Goal: Transaction & Acquisition: Purchase product/service

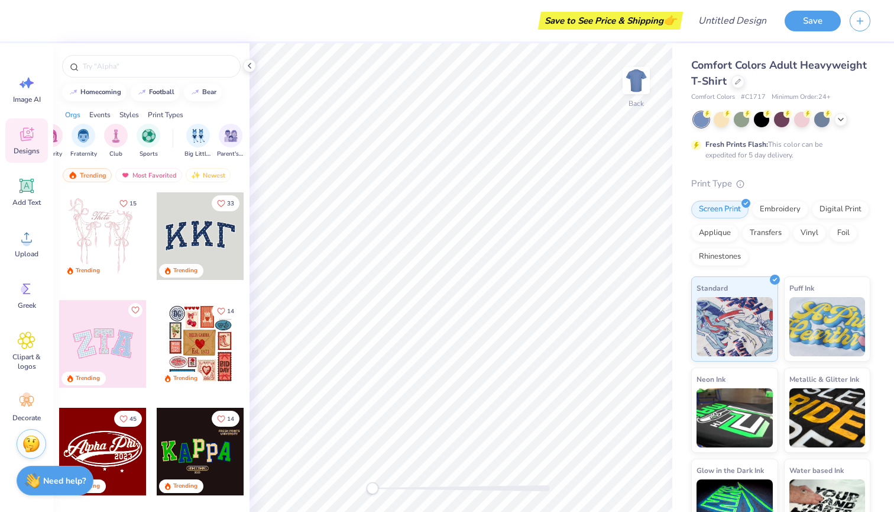
scroll to position [0, 24]
click at [106, 132] on div "filter for Club" at bounding box center [115, 134] width 24 height 24
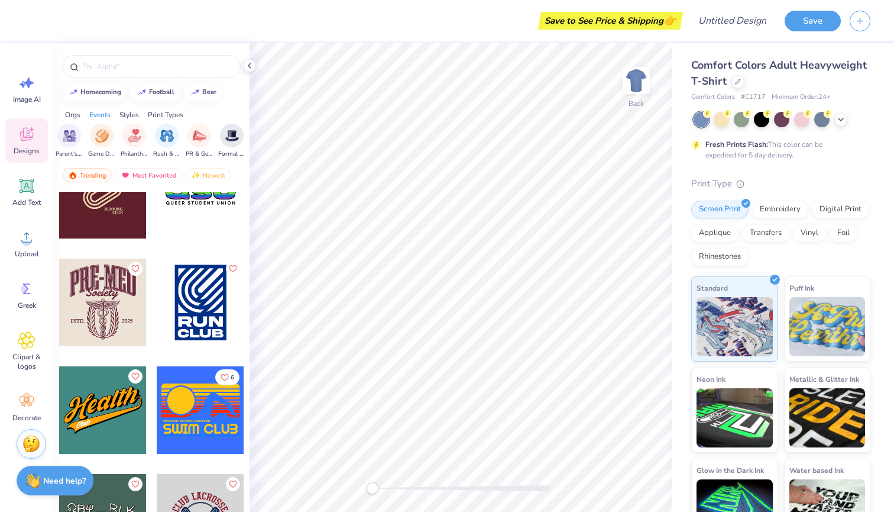
scroll to position [860, 0]
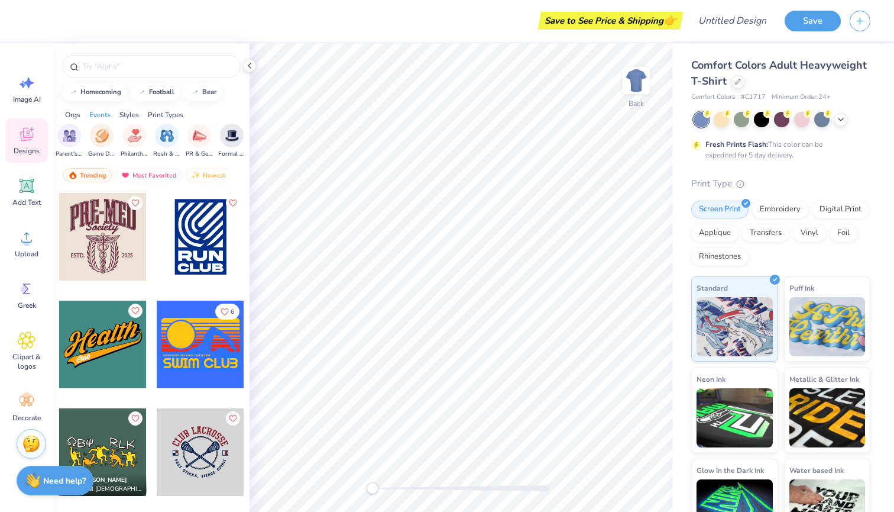
click at [633, 19] on div "Save to See Price & Shipping 👉" at bounding box center [610, 21] width 139 height 18
click at [661, 16] on div "Save to See Price & Shipping 👉" at bounding box center [610, 21] width 139 height 18
click at [862, 21] on icon "button" at bounding box center [860, 19] width 10 height 10
click at [779, 208] on div "Embroidery" at bounding box center [780, 208] width 56 height 18
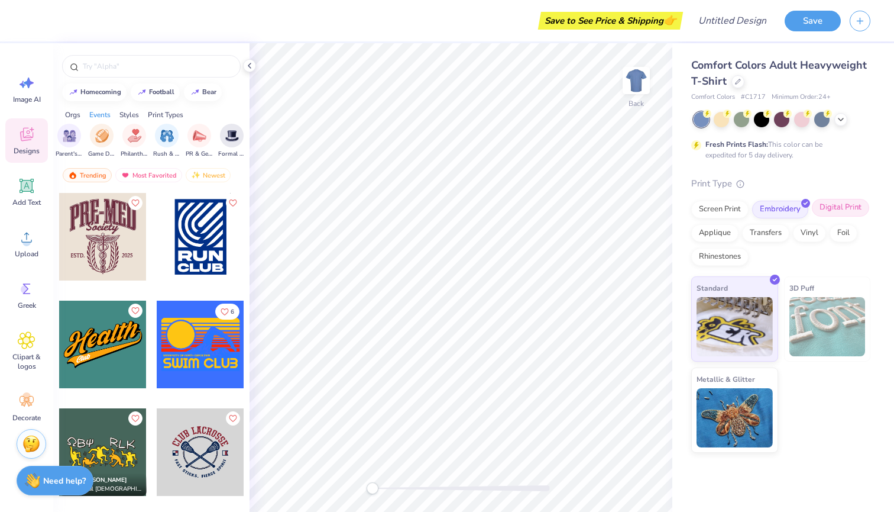
click at [834, 208] on div "Digital Print" at bounding box center [840, 208] width 57 height 18
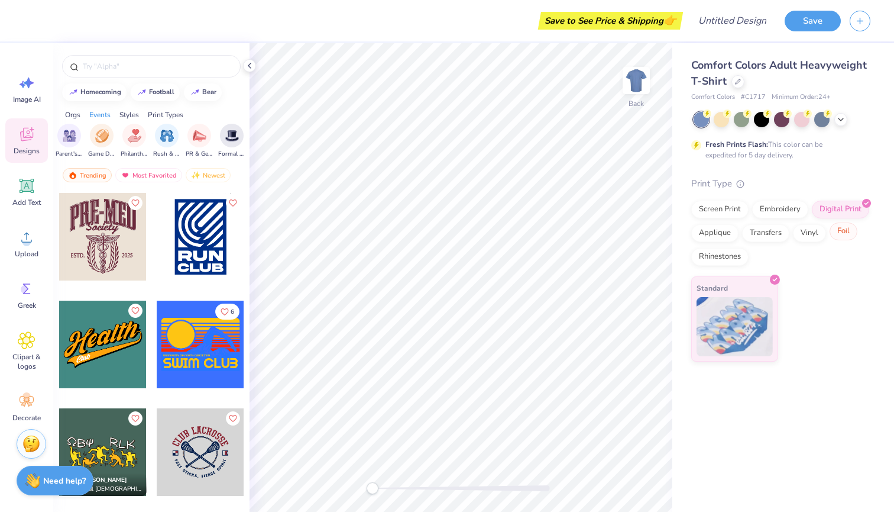
click at [840, 228] on div "Foil" at bounding box center [844, 231] width 28 height 18
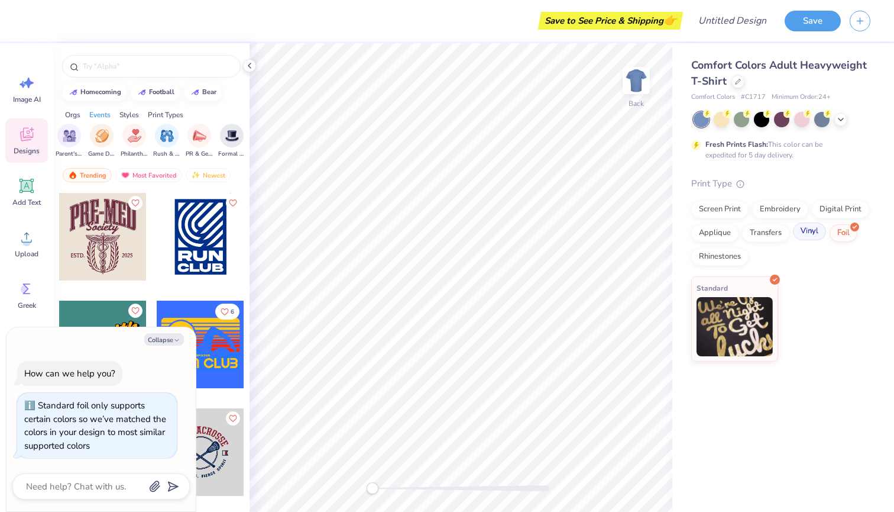
click at [814, 228] on div "Vinyl" at bounding box center [809, 231] width 33 height 18
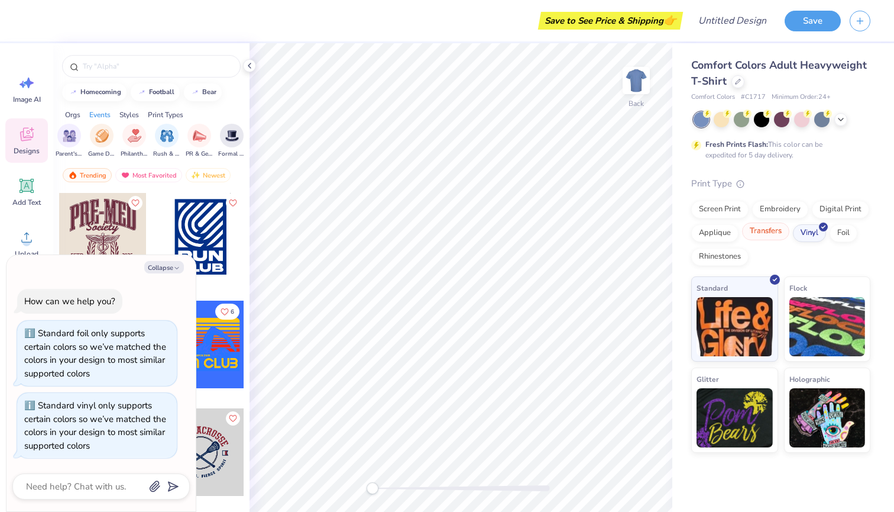
click at [771, 226] on div "Transfers" at bounding box center [765, 231] width 47 height 18
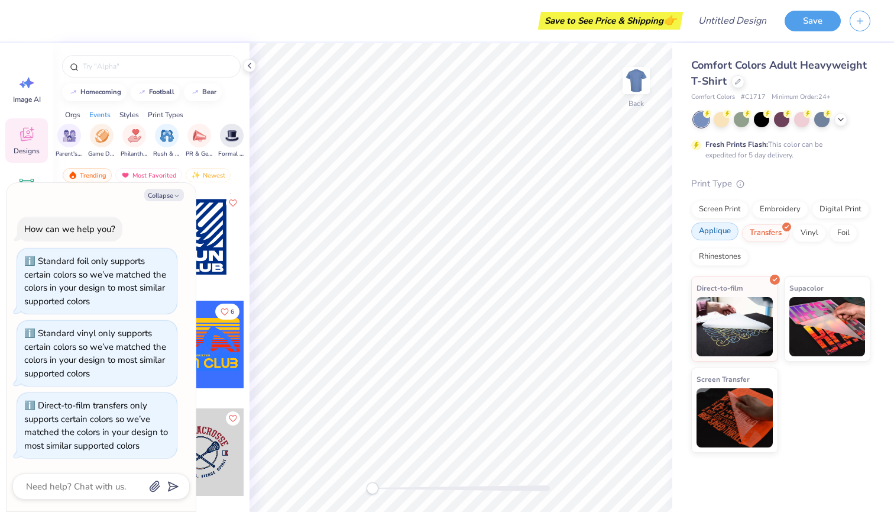
click at [723, 224] on div "Applique" at bounding box center [714, 231] width 47 height 18
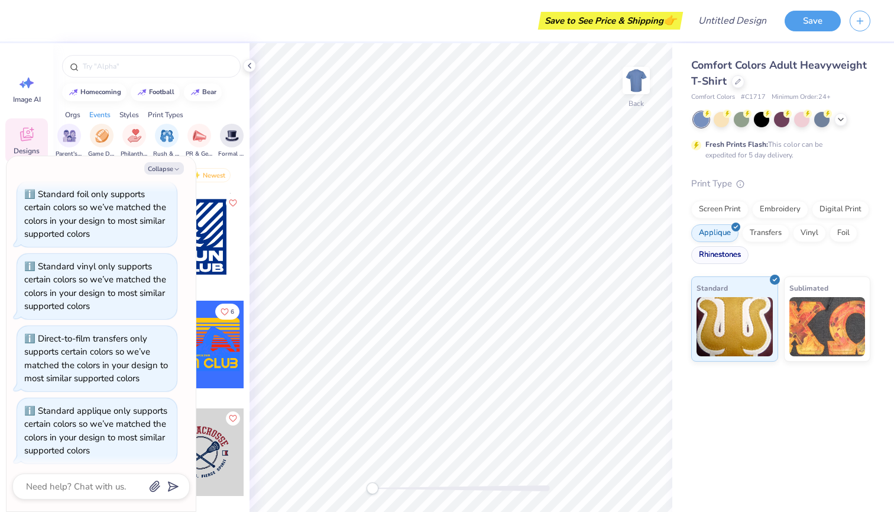
click at [740, 254] on div "Rhinestones" at bounding box center [719, 255] width 57 height 18
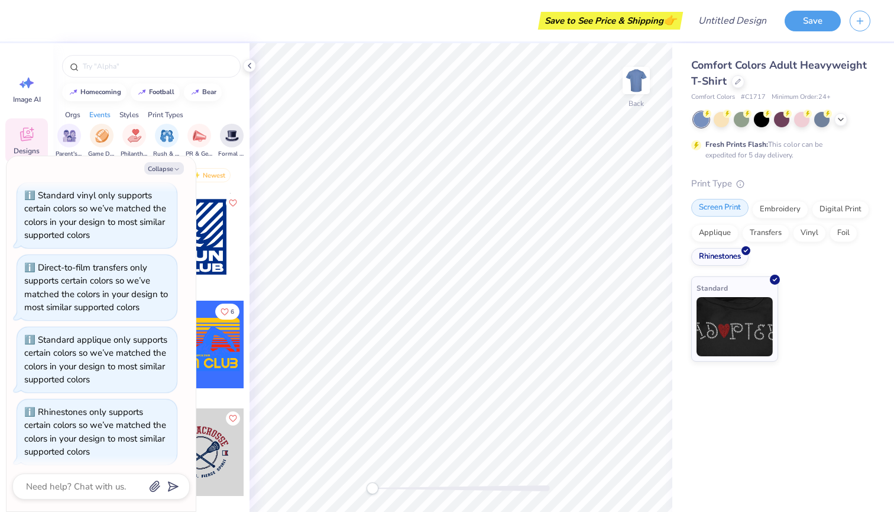
click at [726, 210] on div "Screen Print" at bounding box center [719, 208] width 57 height 18
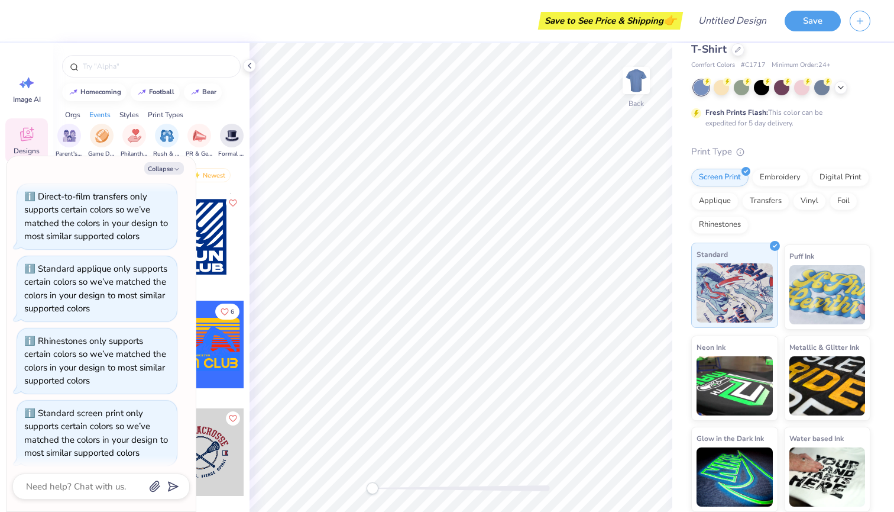
scroll to position [31, 0]
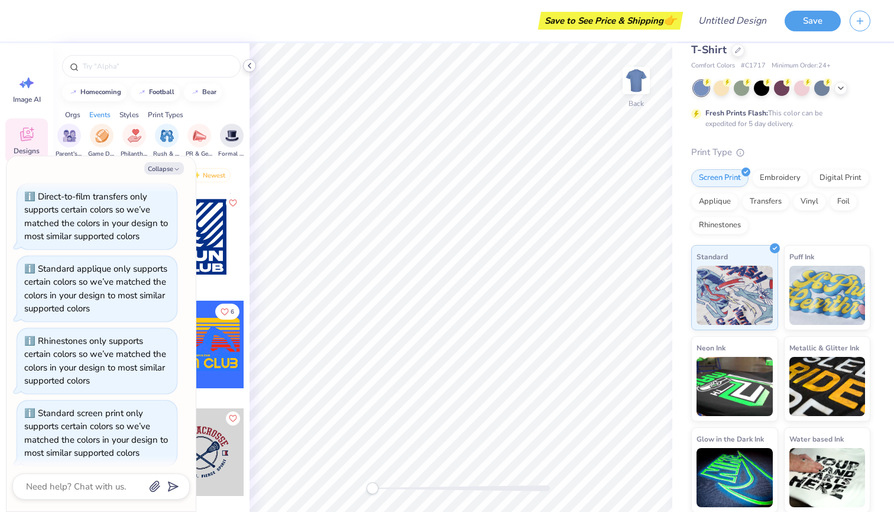
click at [248, 66] on icon at bounding box center [249, 65] width 9 height 9
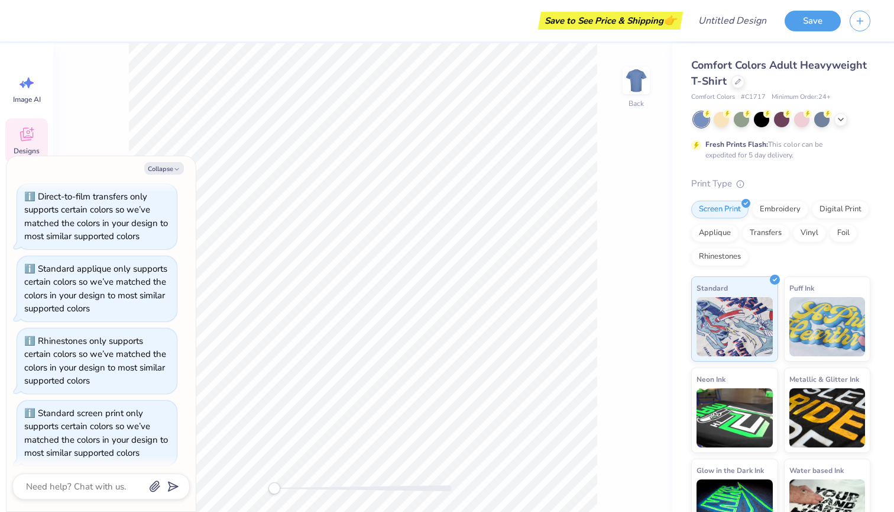
scroll to position [0, 0]
click at [633, 14] on div "Save to See Price & Shipping 👉" at bounding box center [610, 21] width 139 height 18
click at [162, 169] on button "Collapse" at bounding box center [164, 168] width 40 height 12
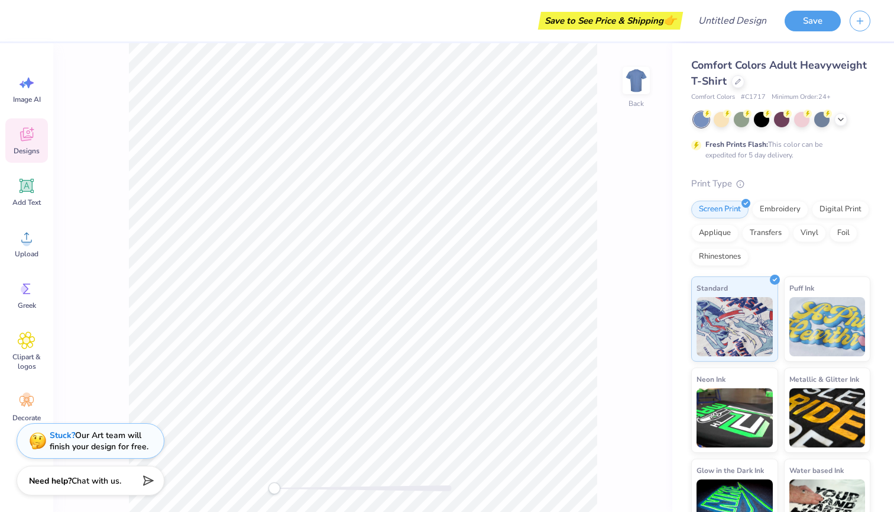
click at [586, 24] on div "Save to See Price & Shipping 👉" at bounding box center [610, 21] width 139 height 18
click at [24, 137] on icon at bounding box center [26, 135] width 13 height 14
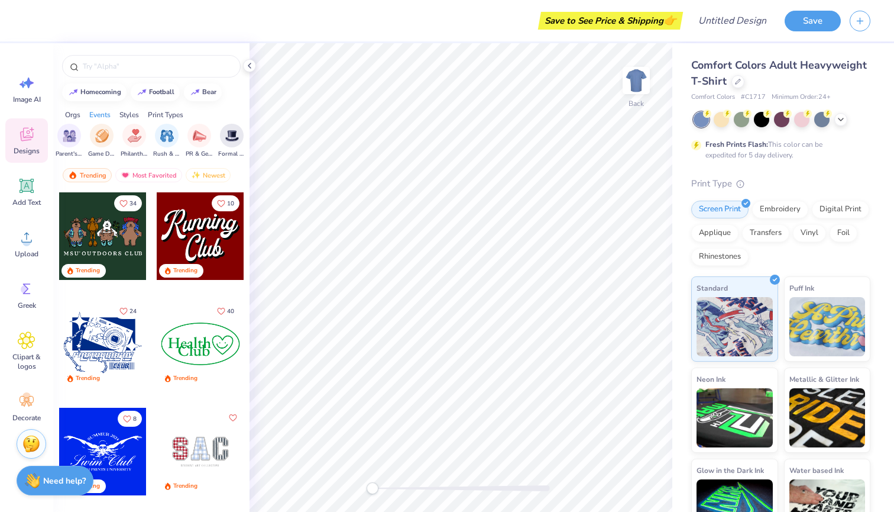
click at [24, 137] on icon at bounding box center [26, 135] width 13 height 14
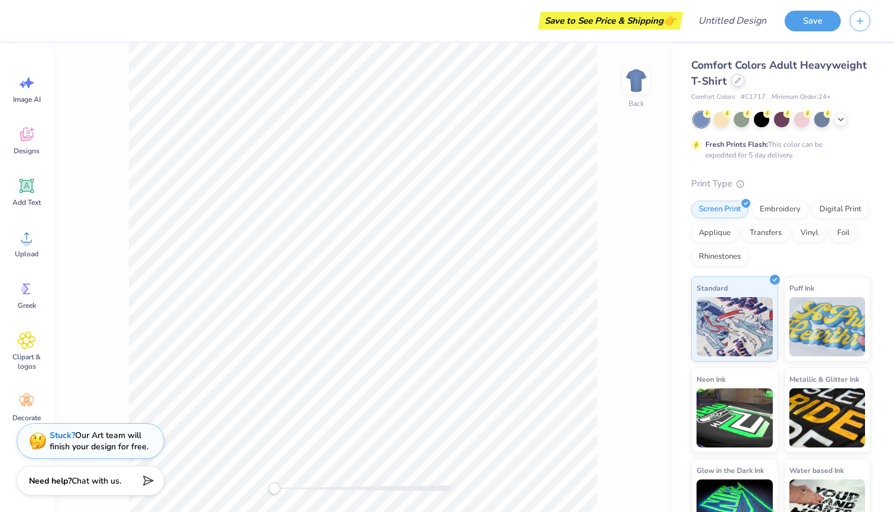
click at [739, 82] on icon at bounding box center [738, 80] width 6 height 6
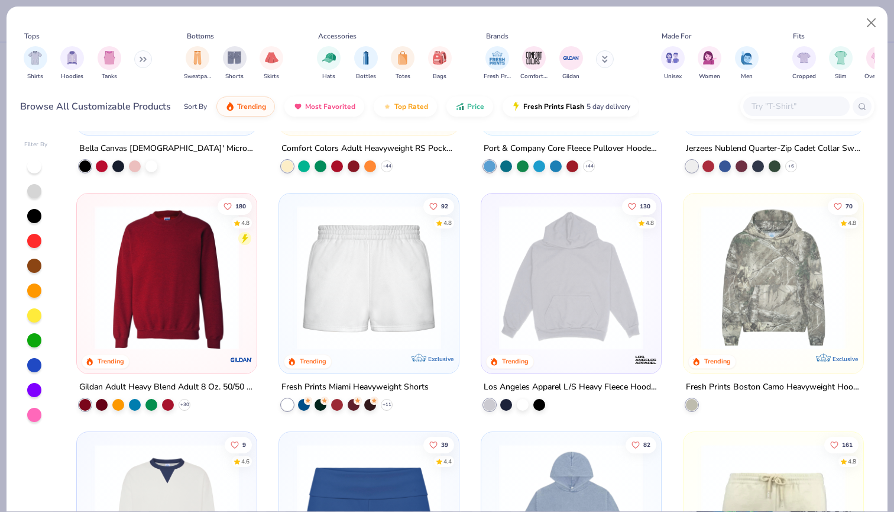
scroll to position [946, 0]
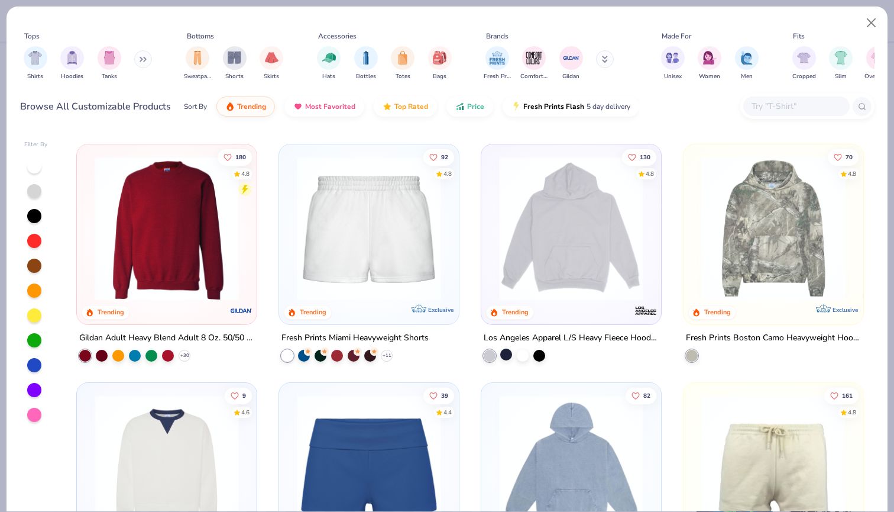
click at [510, 355] on div at bounding box center [506, 354] width 12 height 12
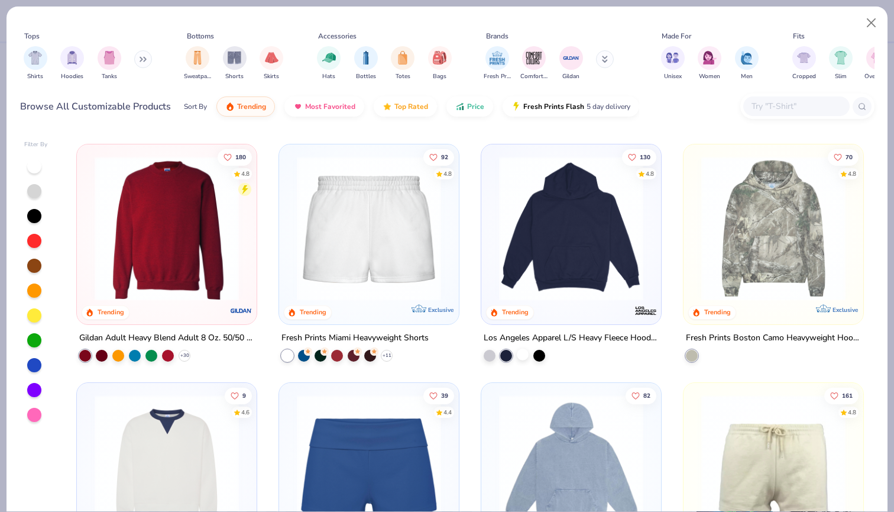
click at [524, 357] on div at bounding box center [523, 354] width 12 height 12
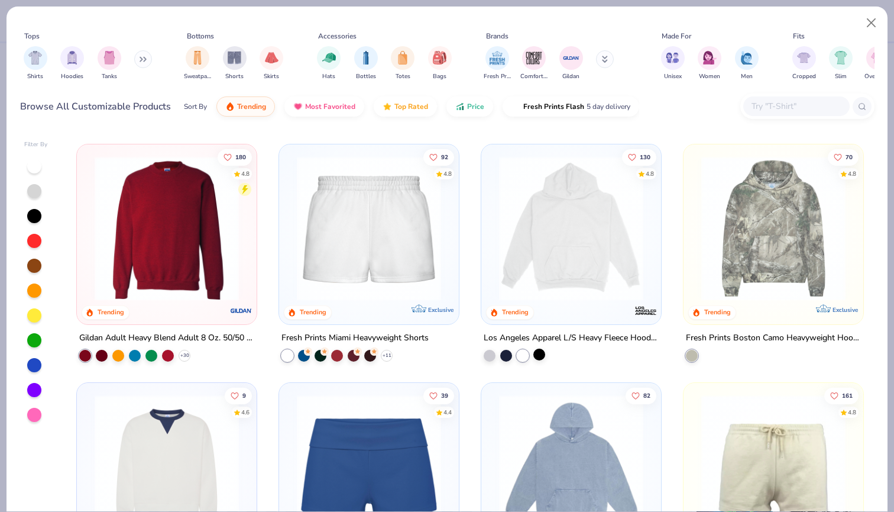
click at [538, 355] on div at bounding box center [539, 354] width 12 height 12
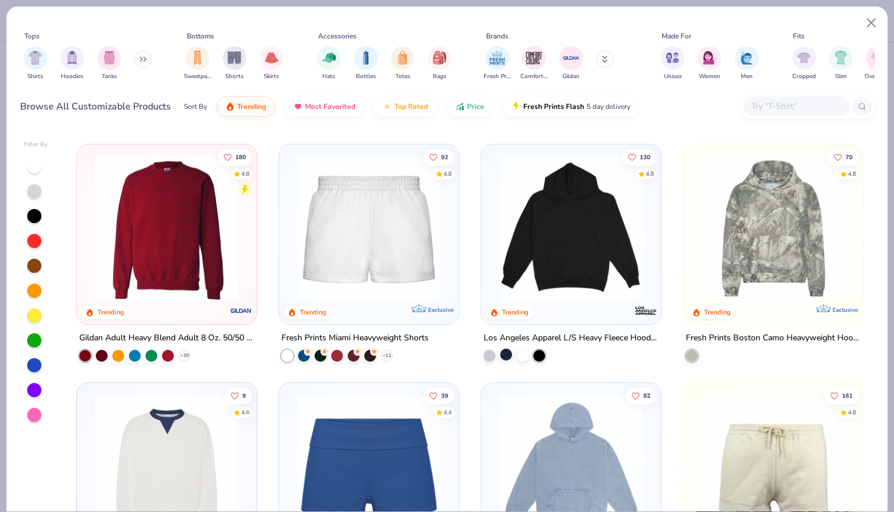
click at [508, 352] on div at bounding box center [506, 354] width 12 height 12
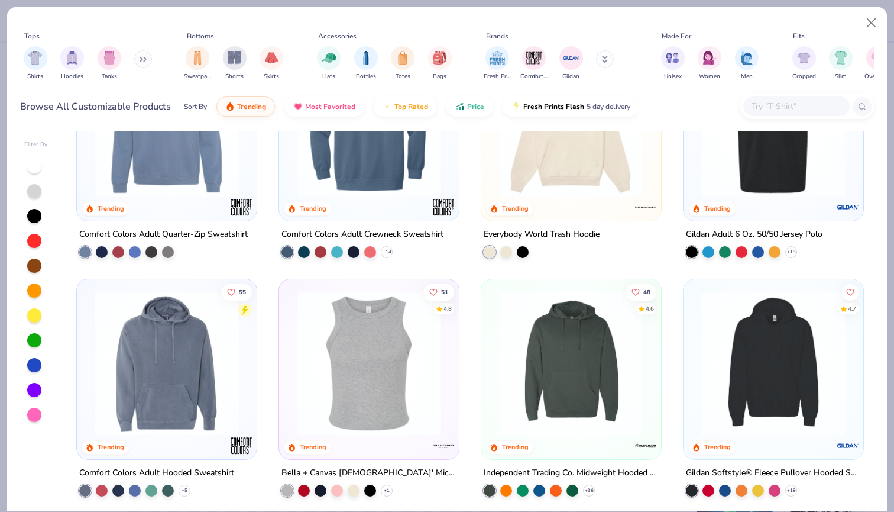
scroll to position [3033, 0]
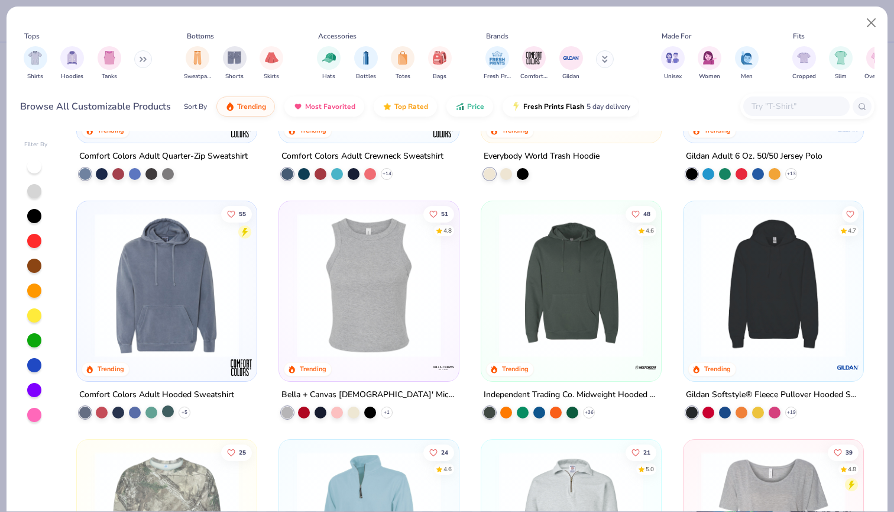
click at [168, 409] on div at bounding box center [168, 410] width 12 height 12
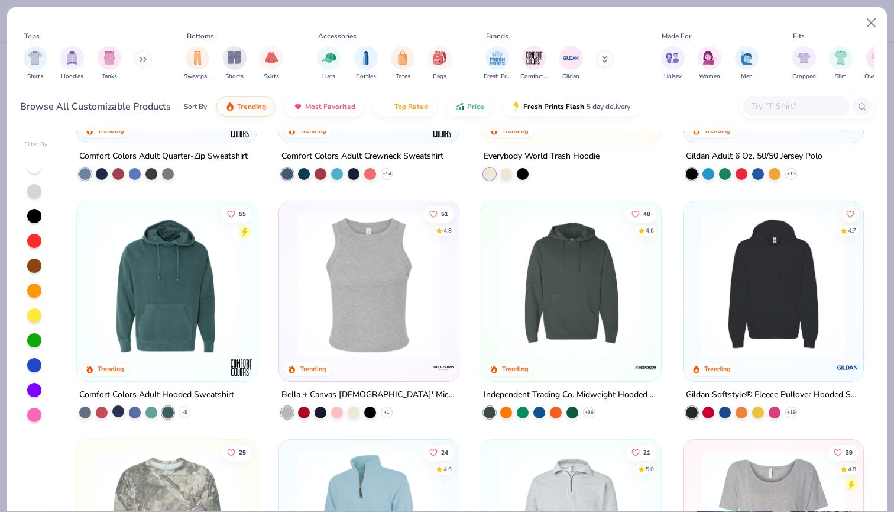
click at [115, 407] on div at bounding box center [118, 410] width 12 height 12
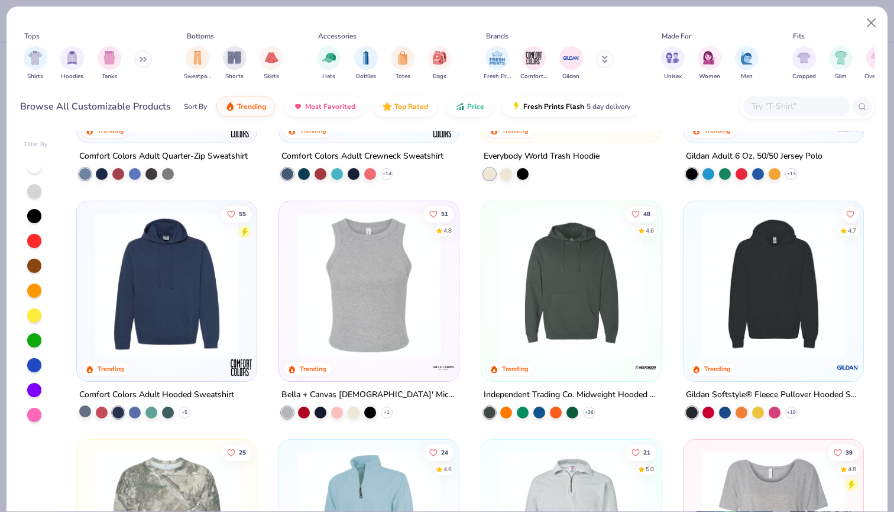
click at [83, 409] on div at bounding box center [85, 410] width 12 height 12
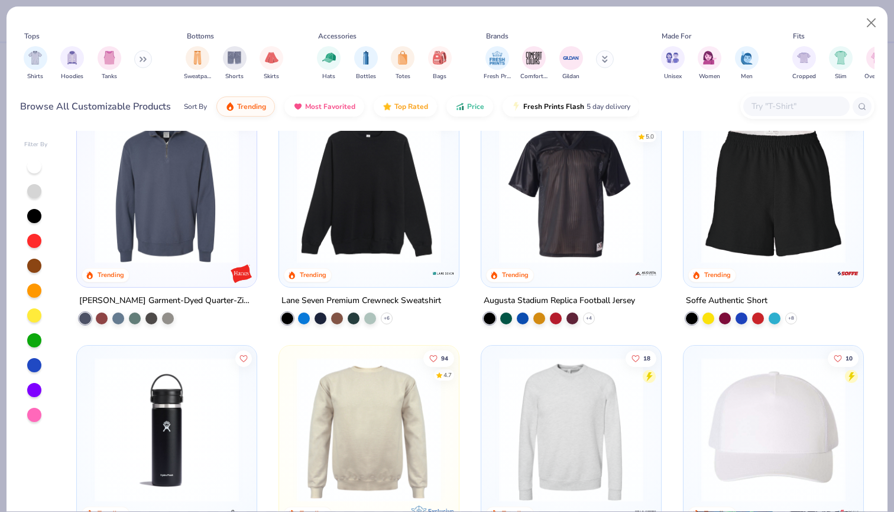
scroll to position [5008, 0]
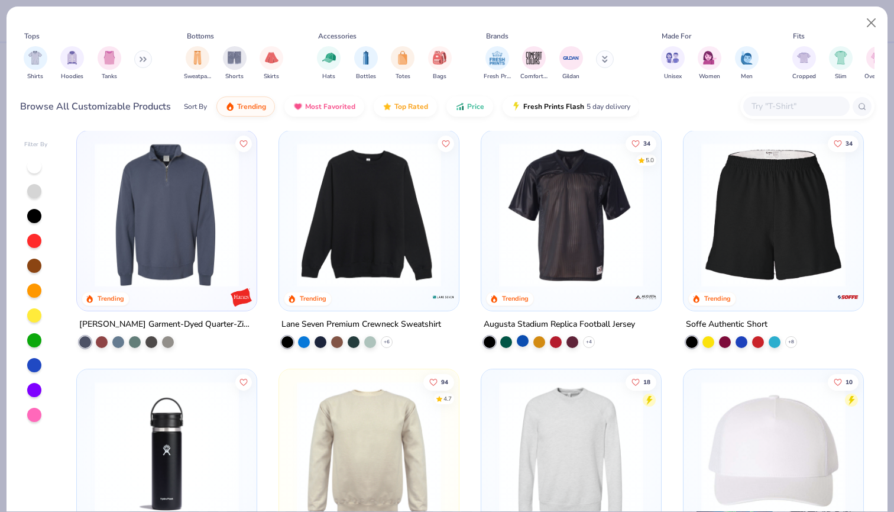
click at [523, 340] on div at bounding box center [523, 340] width 12 height 12
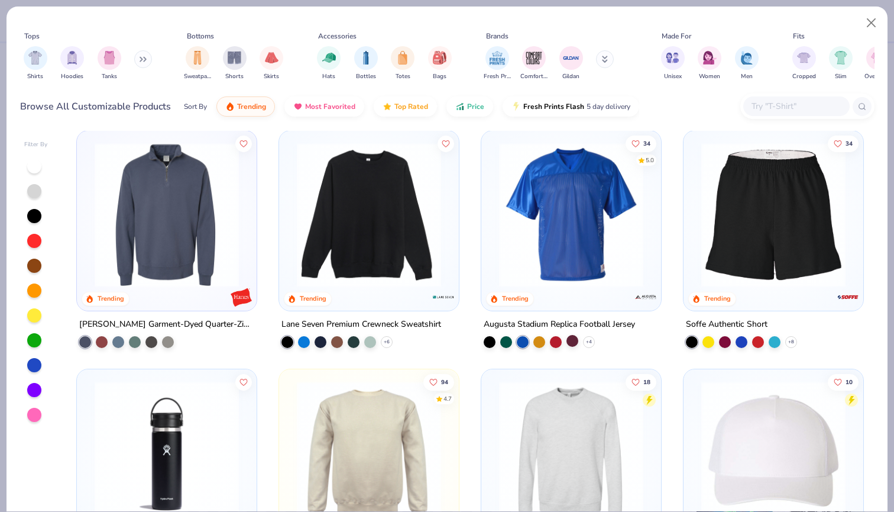
click at [571, 338] on div at bounding box center [573, 340] width 12 height 12
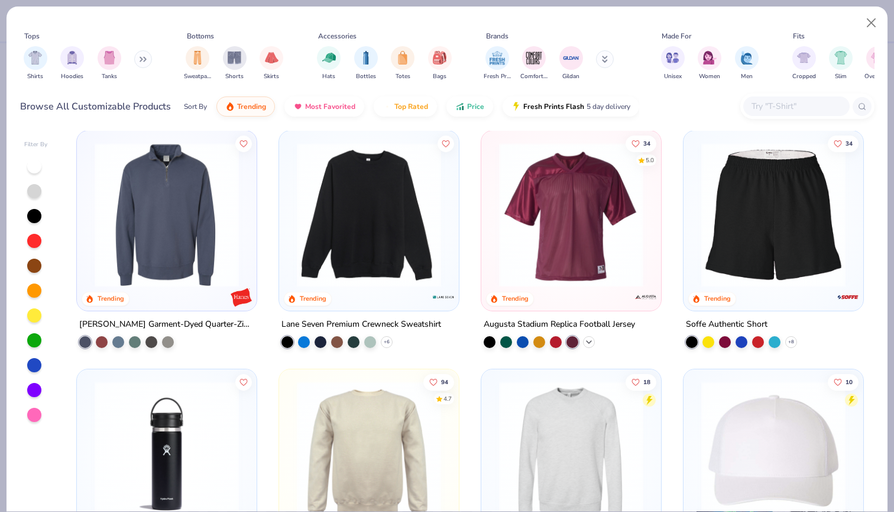
click at [587, 339] on icon at bounding box center [588, 340] width 9 height 9
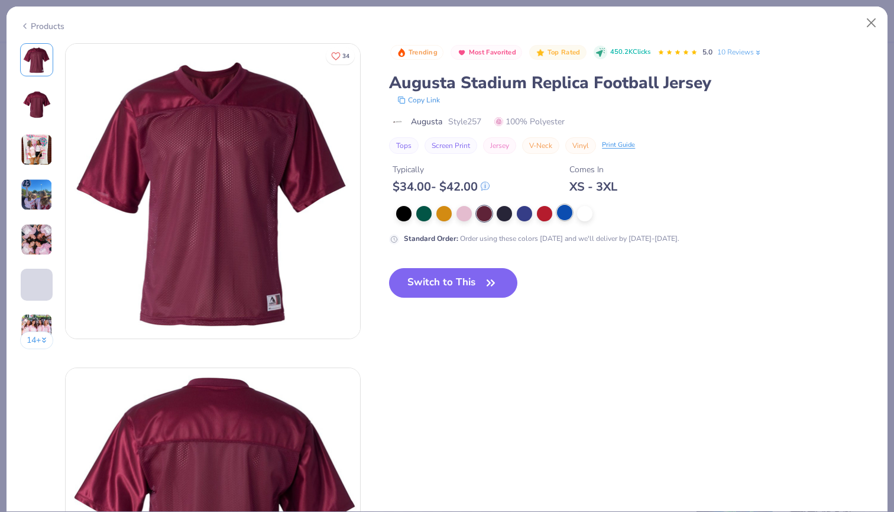
click at [566, 213] on div at bounding box center [564, 212] width 15 height 15
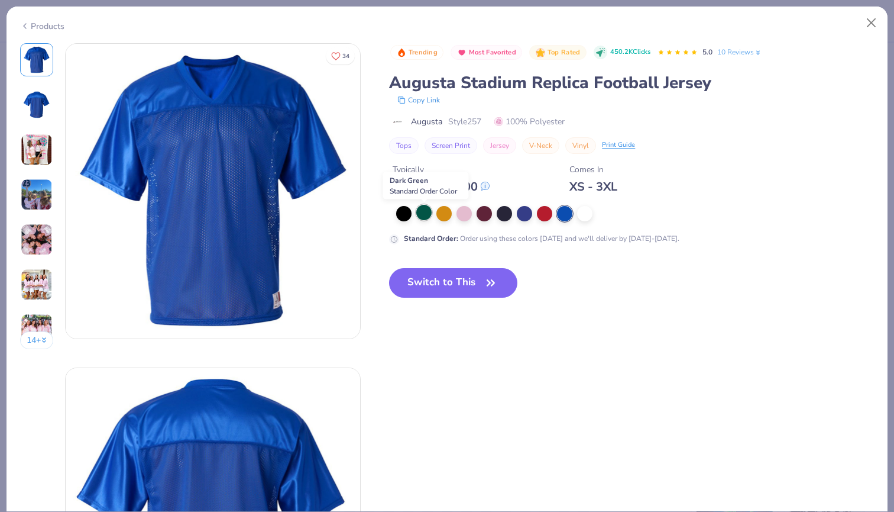
click at [422, 215] on div at bounding box center [423, 212] width 15 height 15
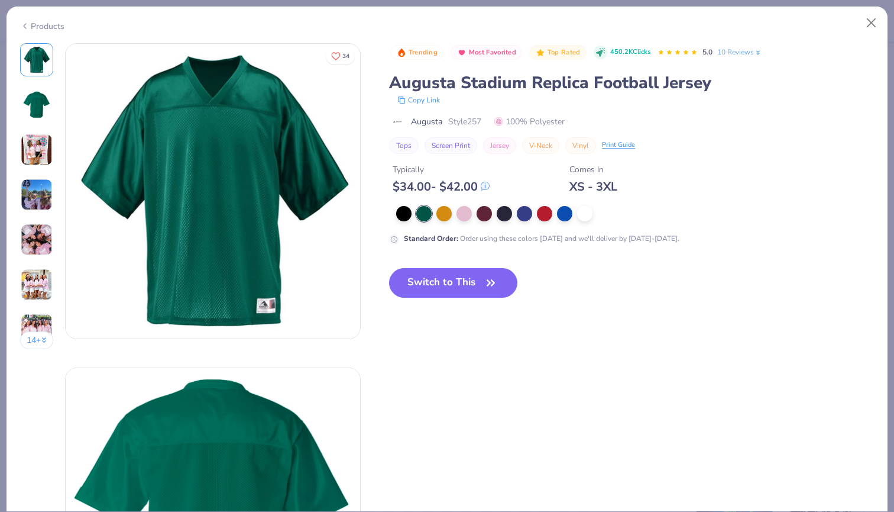
click at [395, 213] on div at bounding box center [625, 213] width 473 height 15
click at [464, 220] on div at bounding box center [464, 212] width 15 height 15
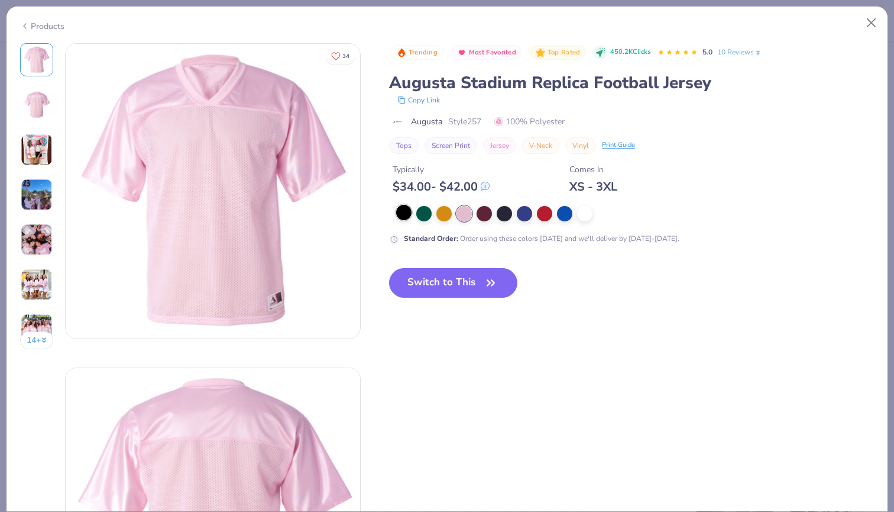
click at [402, 215] on div at bounding box center [403, 212] width 15 height 15
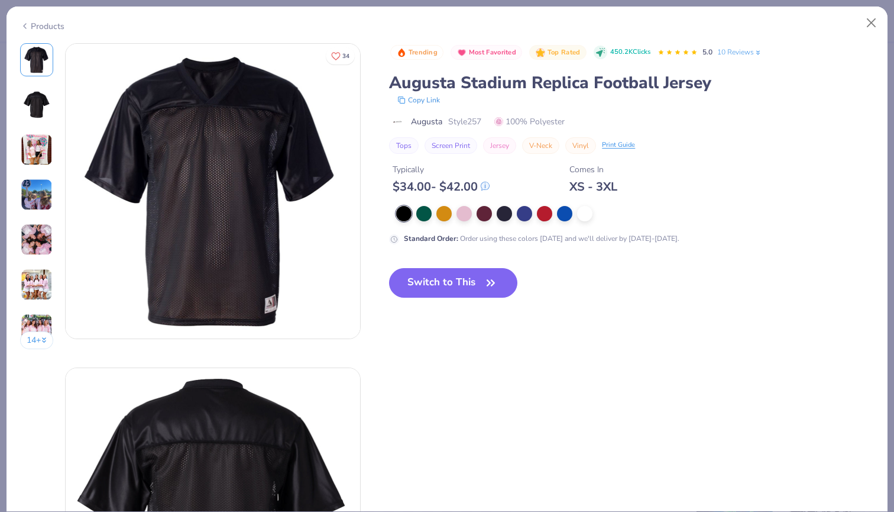
click at [29, 137] on img at bounding box center [37, 150] width 32 height 32
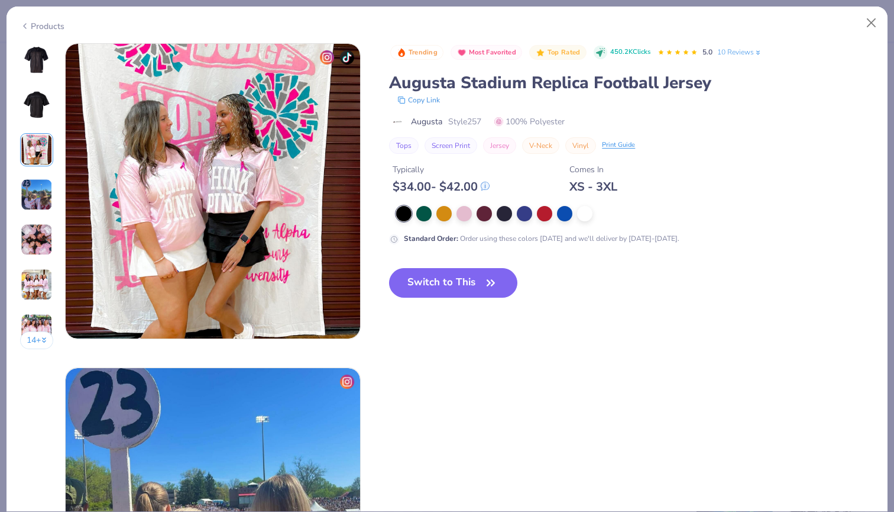
click at [28, 109] on img at bounding box center [36, 104] width 28 height 28
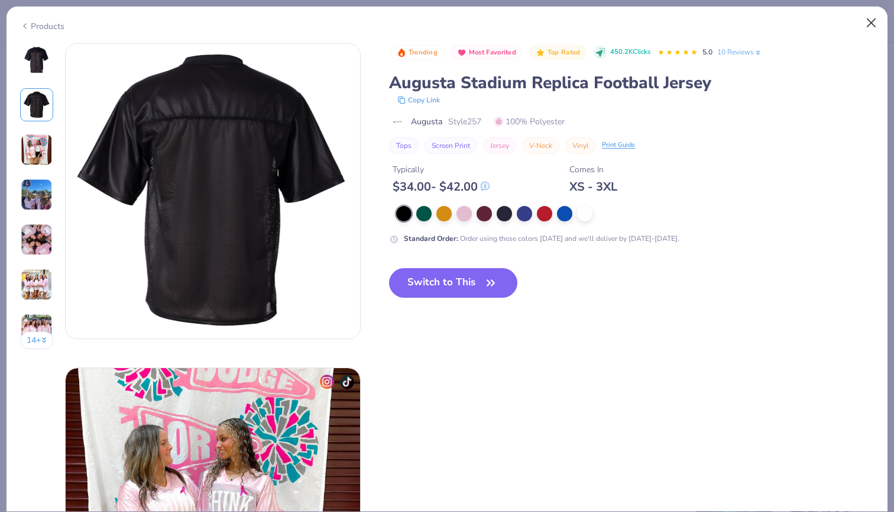
click at [868, 20] on button "Close" at bounding box center [871, 23] width 22 height 22
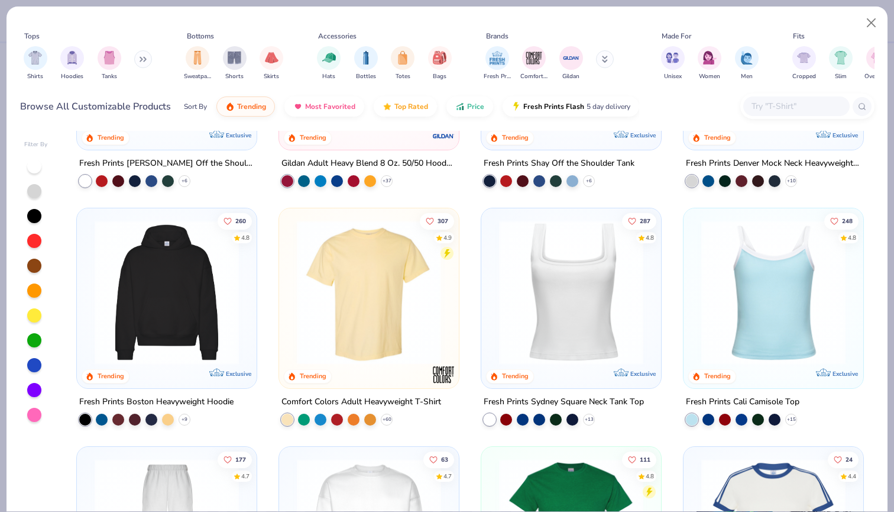
scroll to position [152, 0]
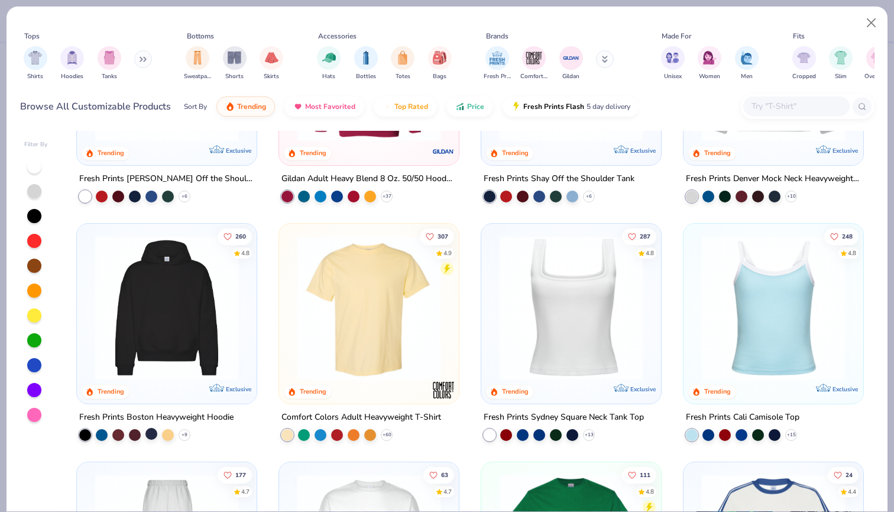
click at [155, 433] on div at bounding box center [151, 433] width 12 height 12
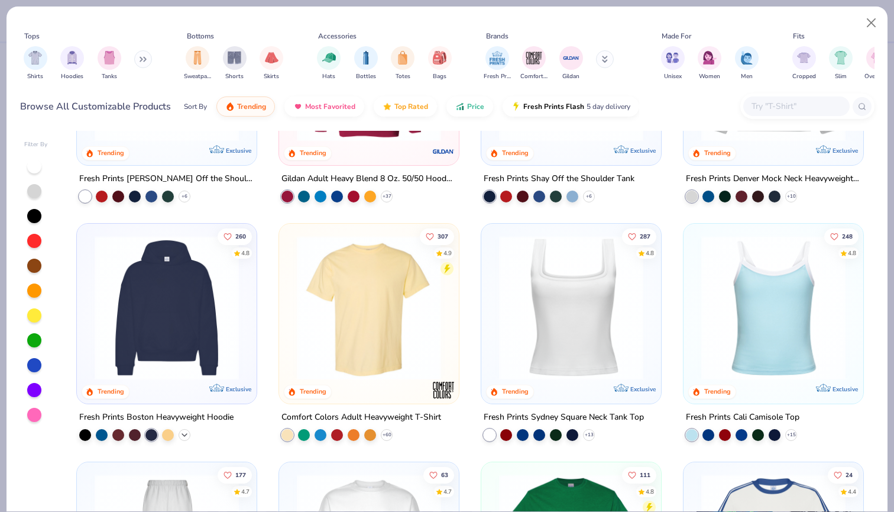
click at [183, 433] on icon at bounding box center [184, 433] width 9 height 9
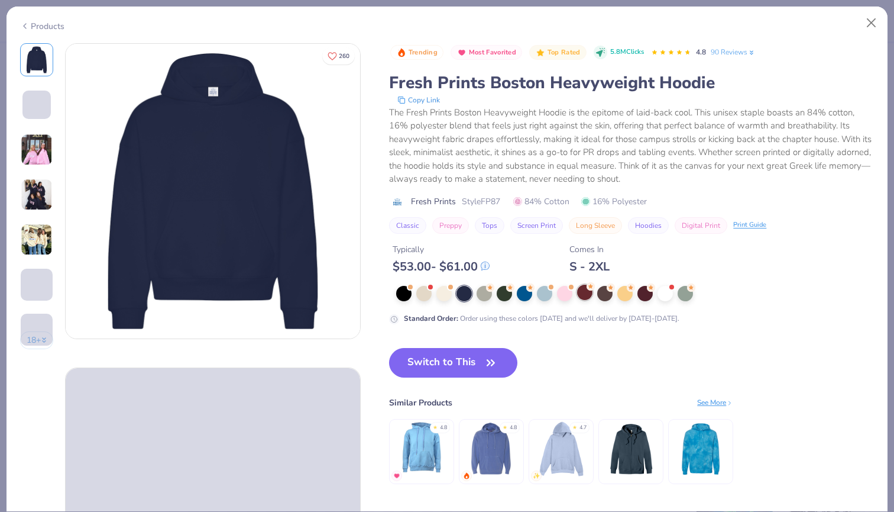
click at [585, 293] on div at bounding box center [584, 291] width 15 height 15
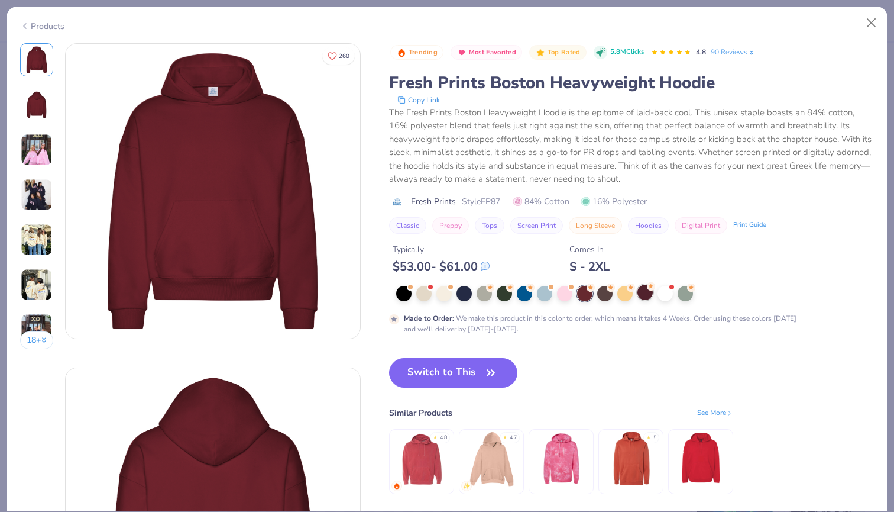
click at [639, 292] on div at bounding box center [644, 291] width 15 height 15
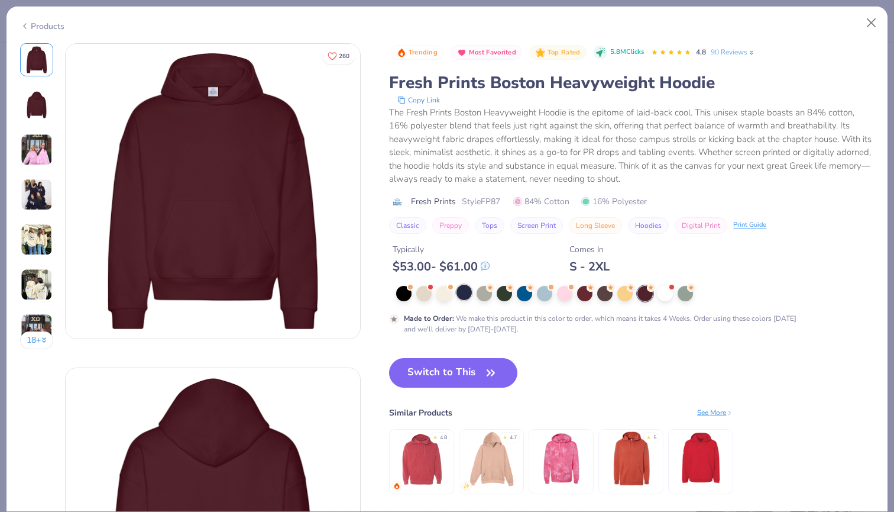
click at [472, 292] on div at bounding box center [464, 291] width 15 height 15
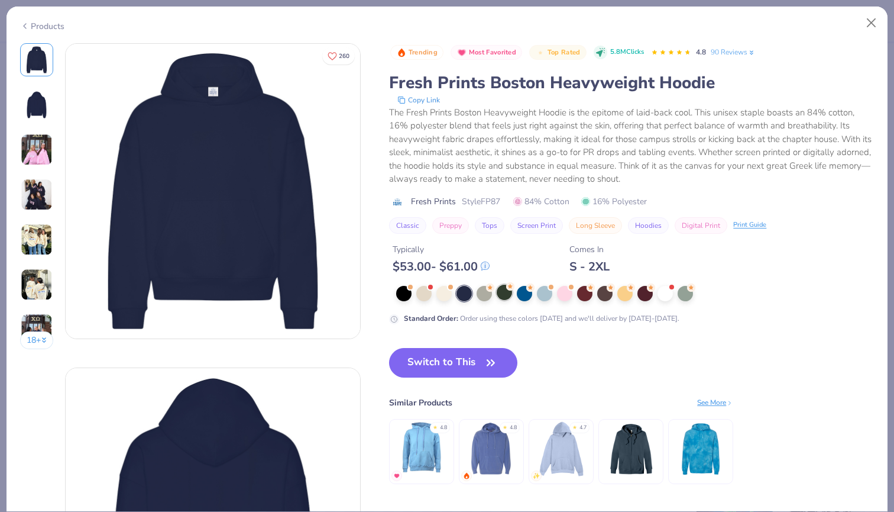
click at [503, 293] on div at bounding box center [504, 291] width 15 height 15
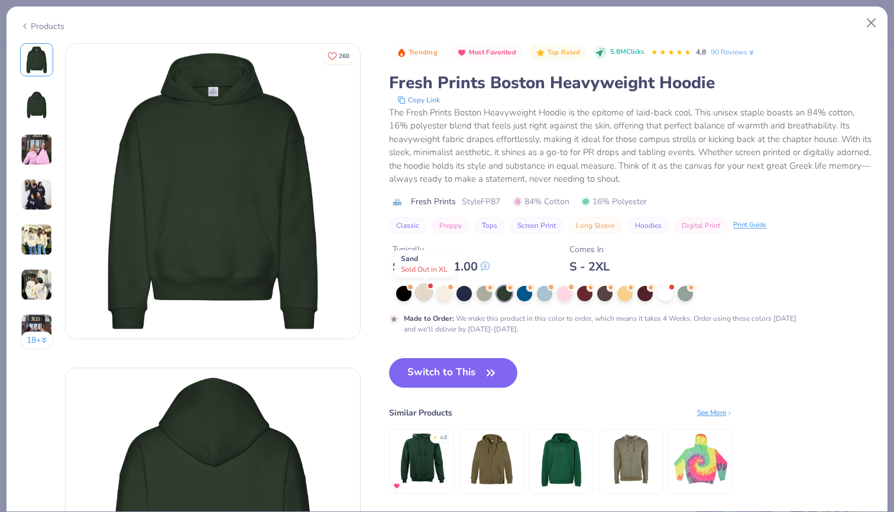
click at [420, 294] on div at bounding box center [423, 291] width 15 height 15
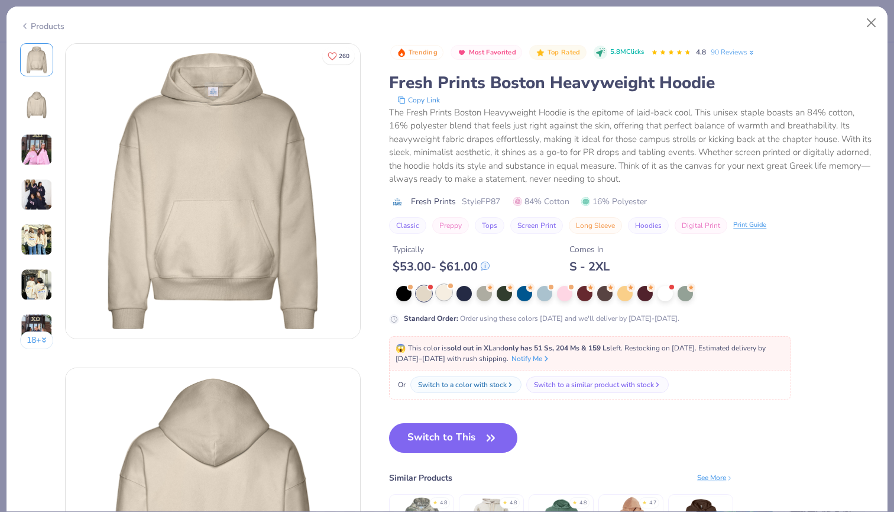
click at [448, 291] on div at bounding box center [443, 291] width 15 height 15
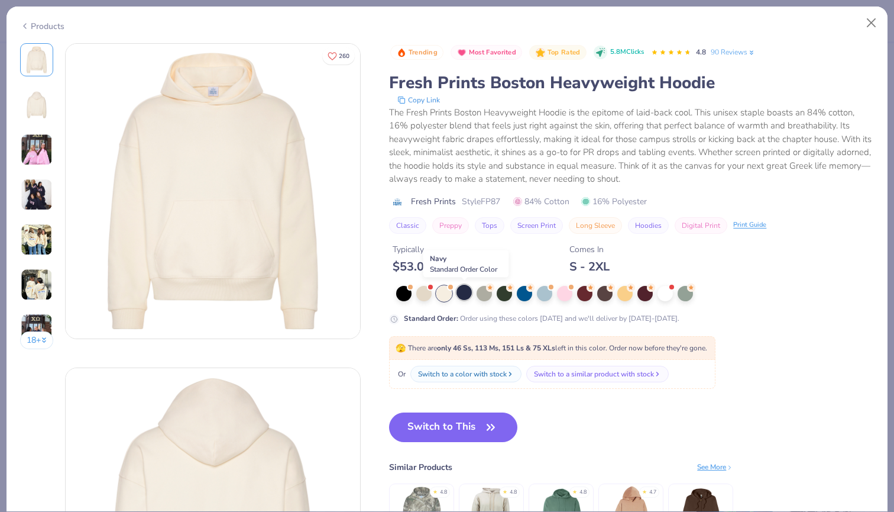
click at [467, 293] on div at bounding box center [464, 291] width 15 height 15
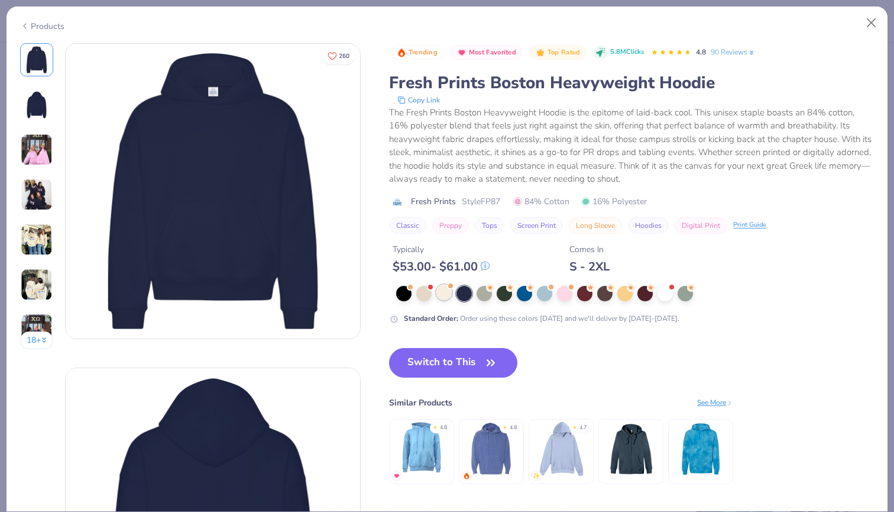
click at [446, 292] on div at bounding box center [443, 291] width 15 height 15
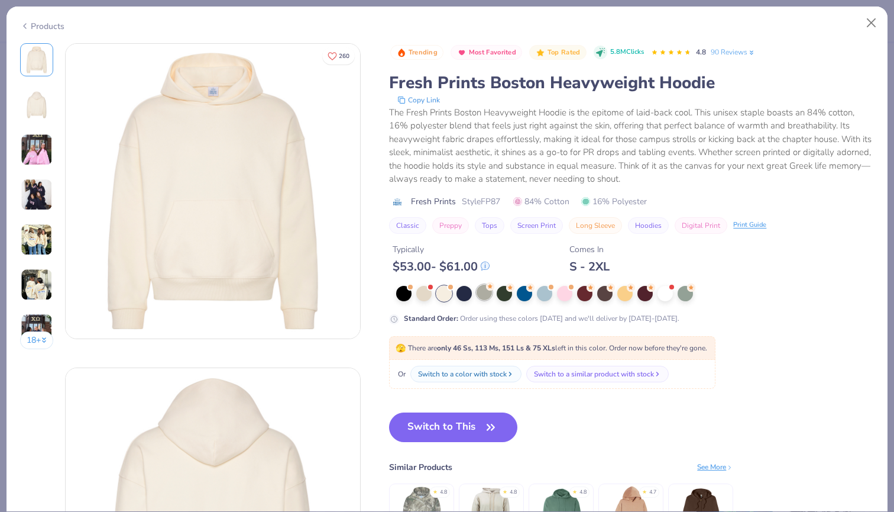
click at [484, 294] on div at bounding box center [484, 291] width 15 height 15
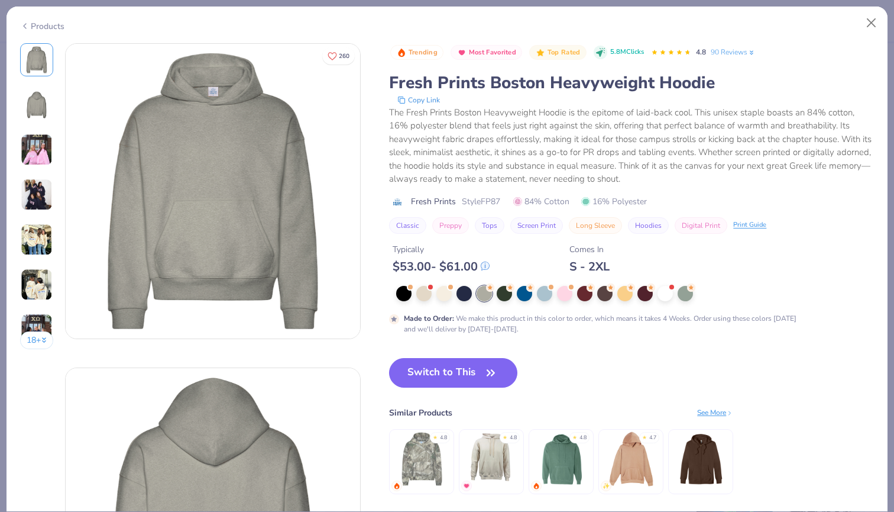
click at [43, 196] on img at bounding box center [37, 195] width 32 height 32
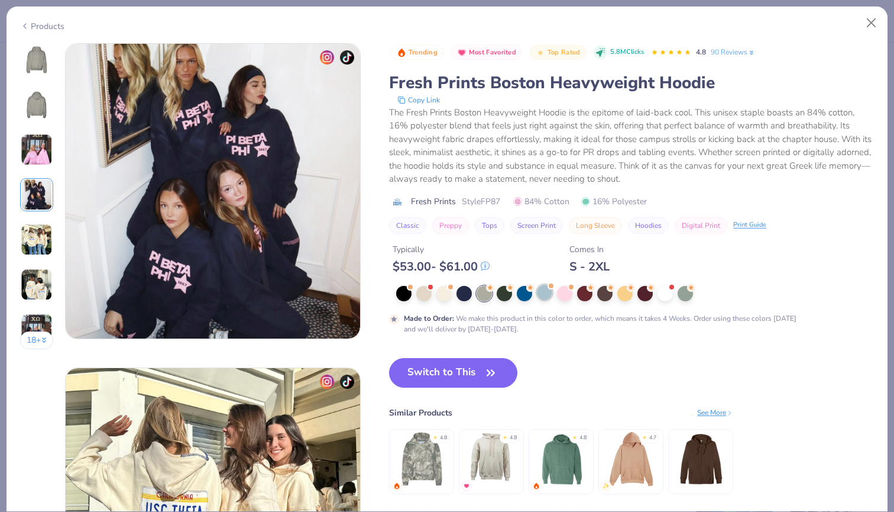
click at [539, 296] on div at bounding box center [544, 291] width 15 height 15
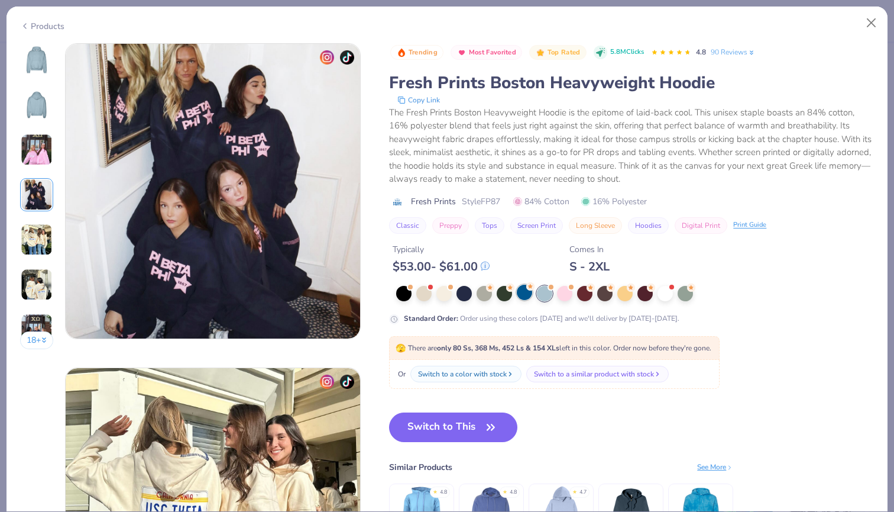
click at [529, 290] on div at bounding box center [524, 291] width 15 height 15
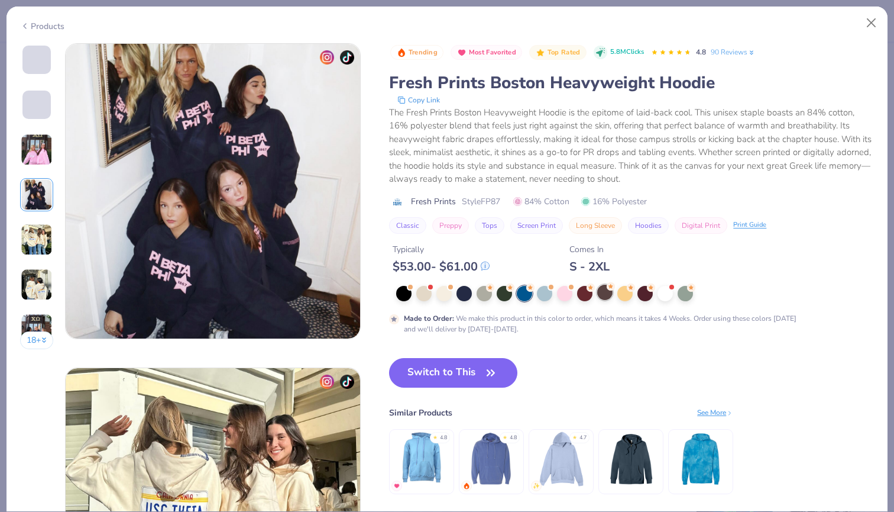
click at [602, 294] on div at bounding box center [604, 291] width 15 height 15
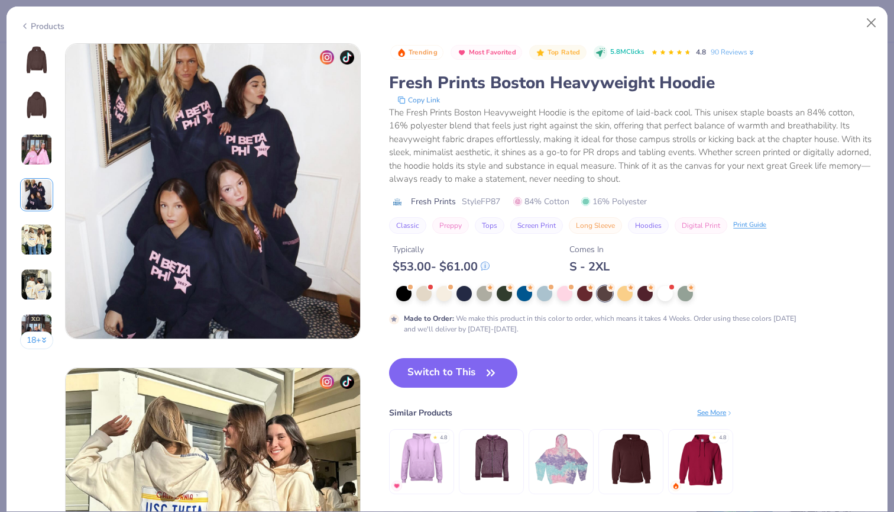
click at [32, 54] on img at bounding box center [36, 60] width 28 height 28
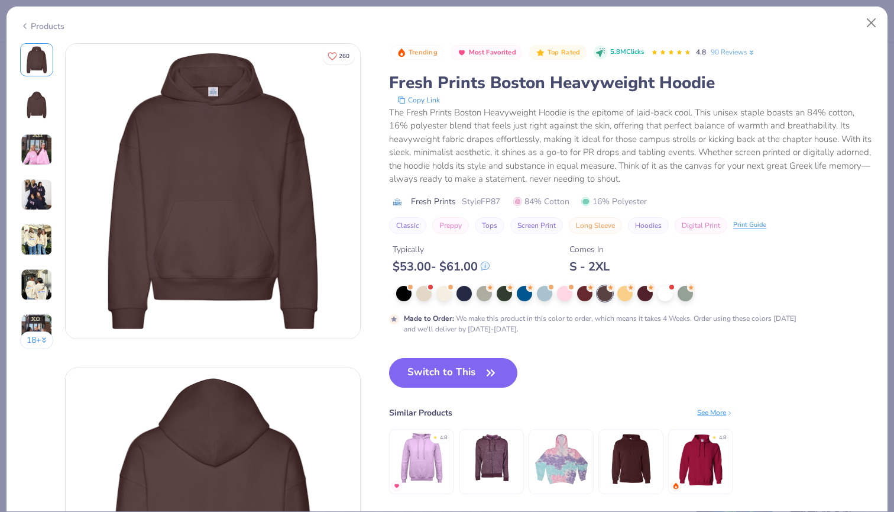
click at [35, 103] on img at bounding box center [36, 104] width 28 height 28
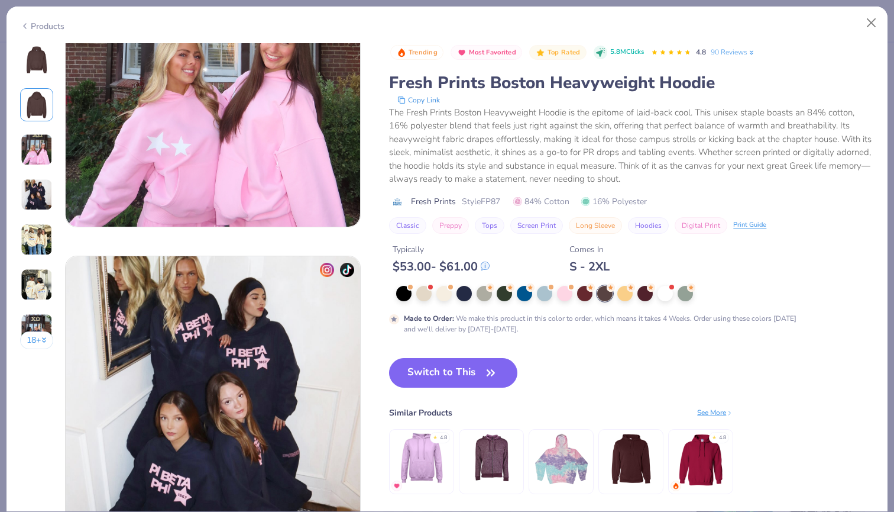
scroll to position [999, 0]
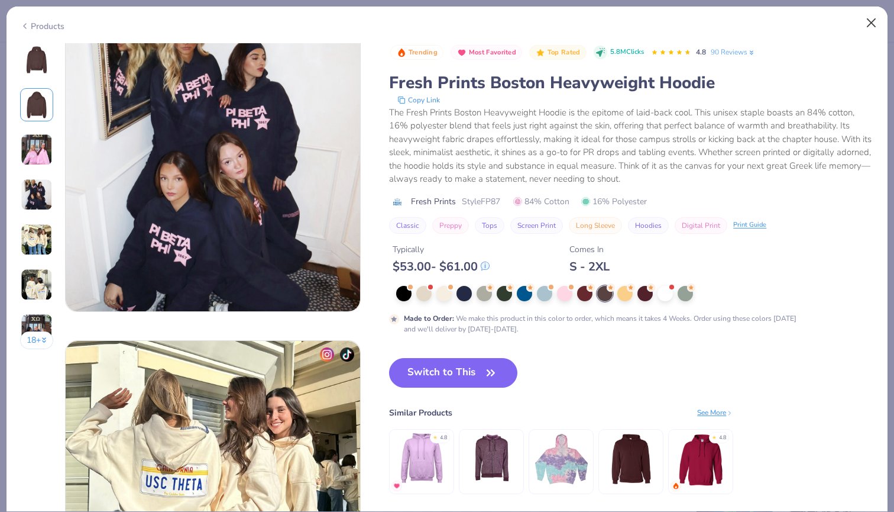
click at [874, 17] on button "Close" at bounding box center [871, 23] width 22 height 22
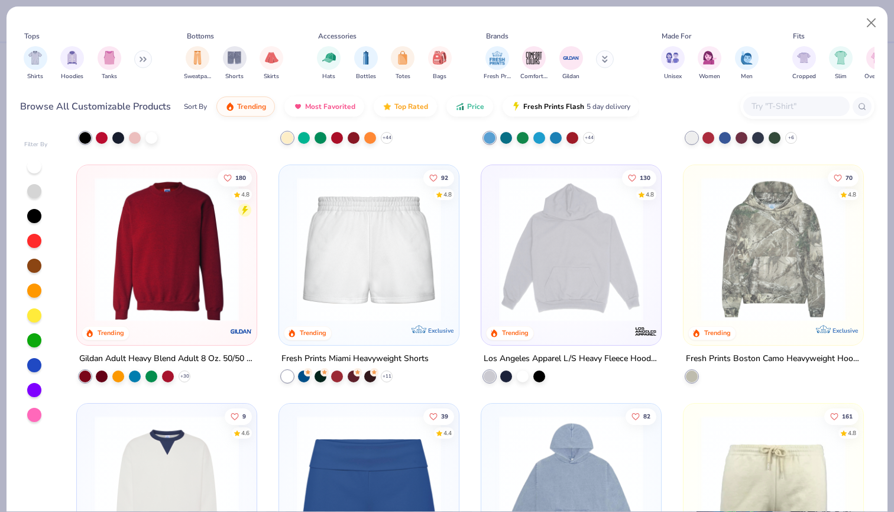
scroll to position [982, 0]
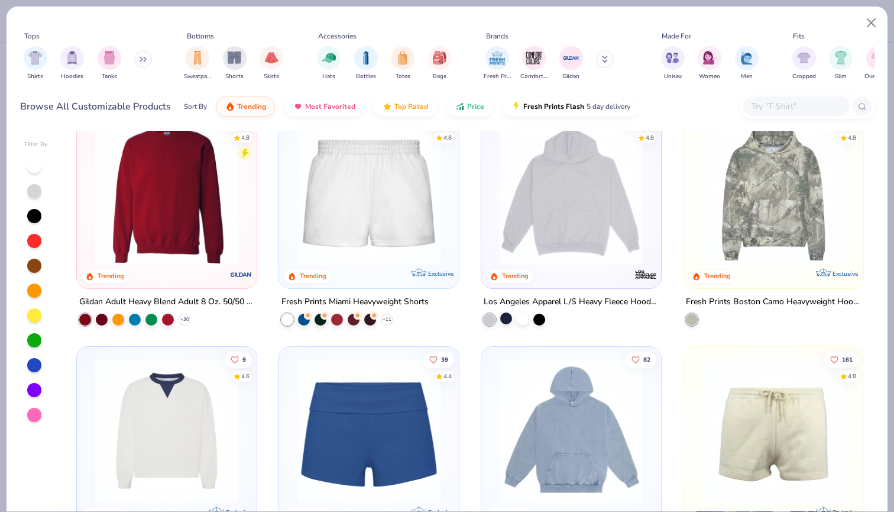
click at [507, 319] on div at bounding box center [506, 318] width 12 height 12
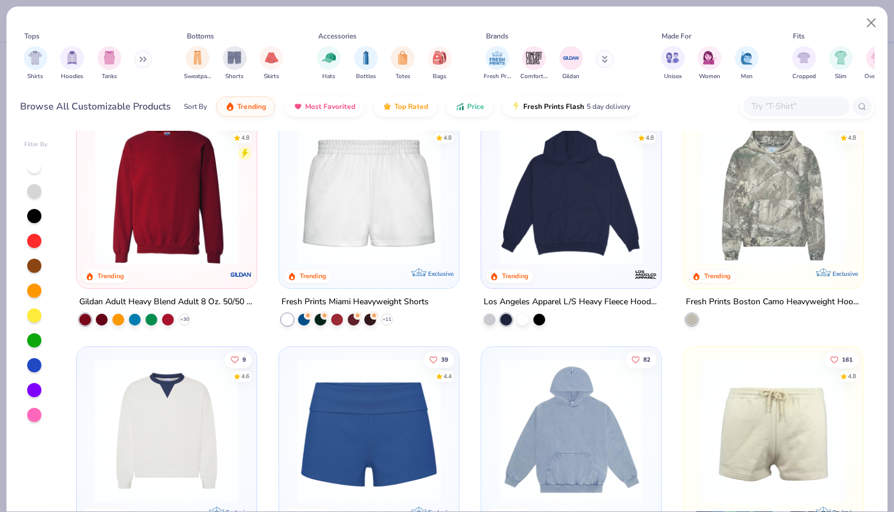
click at [585, 207] on img at bounding box center [571, 192] width 156 height 144
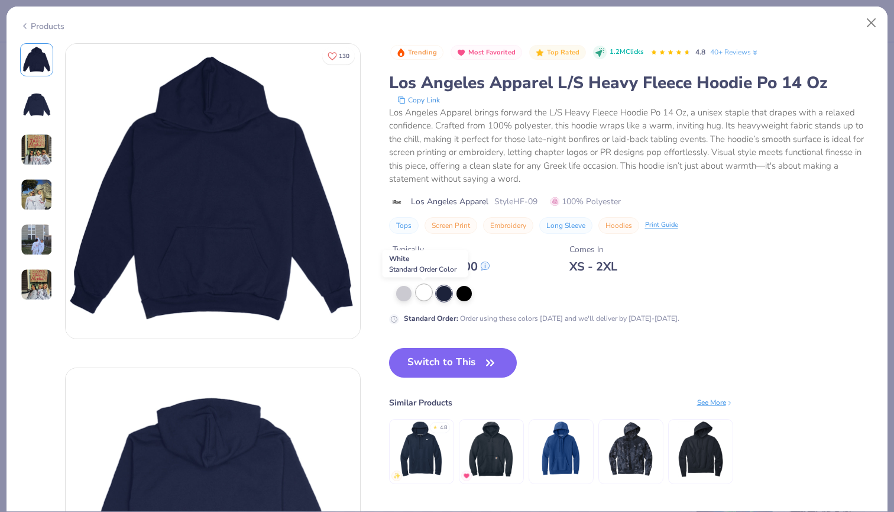
click at [419, 290] on div at bounding box center [423, 291] width 15 height 15
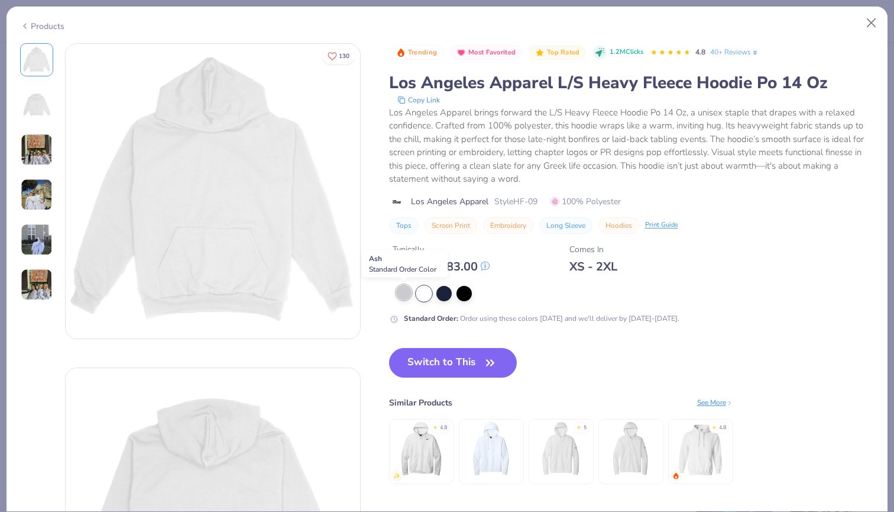
click at [405, 292] on div at bounding box center [403, 291] width 15 height 15
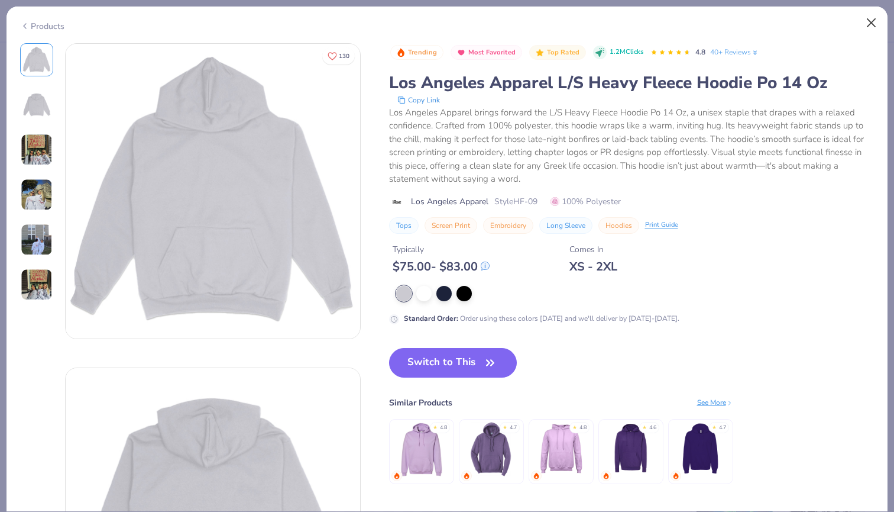
click at [874, 23] on button "Close" at bounding box center [871, 23] width 22 height 22
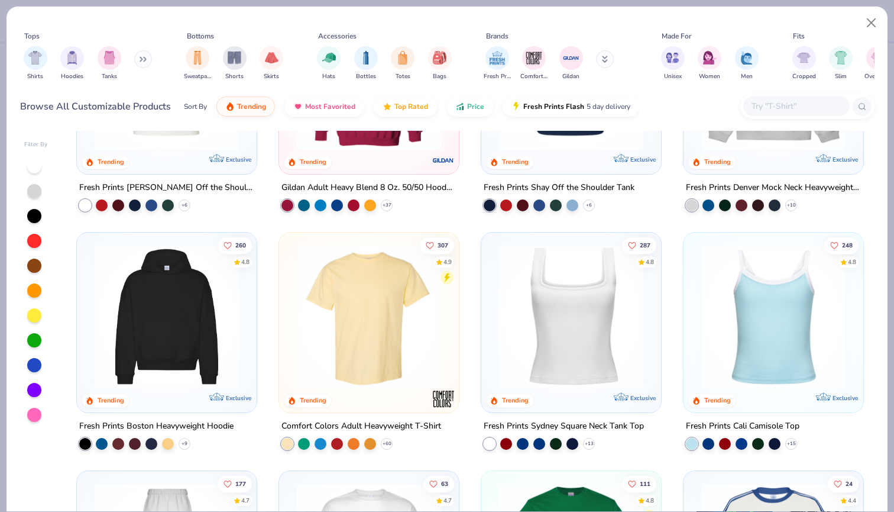
scroll to position [120, 0]
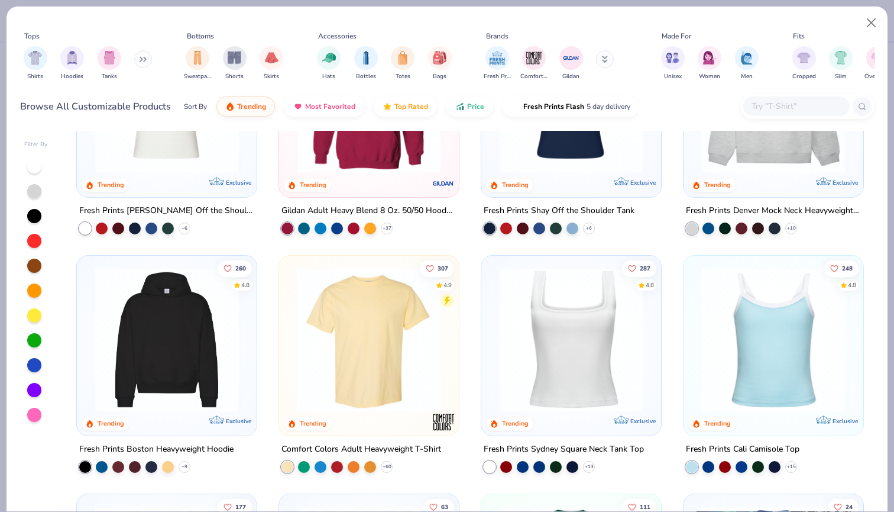
click at [146, 346] on img at bounding box center [167, 339] width 156 height 144
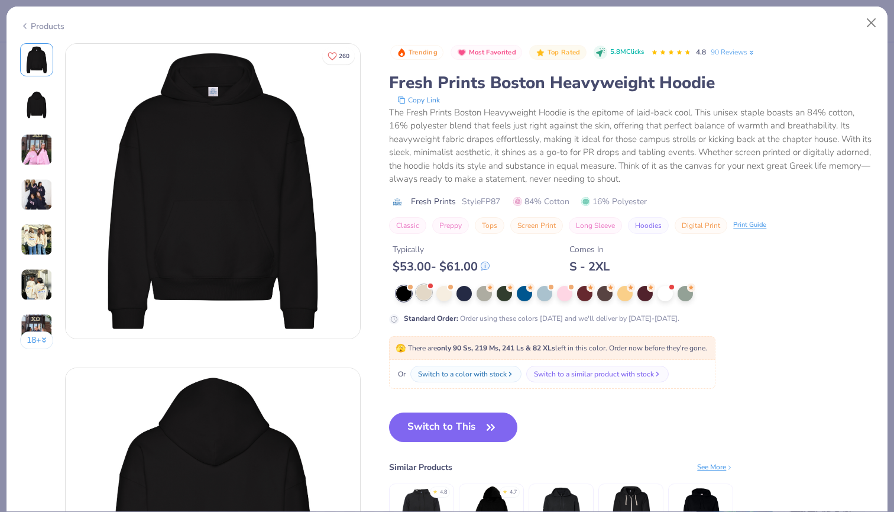
click at [420, 297] on div at bounding box center [423, 291] width 15 height 15
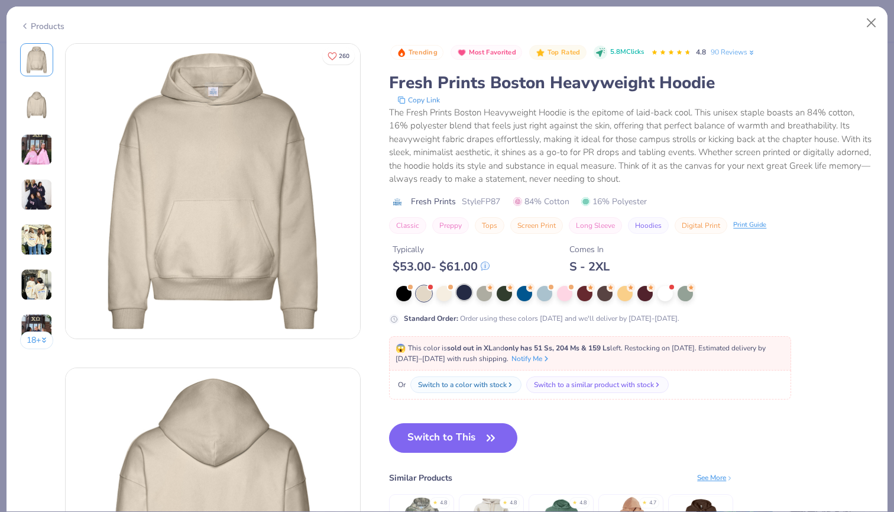
click at [458, 290] on div at bounding box center [464, 291] width 15 height 15
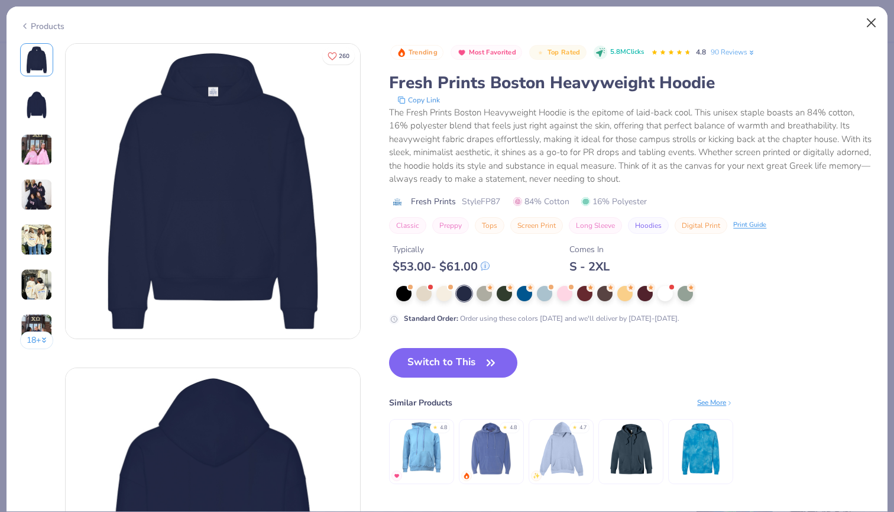
click at [872, 23] on button "Close" at bounding box center [871, 23] width 22 height 22
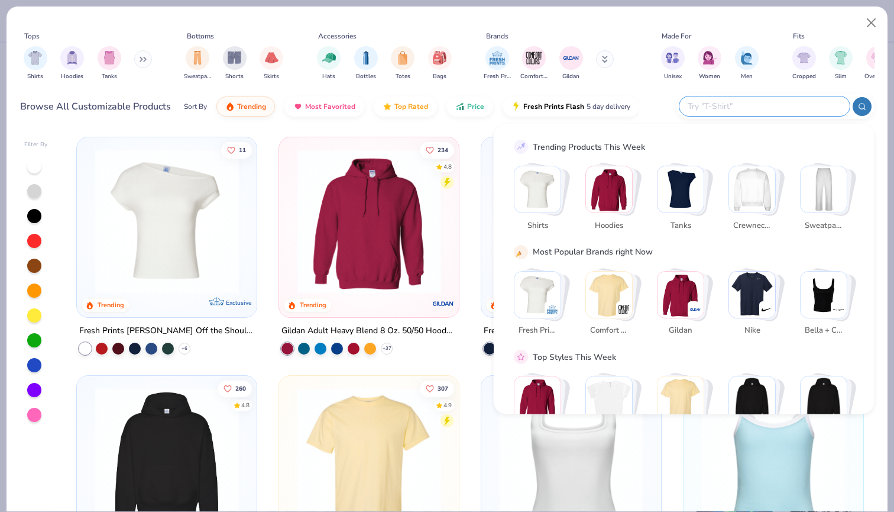
click at [787, 103] on input "text" at bounding box center [764, 106] width 155 height 14
click at [618, 185] on img "Stack Card Button Hoodies" at bounding box center [609, 189] width 46 height 46
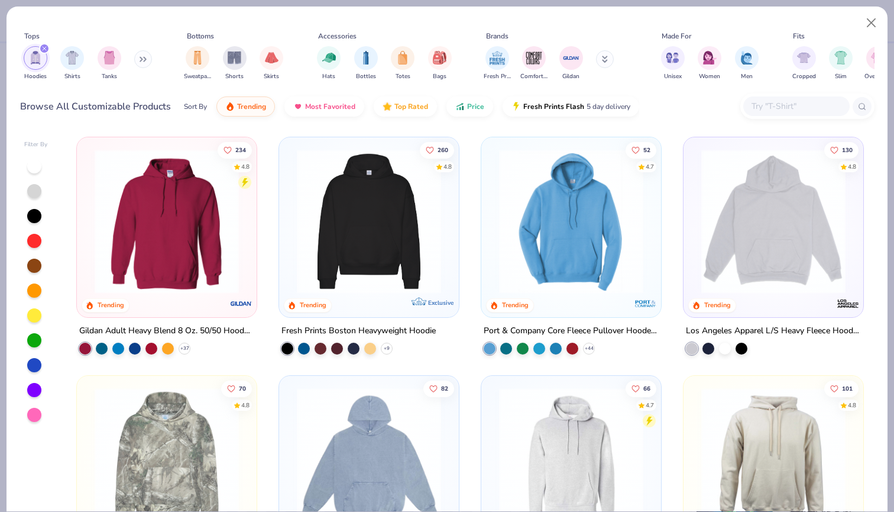
click at [182, 221] on img at bounding box center [167, 221] width 156 height 144
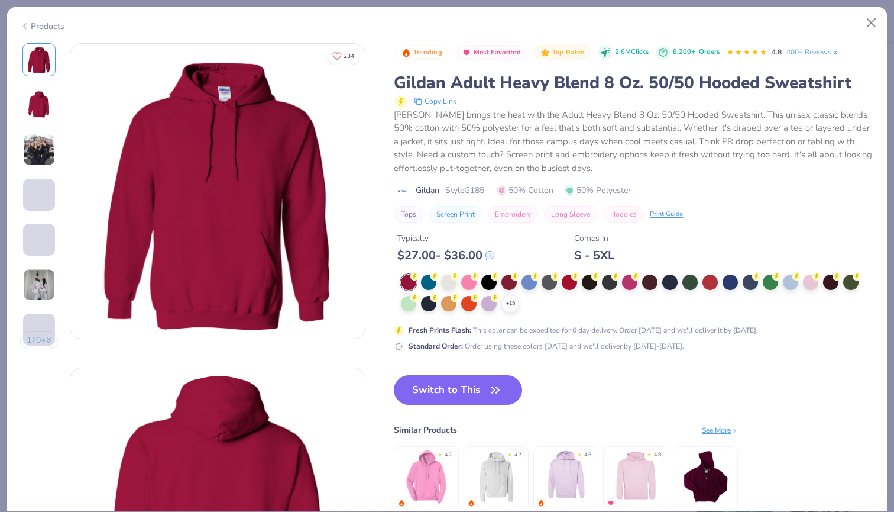
click at [39, 89] on div at bounding box center [38, 104] width 33 height 33
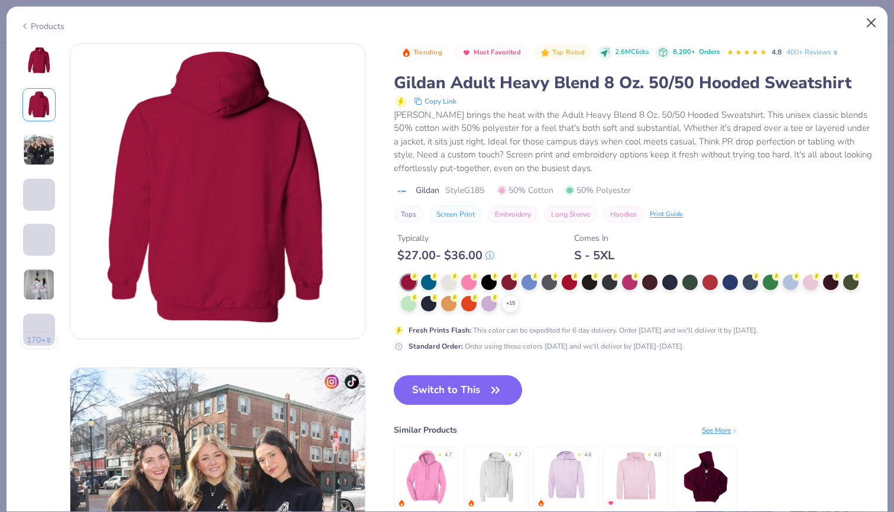
click at [866, 31] on button "Close" at bounding box center [871, 23] width 22 height 22
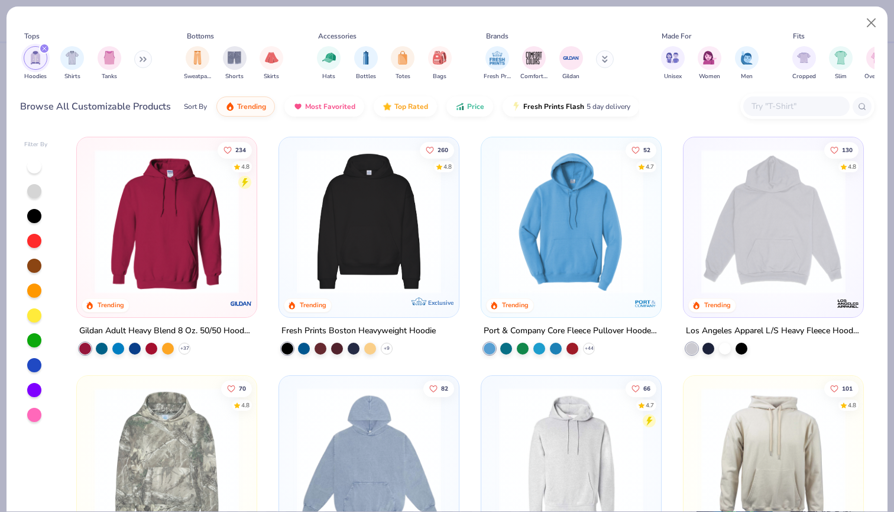
click at [420, 222] on img at bounding box center [369, 221] width 156 height 144
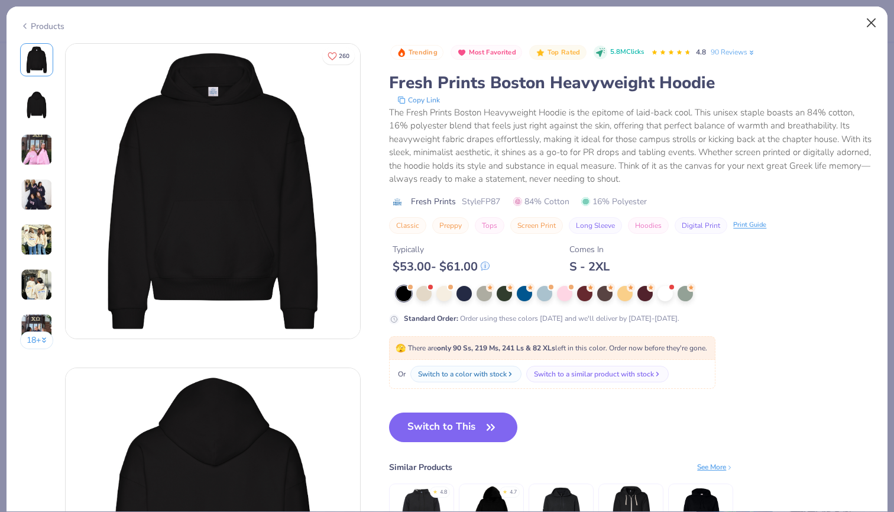
click at [872, 21] on button "Close" at bounding box center [871, 23] width 22 height 22
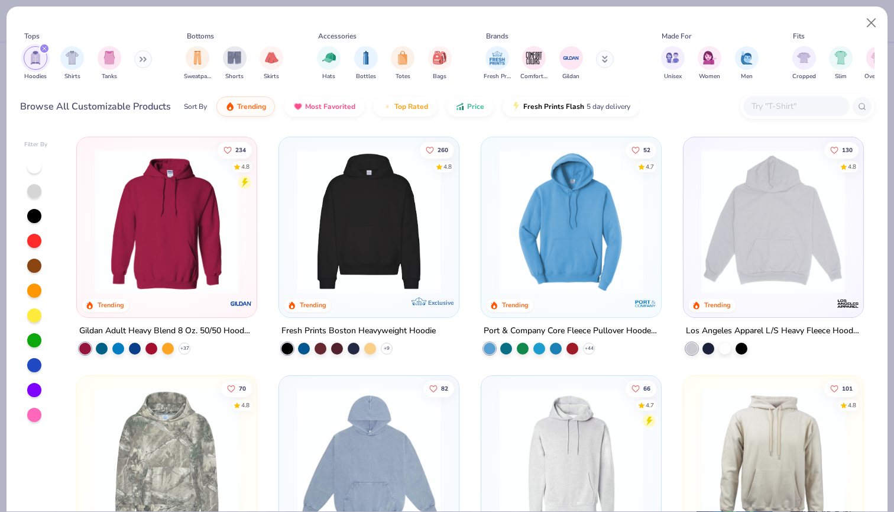
click at [591, 208] on img at bounding box center [571, 221] width 156 height 144
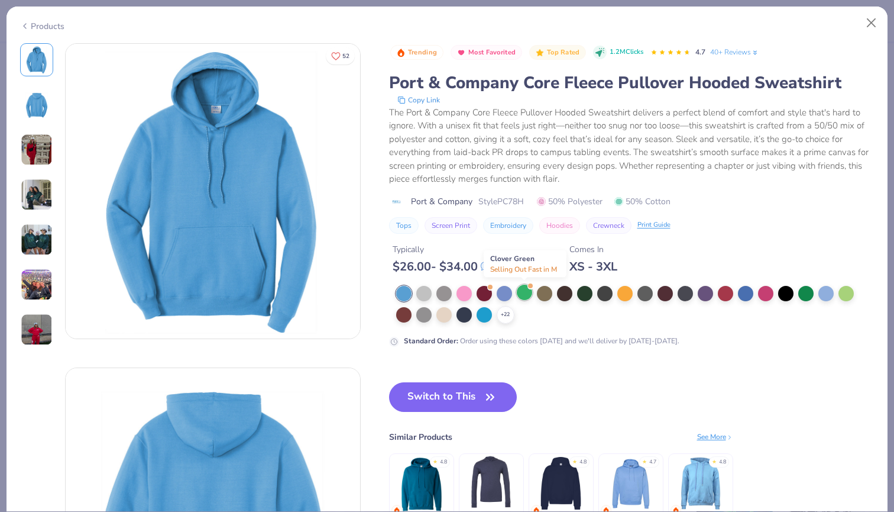
click at [521, 292] on div at bounding box center [524, 291] width 15 height 15
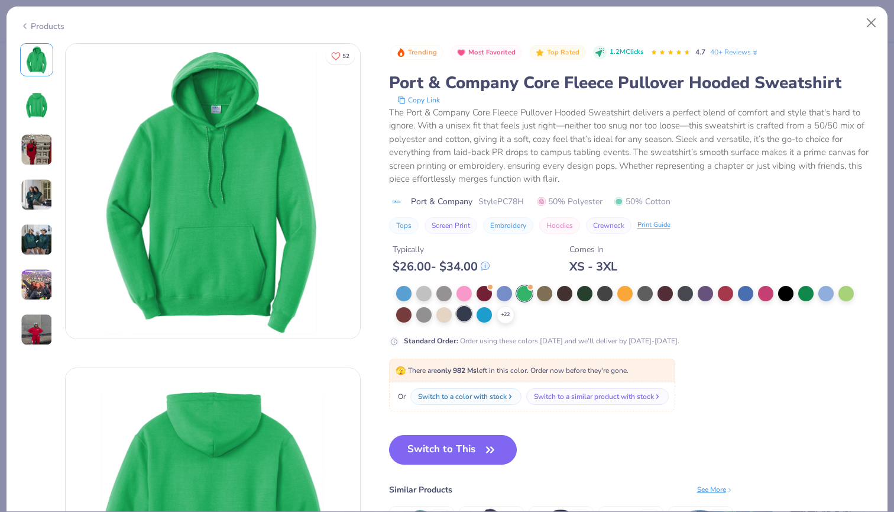
click at [465, 315] on div at bounding box center [464, 313] width 15 height 15
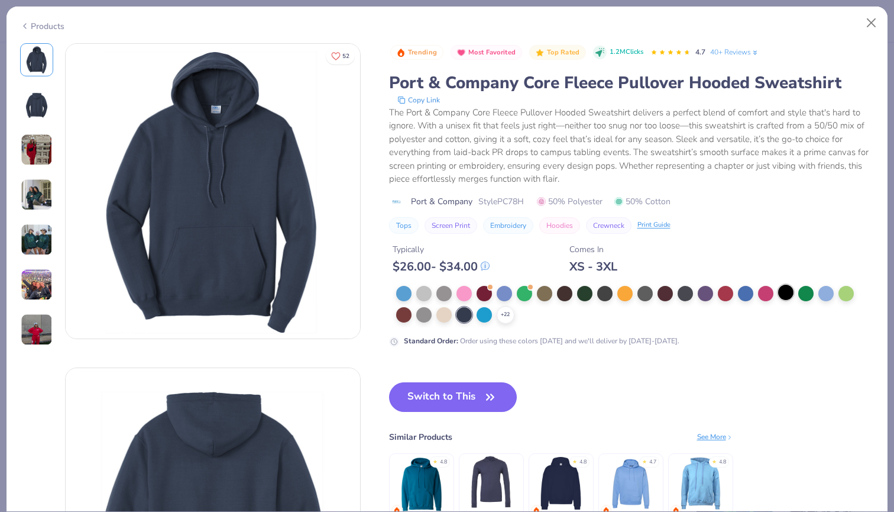
click at [785, 295] on div at bounding box center [785, 291] width 15 height 15
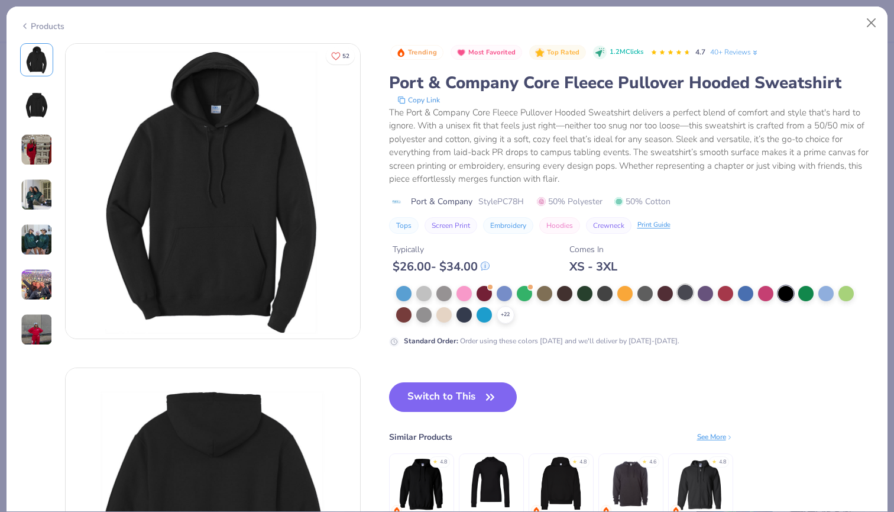
click at [685, 295] on div at bounding box center [685, 291] width 15 height 15
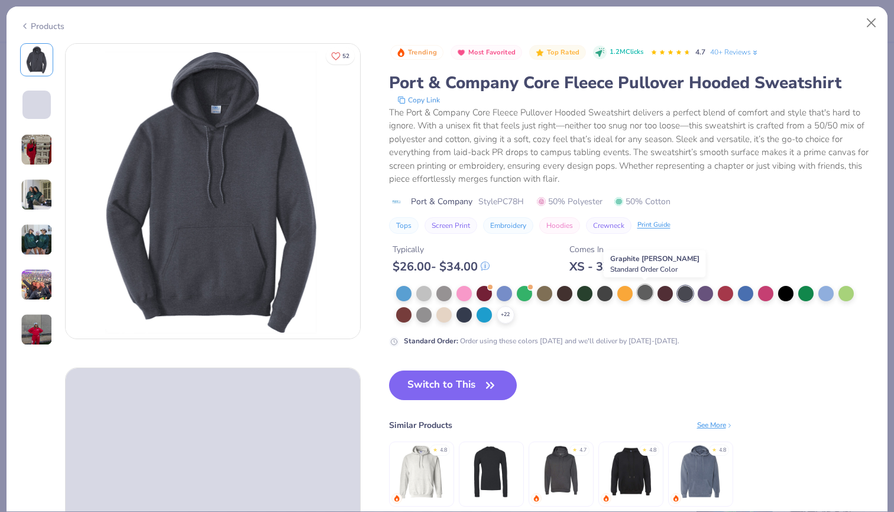
click at [640, 294] on div at bounding box center [644, 291] width 15 height 15
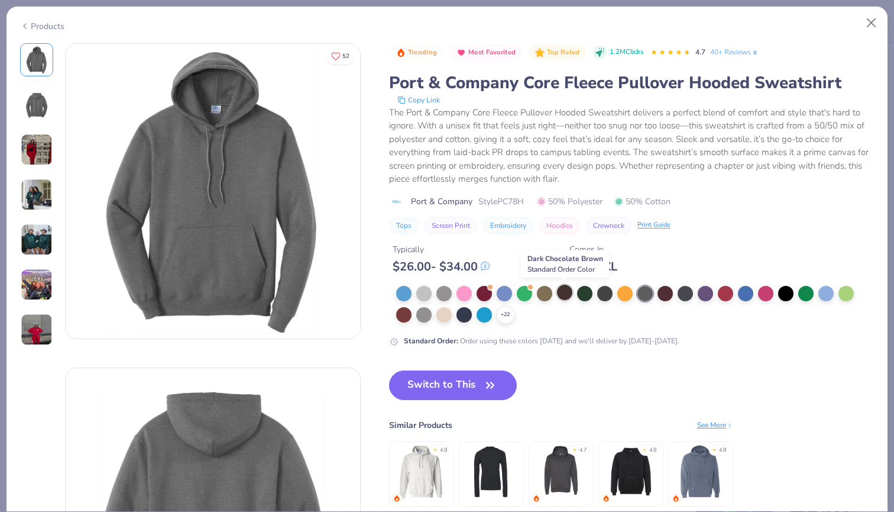
click at [568, 293] on div at bounding box center [564, 291] width 15 height 15
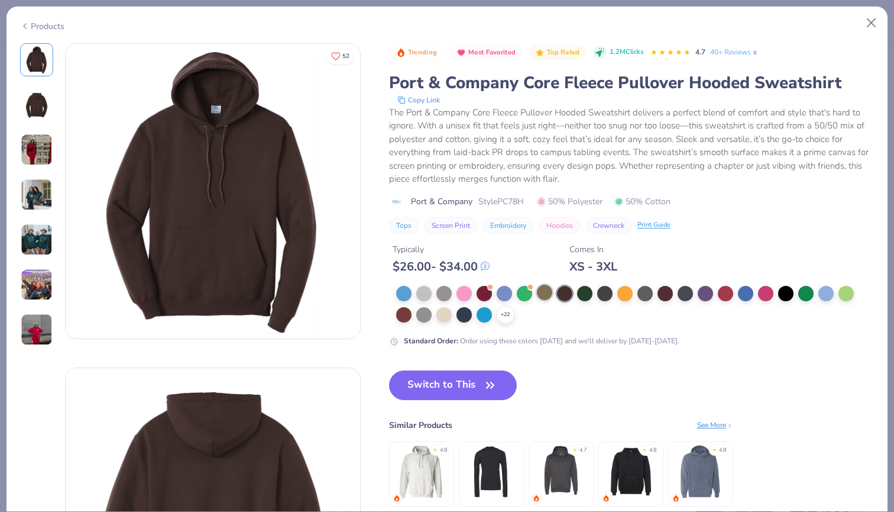
click at [538, 292] on div at bounding box center [544, 291] width 15 height 15
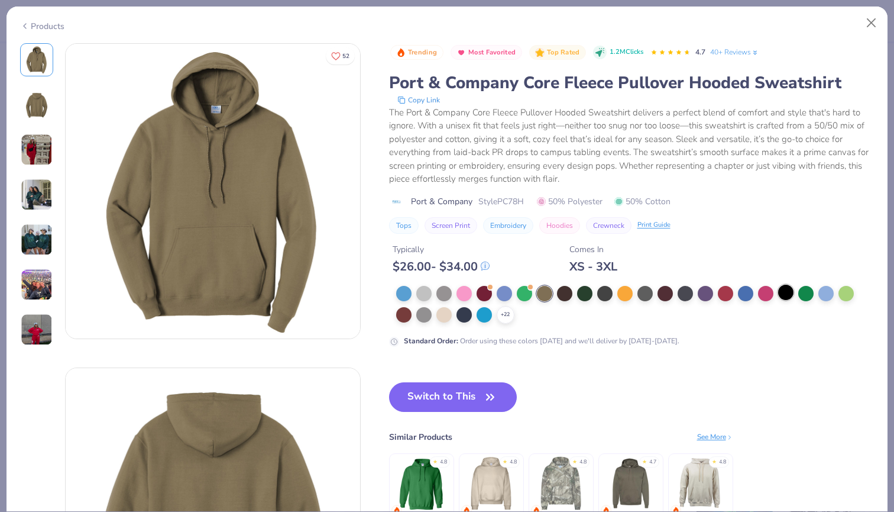
click at [792, 295] on div at bounding box center [785, 291] width 15 height 15
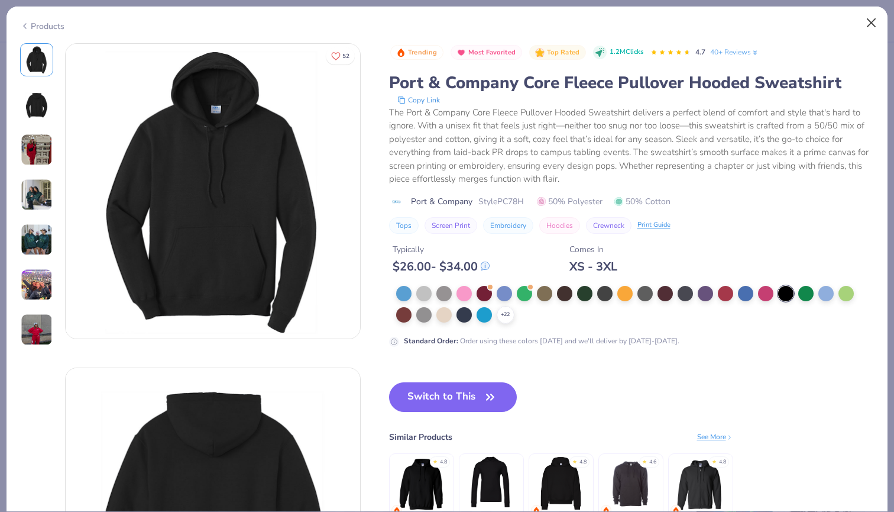
click at [875, 23] on button "Close" at bounding box center [871, 23] width 22 height 22
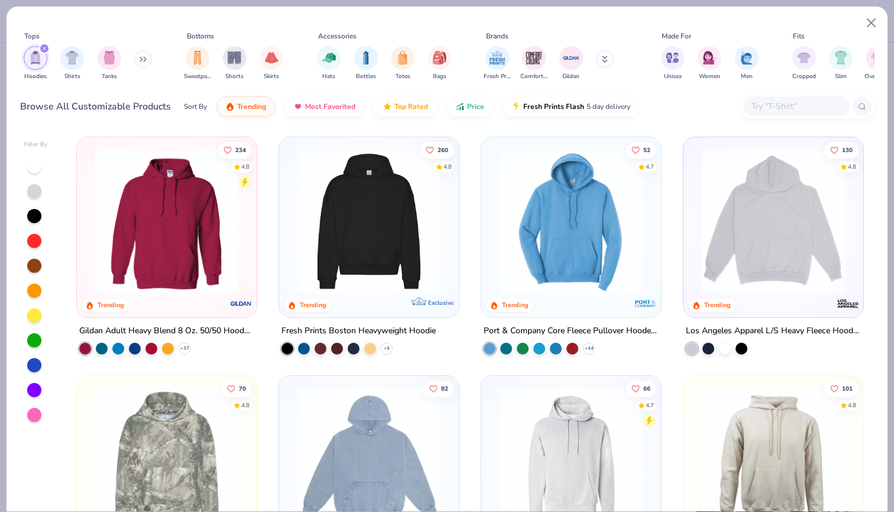
scroll to position [152, 0]
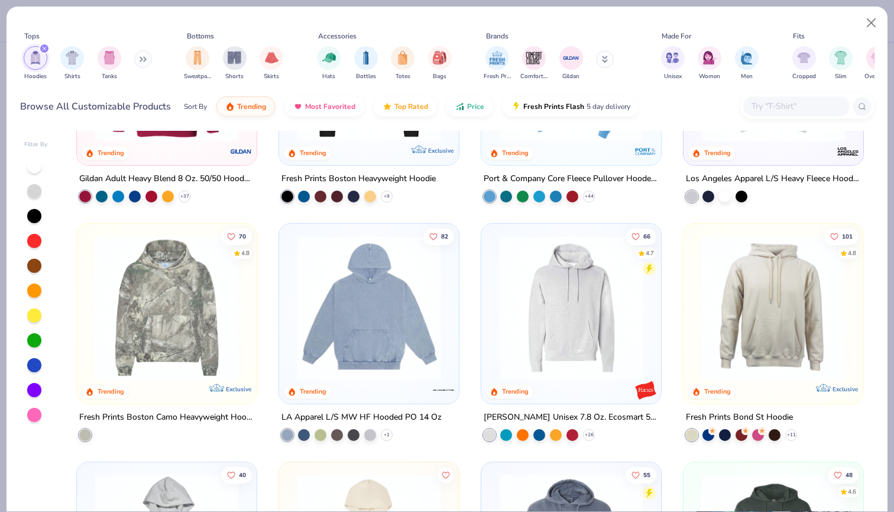
click at [370, 275] on img at bounding box center [369, 307] width 156 height 144
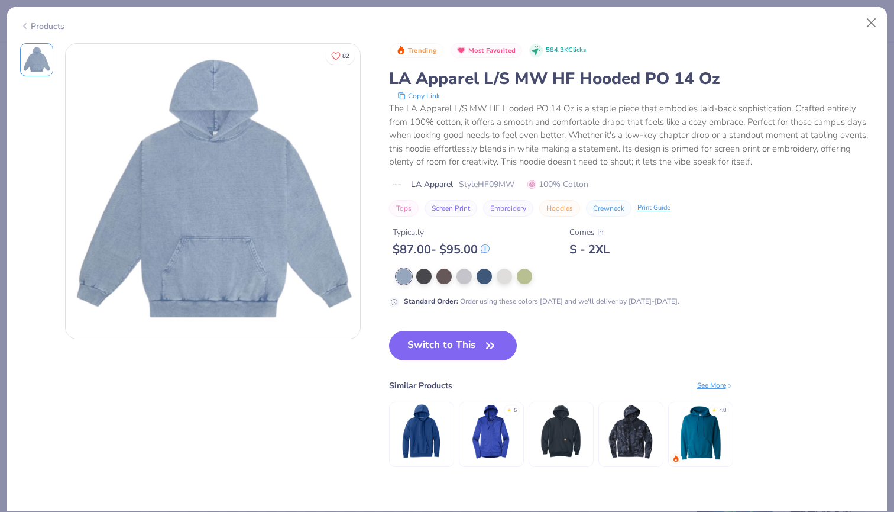
click at [435, 275] on div at bounding box center [629, 275] width 466 height 15
click at [425, 275] on div at bounding box center [423, 274] width 15 height 15
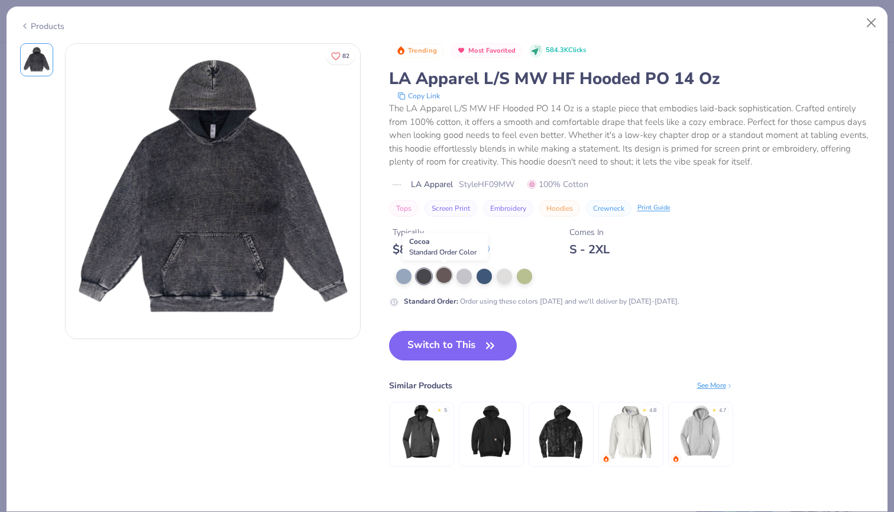
click at [441, 276] on div at bounding box center [443, 274] width 15 height 15
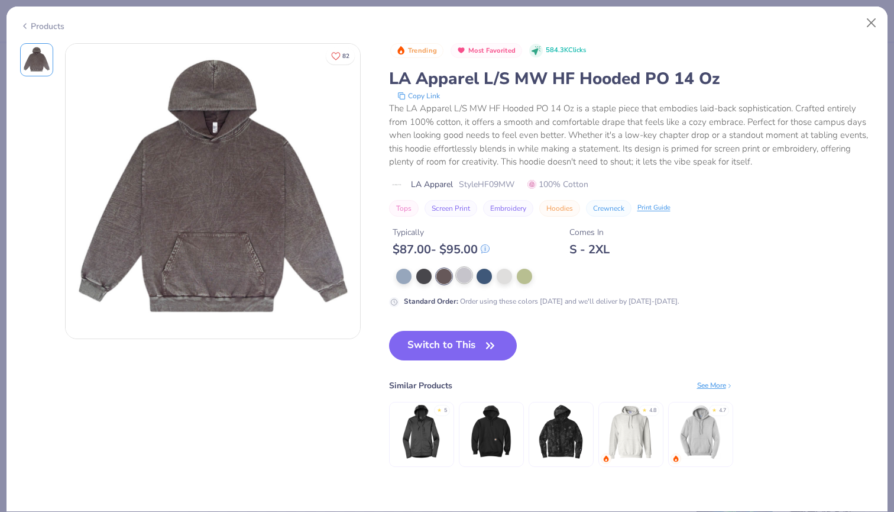
click at [460, 280] on div at bounding box center [464, 274] width 15 height 15
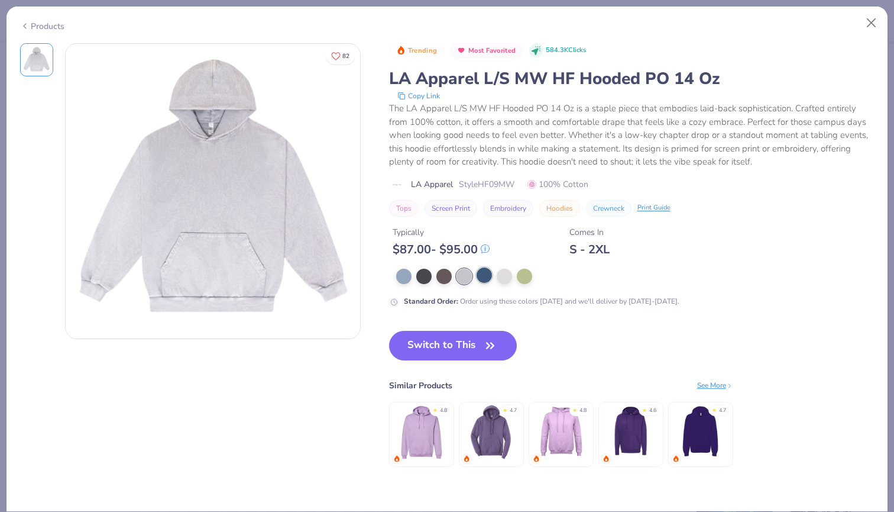
click at [487, 278] on div at bounding box center [484, 274] width 15 height 15
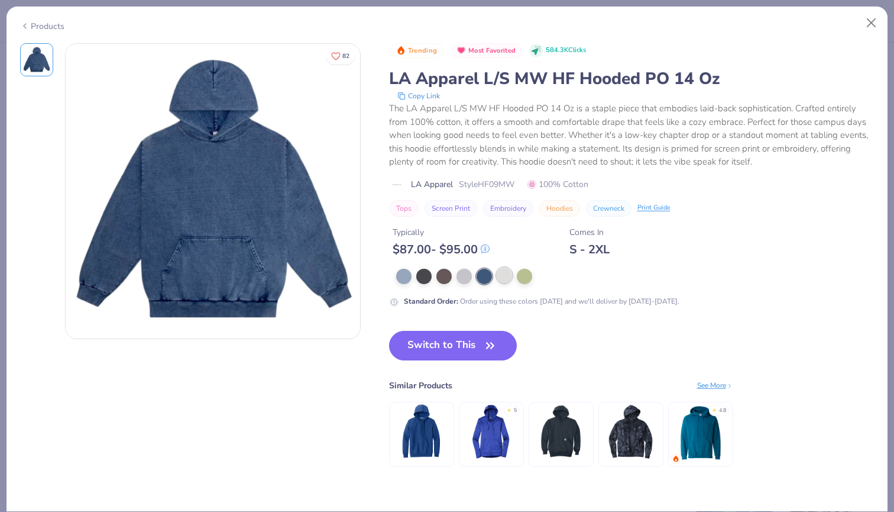
click at [504, 279] on div at bounding box center [504, 274] width 15 height 15
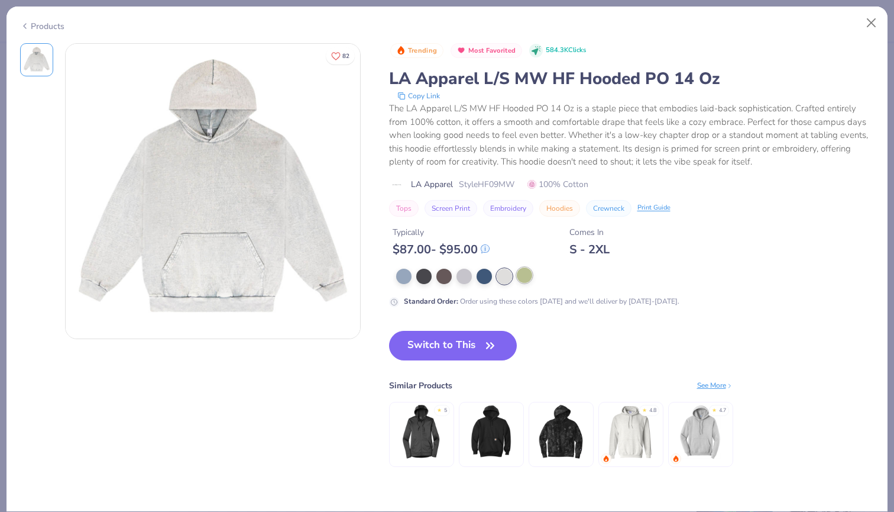
click at [529, 279] on div at bounding box center [524, 274] width 15 height 15
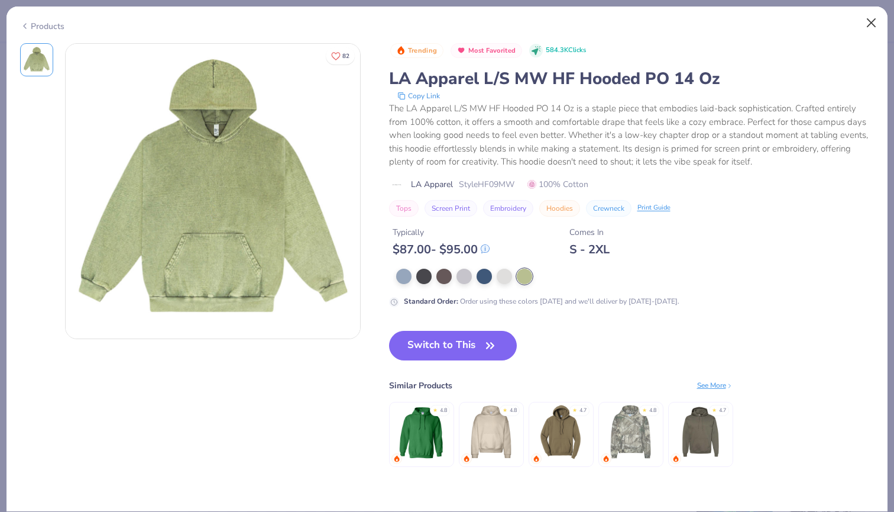
click at [874, 22] on button "Close" at bounding box center [871, 23] width 22 height 22
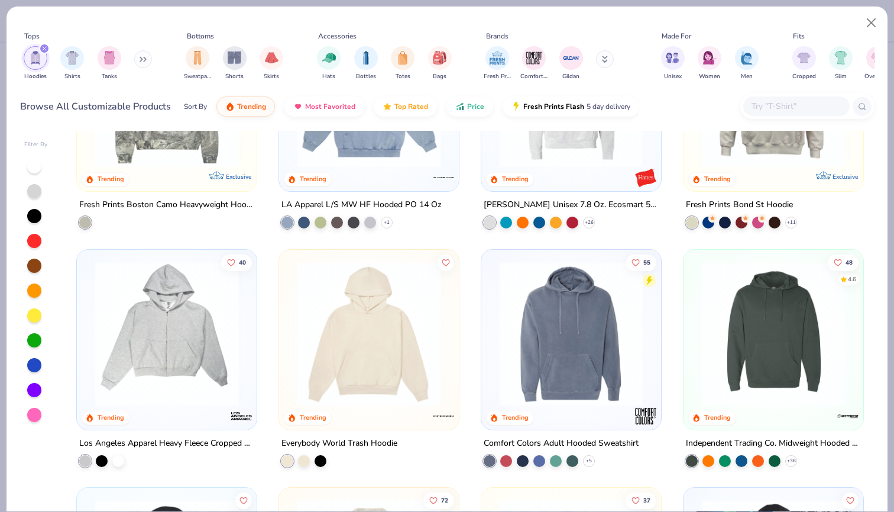
scroll to position [461, 0]
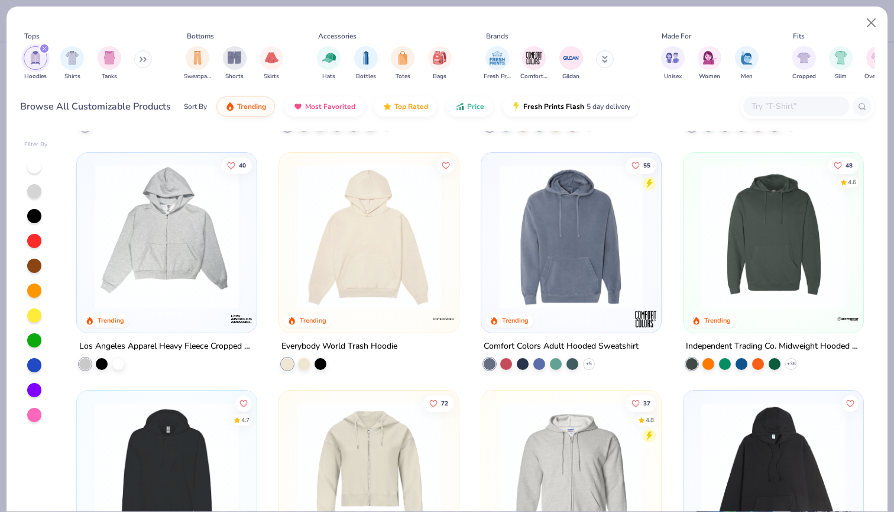
click at [245, 253] on img at bounding box center [323, 236] width 156 height 144
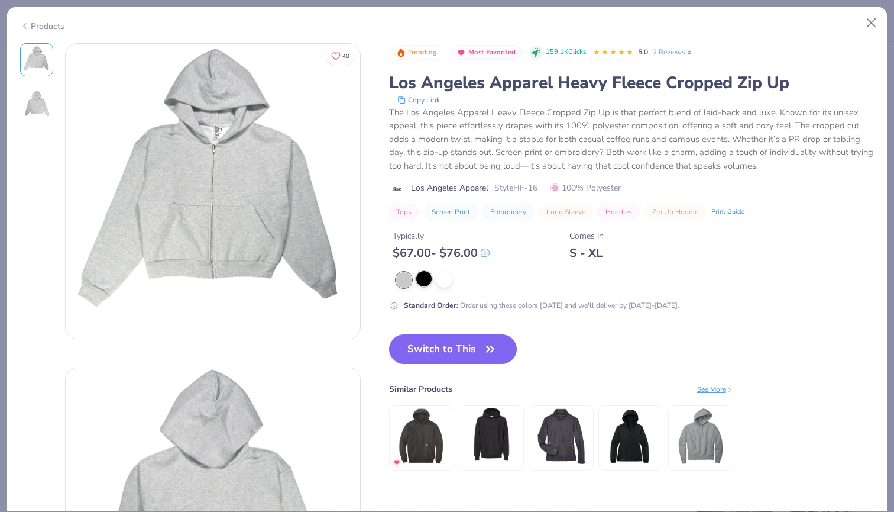
click at [416, 283] on div at bounding box center [423, 278] width 15 height 15
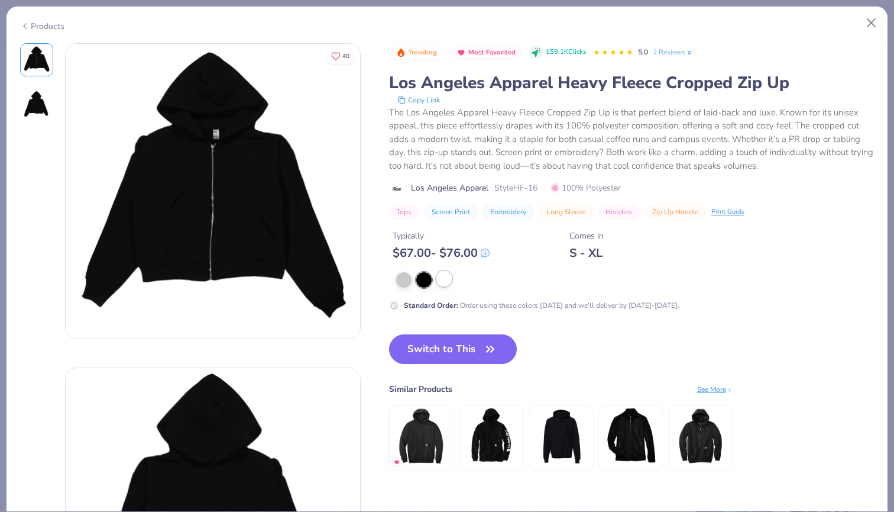
click at [446, 284] on div at bounding box center [443, 278] width 15 height 15
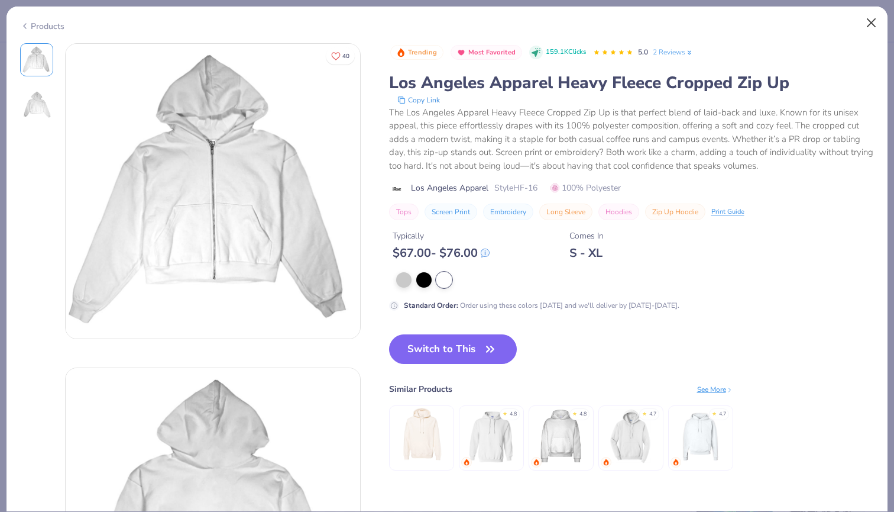
click at [866, 14] on button "Close" at bounding box center [871, 23] width 22 height 22
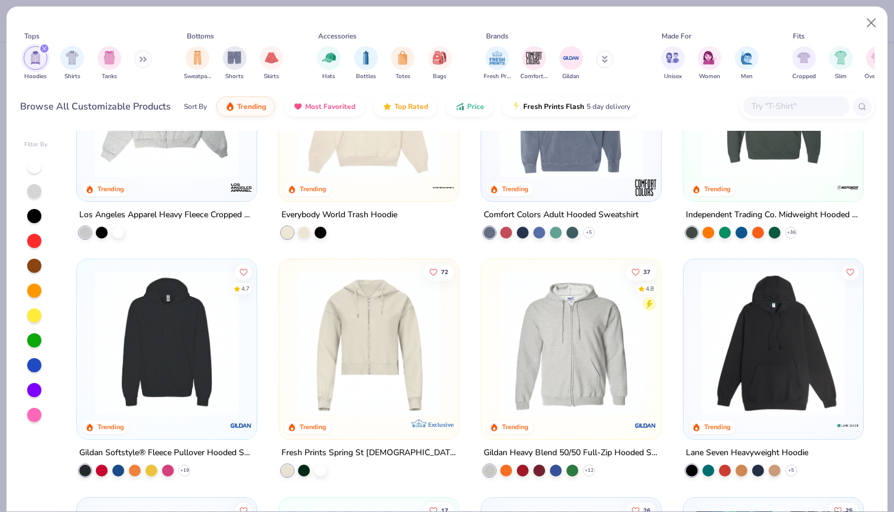
scroll to position [630, 0]
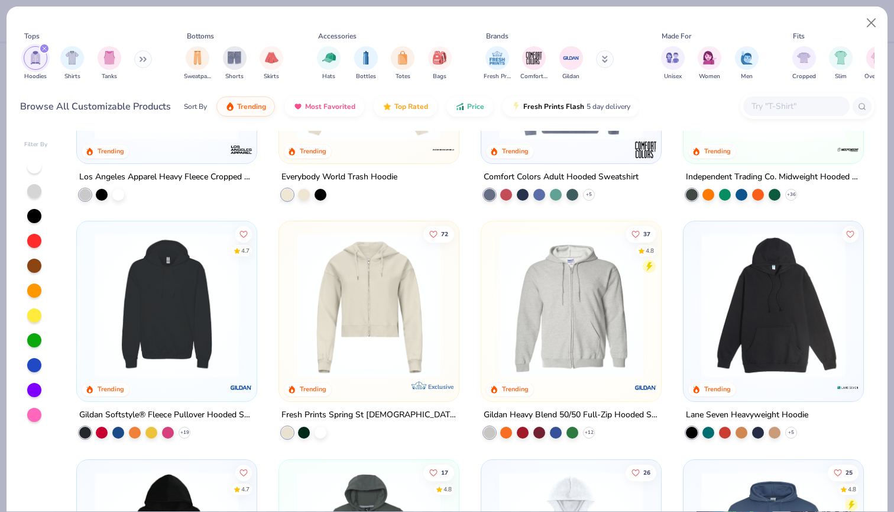
click at [767, 264] on img at bounding box center [773, 305] width 156 height 144
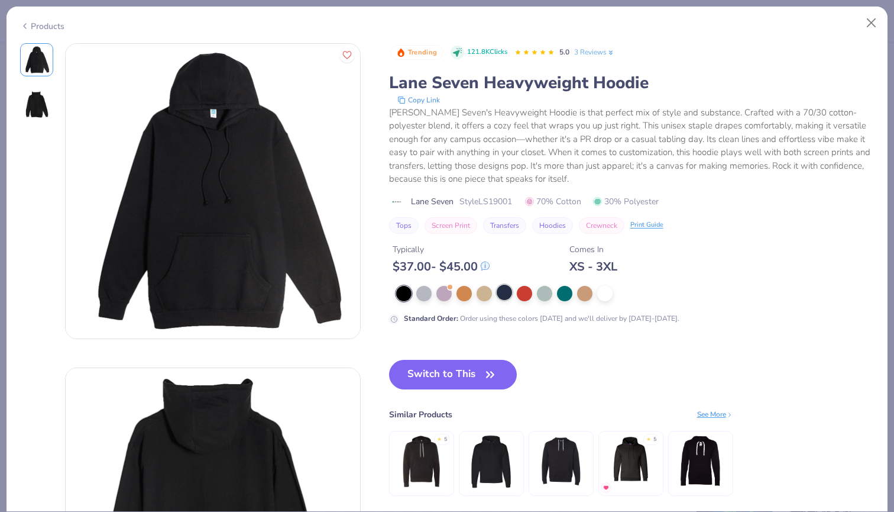
click at [503, 293] on div at bounding box center [504, 291] width 15 height 15
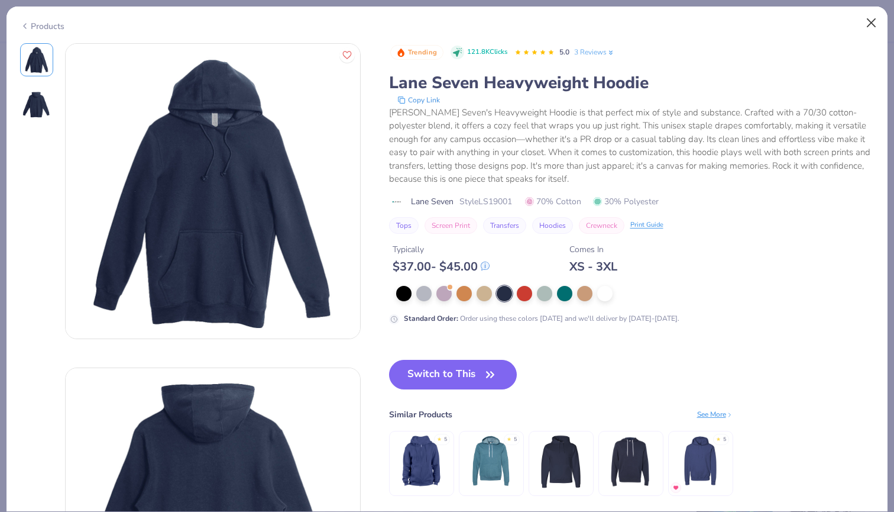
click at [869, 21] on button "Close" at bounding box center [871, 23] width 22 height 22
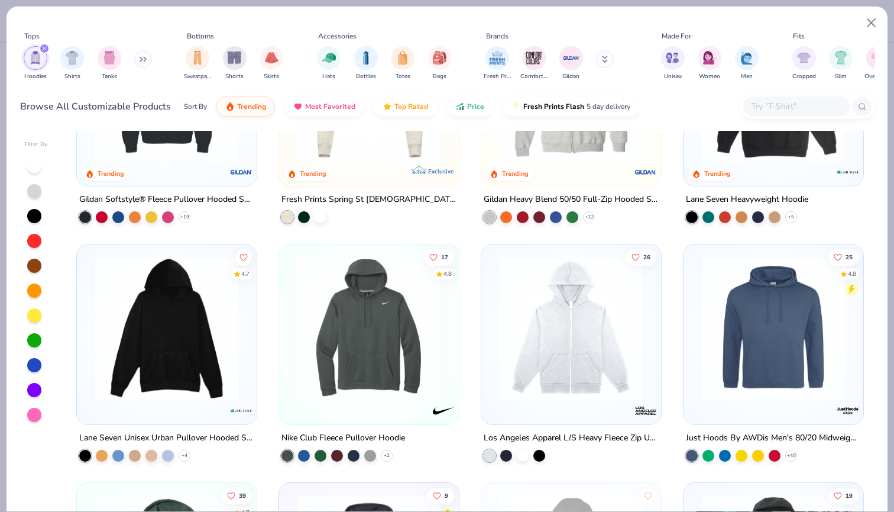
scroll to position [881, 0]
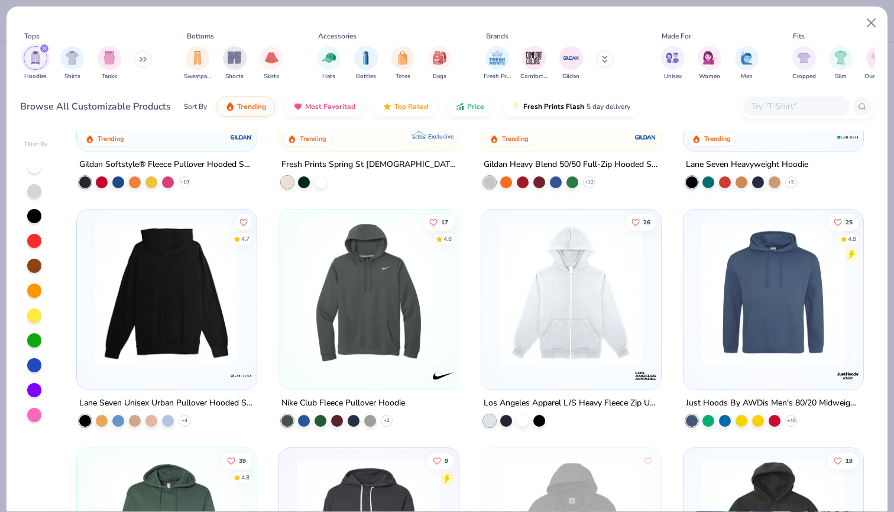
click at [203, 335] on img at bounding box center [167, 293] width 156 height 144
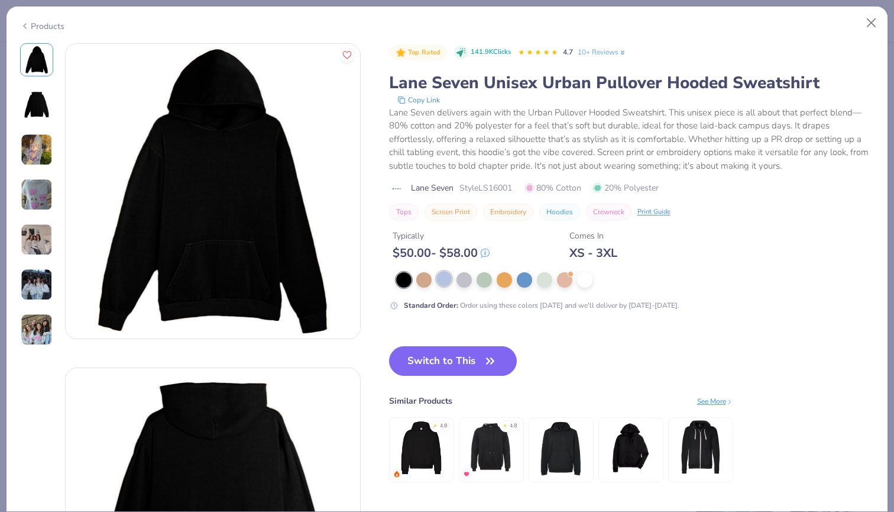
click at [442, 276] on div at bounding box center [443, 278] width 15 height 15
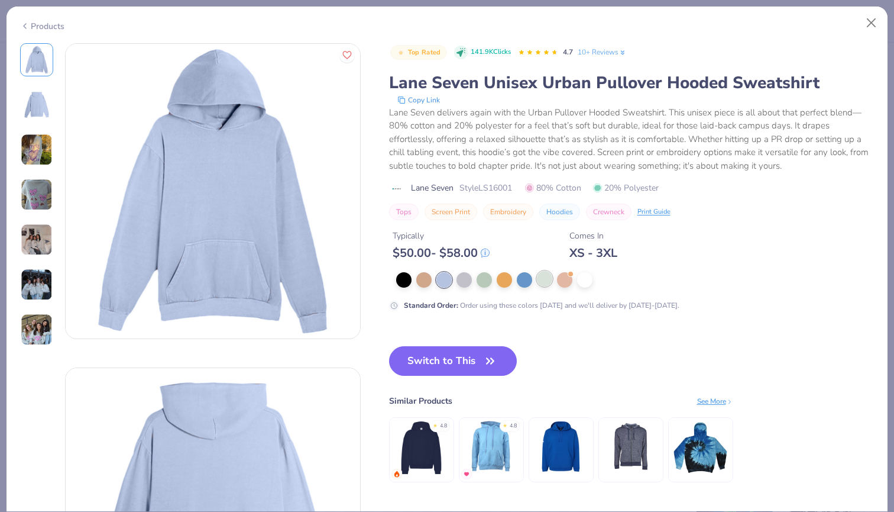
click at [541, 279] on div at bounding box center [544, 278] width 15 height 15
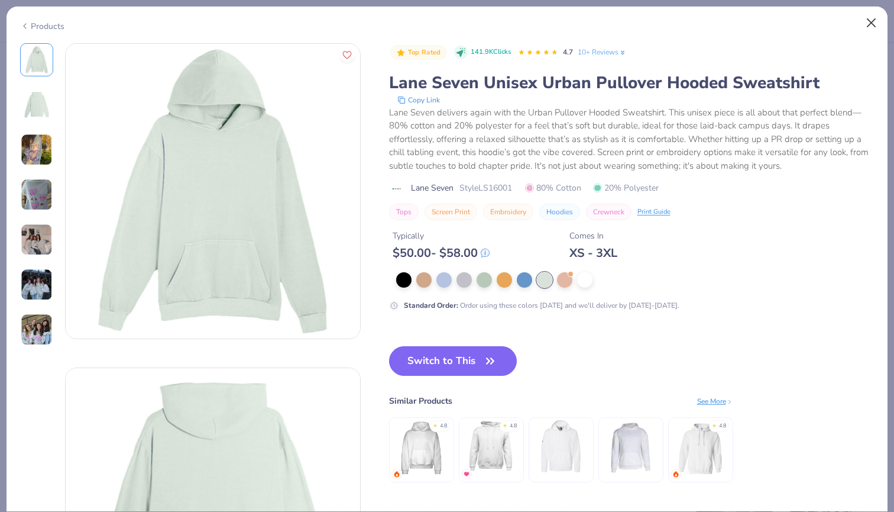
click at [872, 17] on button "Close" at bounding box center [871, 23] width 22 height 22
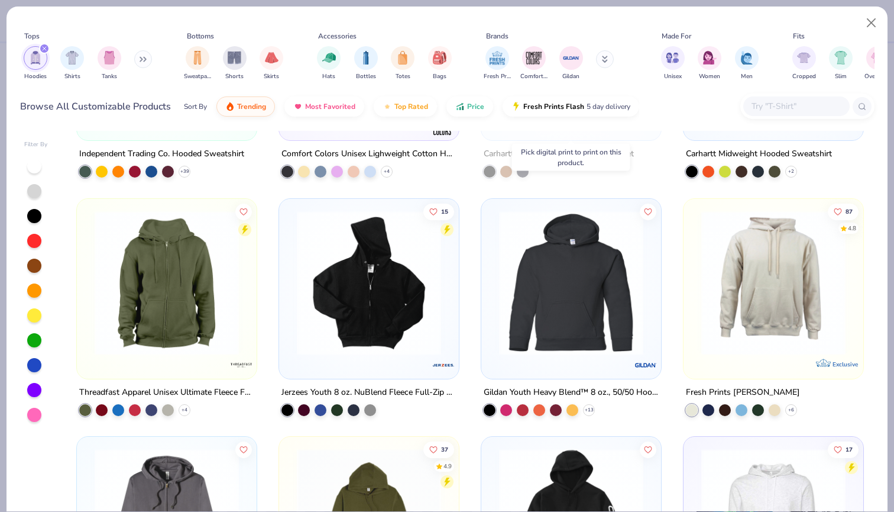
scroll to position [1409, 0]
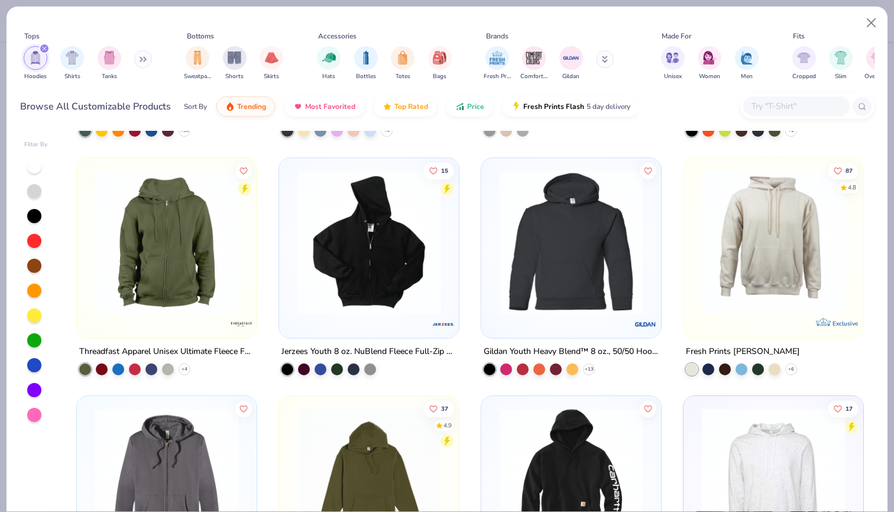
click at [399, 287] on img at bounding box center [369, 241] width 156 height 144
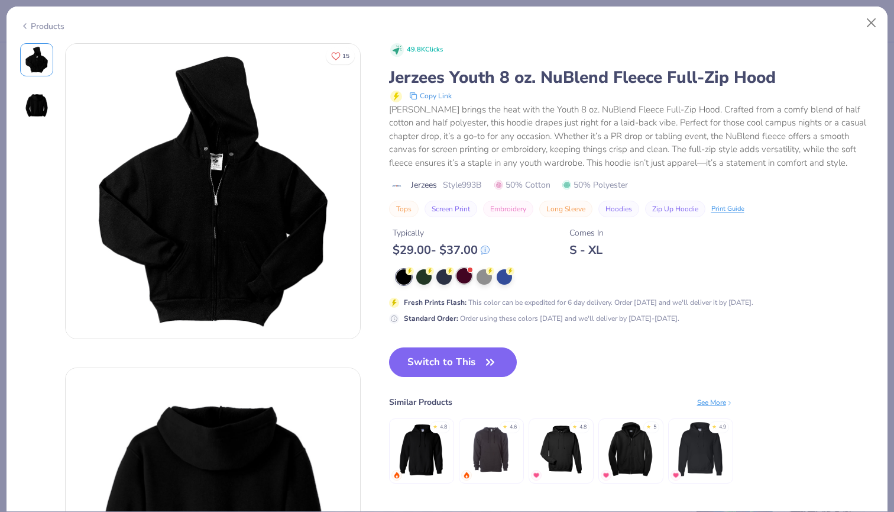
click at [464, 276] on div at bounding box center [464, 275] width 15 height 15
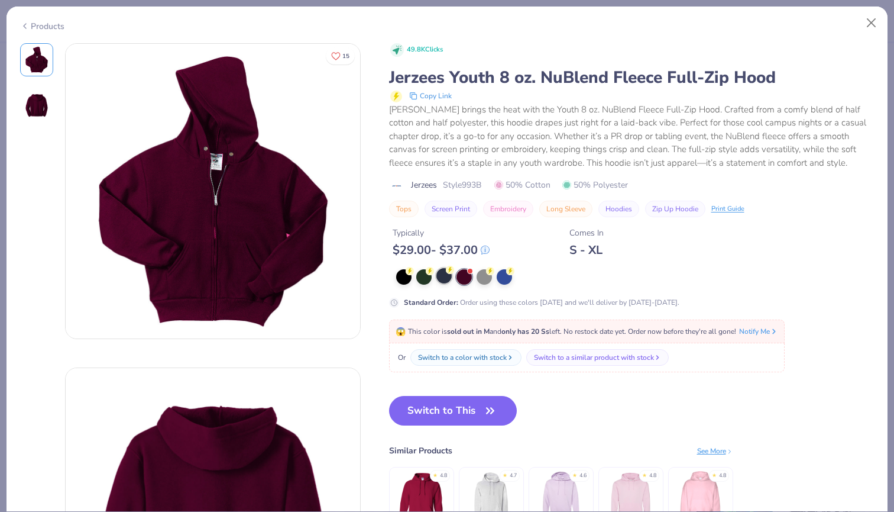
click at [447, 276] on div at bounding box center [443, 275] width 15 height 15
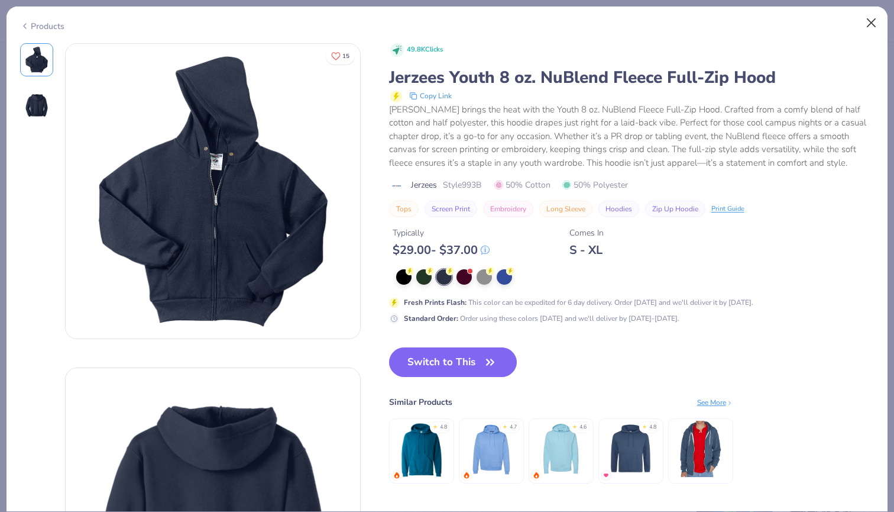
click at [870, 24] on button "Close" at bounding box center [871, 23] width 22 height 22
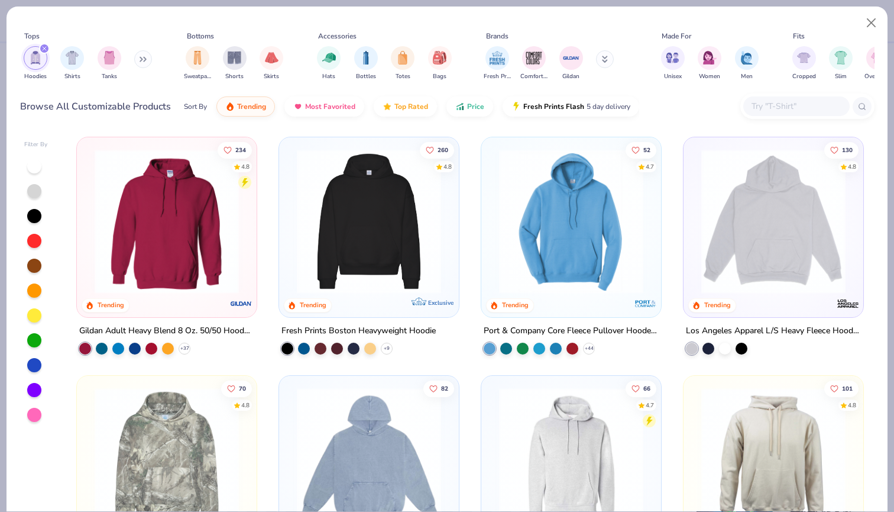
click at [316, 238] on img at bounding box center [369, 221] width 156 height 144
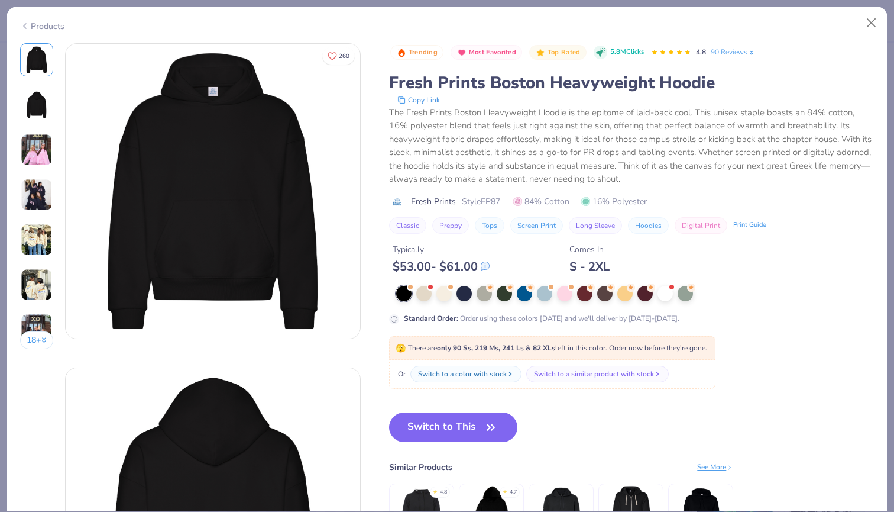
click at [37, 109] on img at bounding box center [36, 104] width 28 height 28
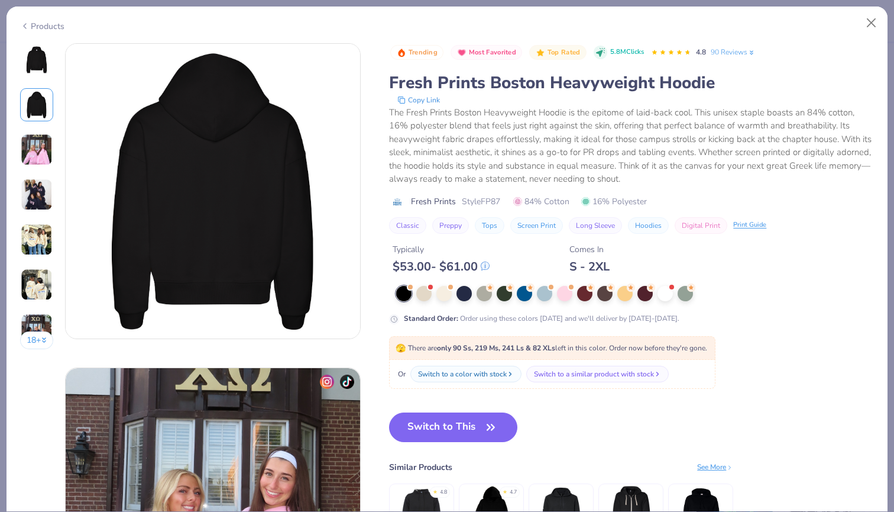
click at [35, 129] on div "18 +" at bounding box center [37, 200] width 34 height 315
click at [34, 150] on img at bounding box center [37, 150] width 32 height 32
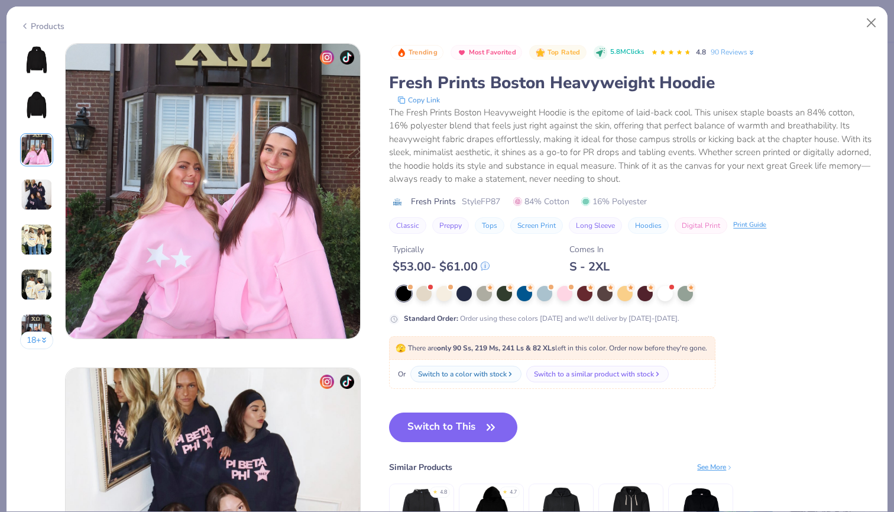
click at [37, 201] on img at bounding box center [37, 195] width 32 height 32
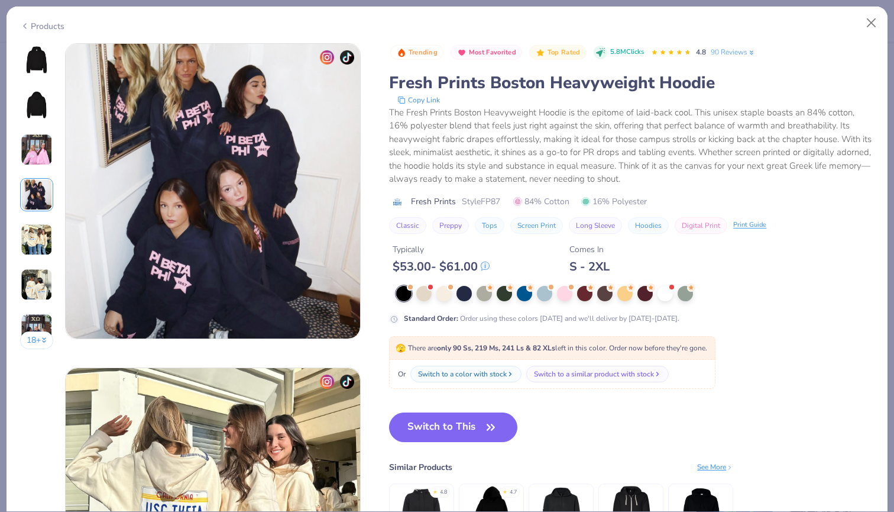
click at [33, 228] on img at bounding box center [37, 240] width 32 height 32
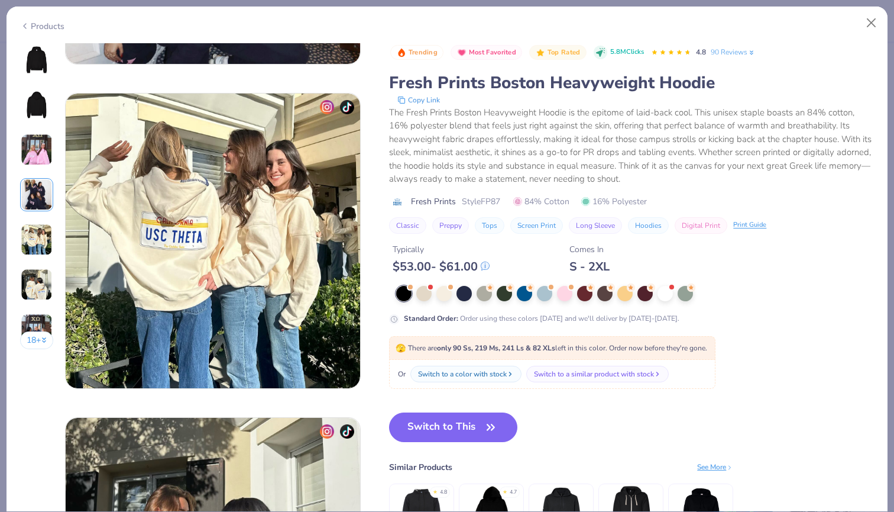
scroll to position [1296, 0]
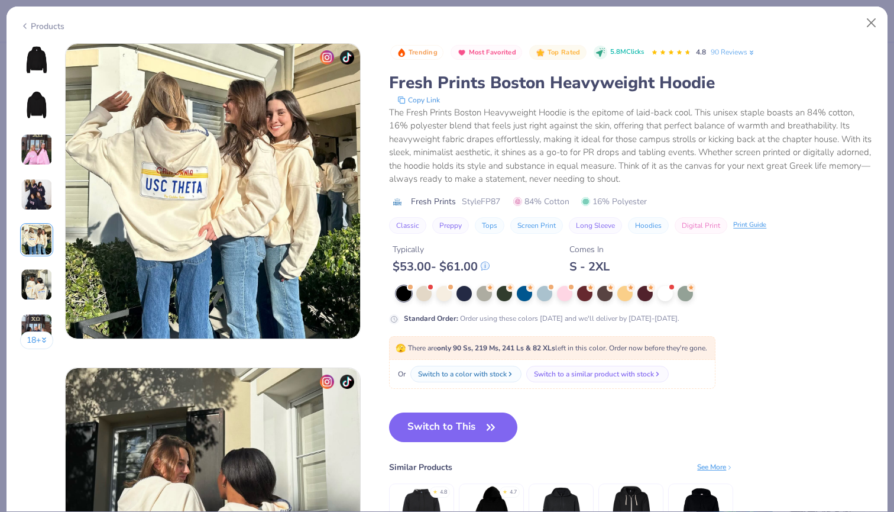
click at [35, 285] on img at bounding box center [37, 284] width 32 height 32
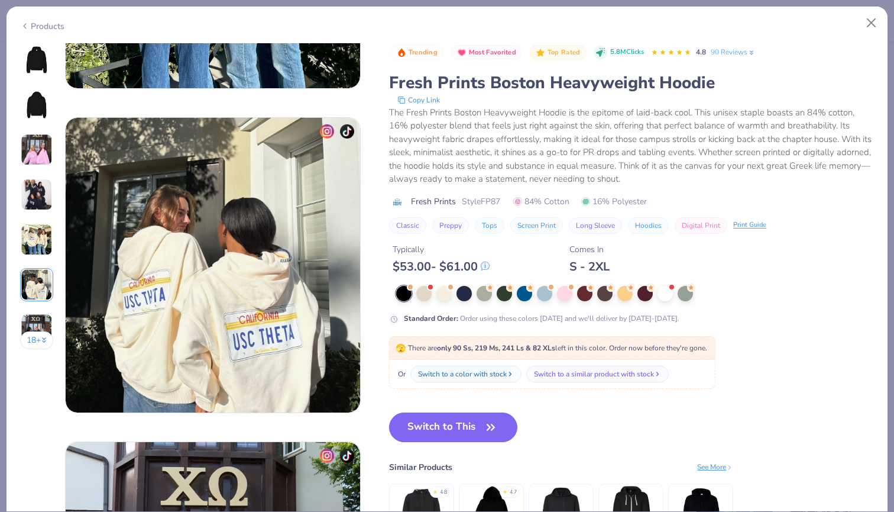
scroll to position [1620, 0]
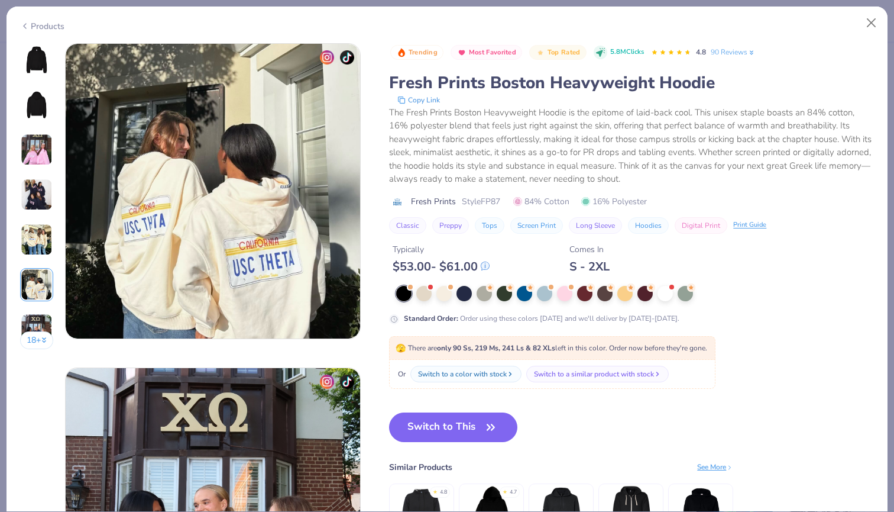
click at [31, 326] on img at bounding box center [37, 329] width 32 height 32
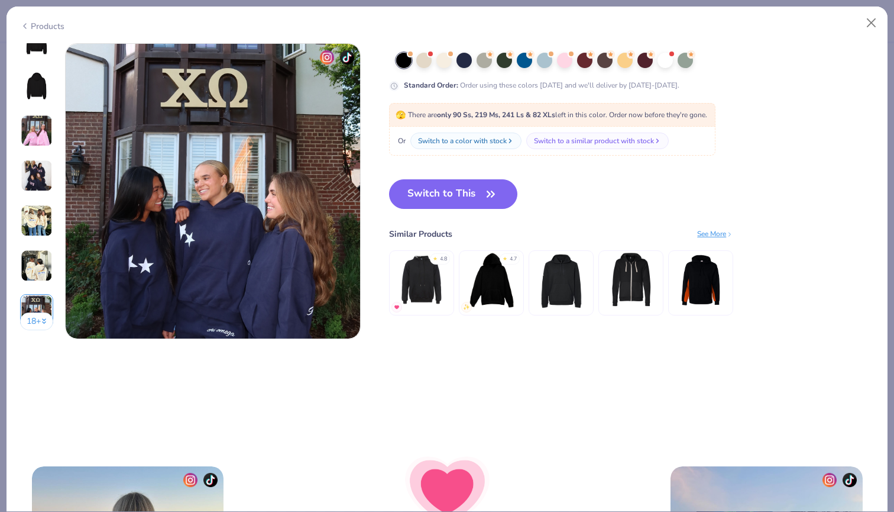
click at [33, 325] on button "18 +" at bounding box center [37, 321] width 34 height 18
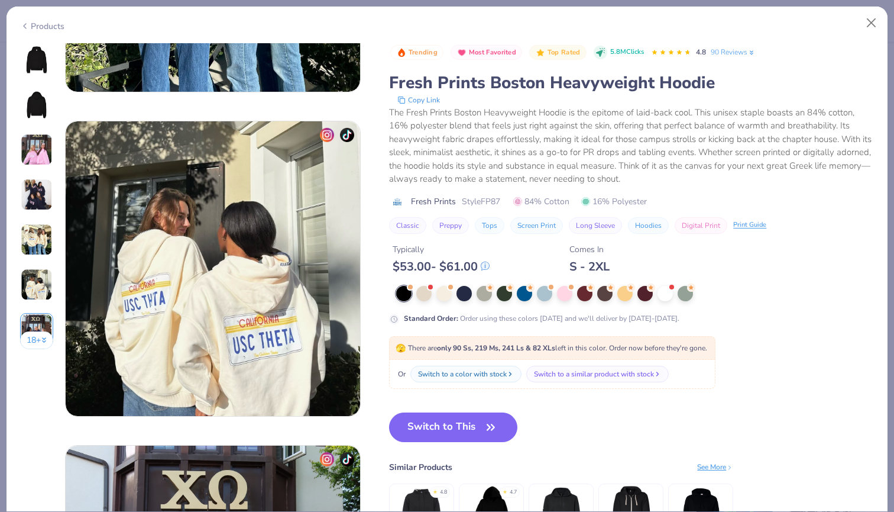
scroll to position [923, 0]
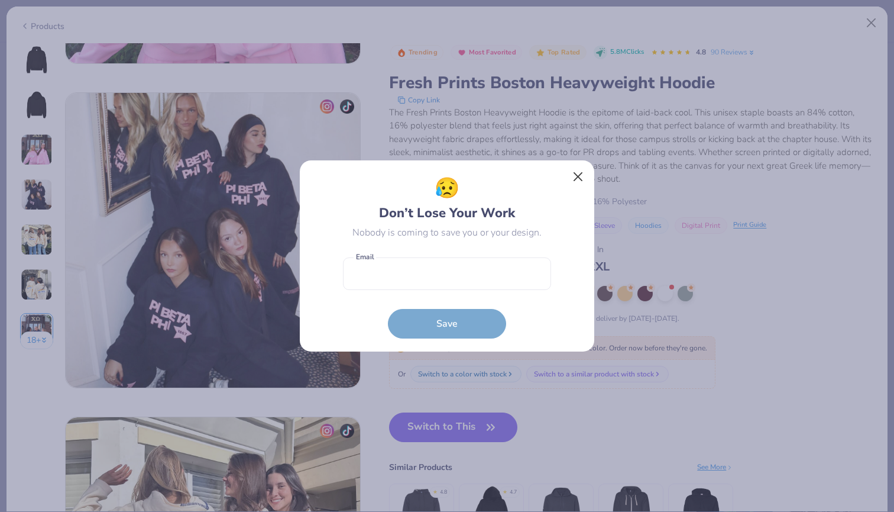
click at [574, 173] on button "Close" at bounding box center [578, 177] width 22 height 22
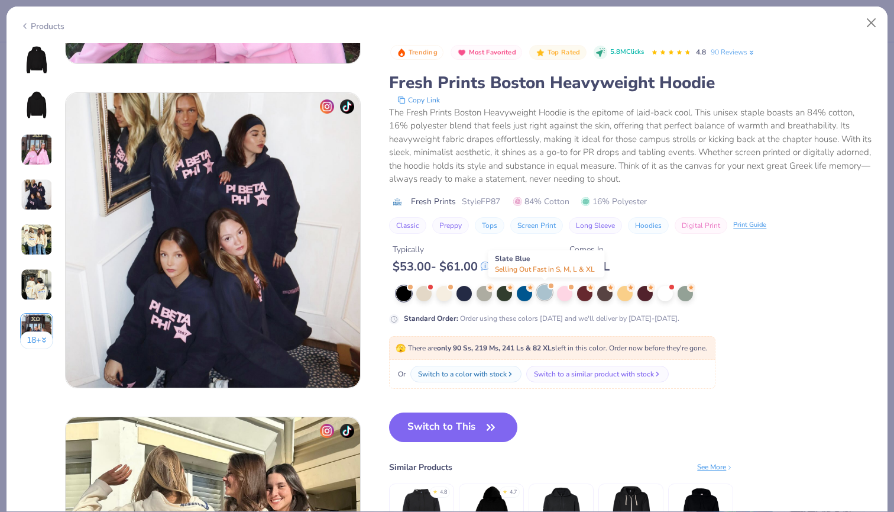
click at [542, 296] on div at bounding box center [544, 291] width 15 height 15
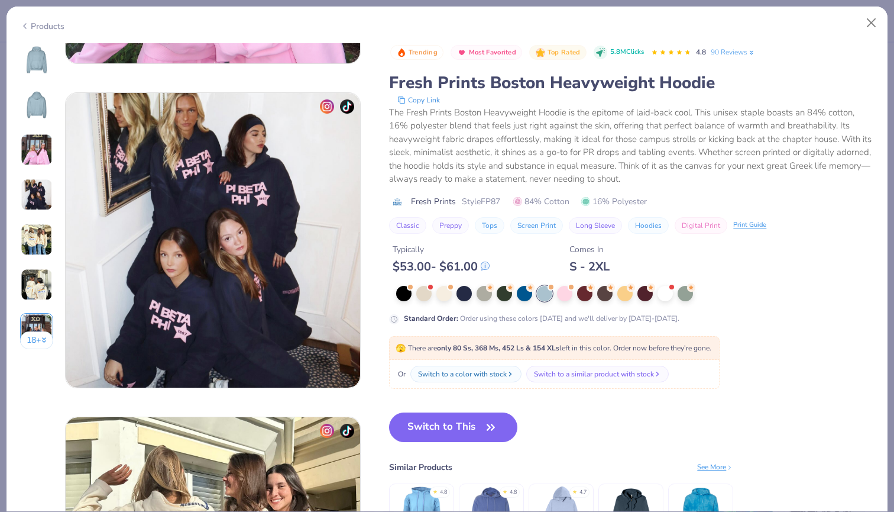
click at [38, 62] on img at bounding box center [36, 60] width 28 height 28
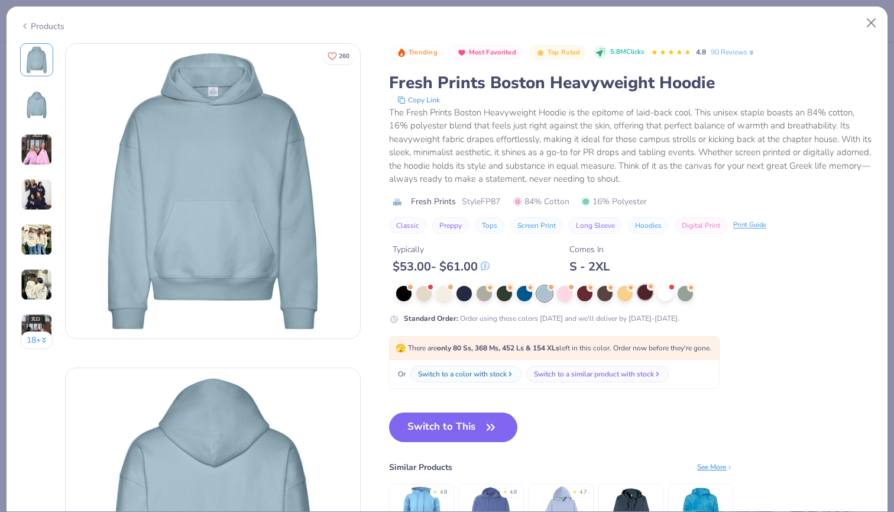
click at [644, 293] on div at bounding box center [644, 291] width 15 height 15
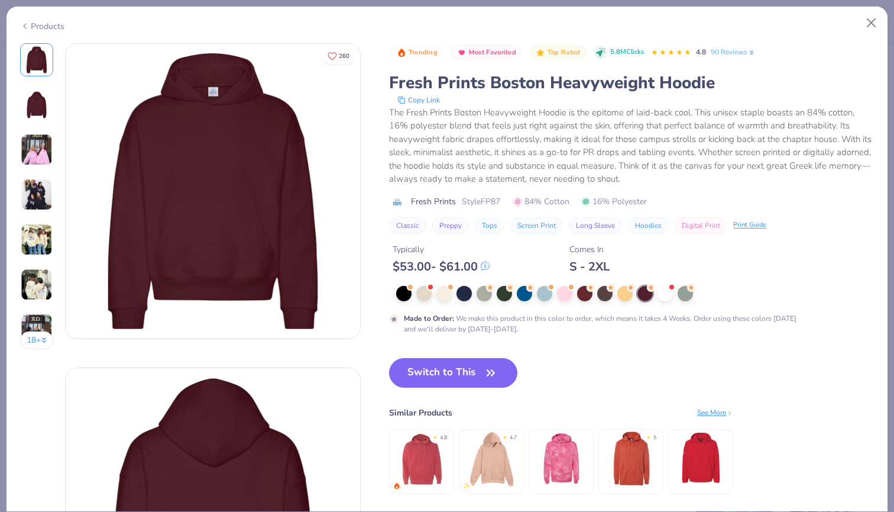
click at [31, 339] on button "18 +" at bounding box center [37, 340] width 34 height 18
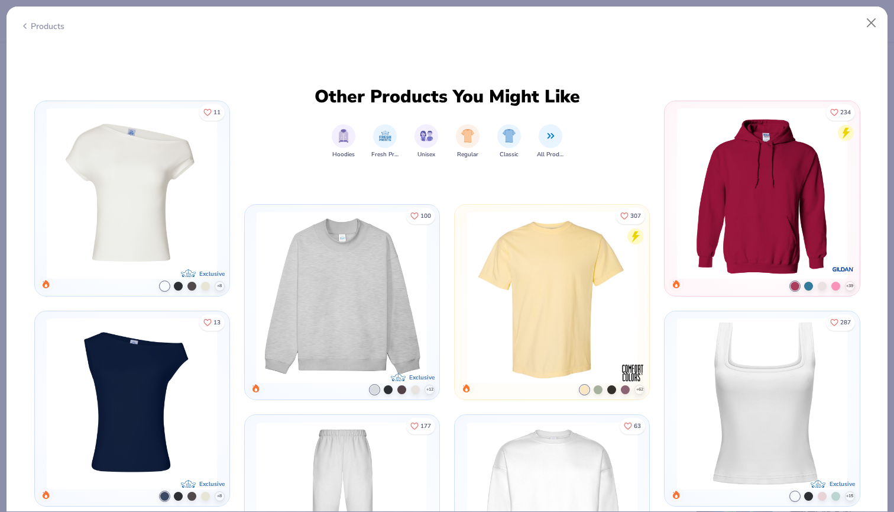
scroll to position [3396, 0]
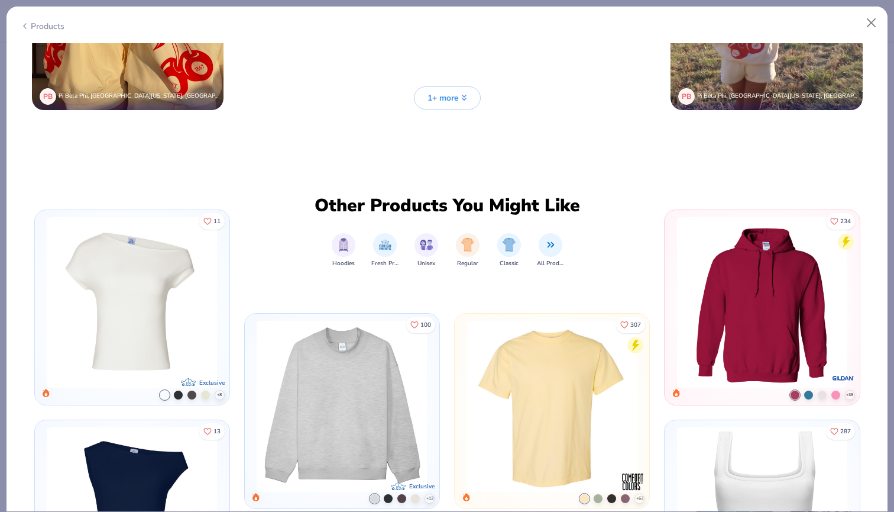
click at [445, 95] on span "1+ more" at bounding box center [443, 98] width 31 height 12
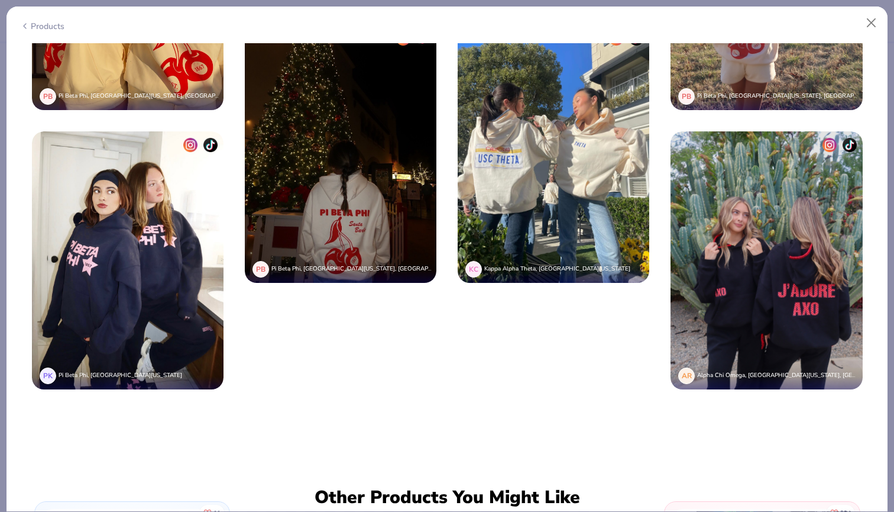
click at [708, 258] on img at bounding box center [767, 260] width 192 height 258
click at [870, 26] on button "Close" at bounding box center [871, 23] width 22 height 22
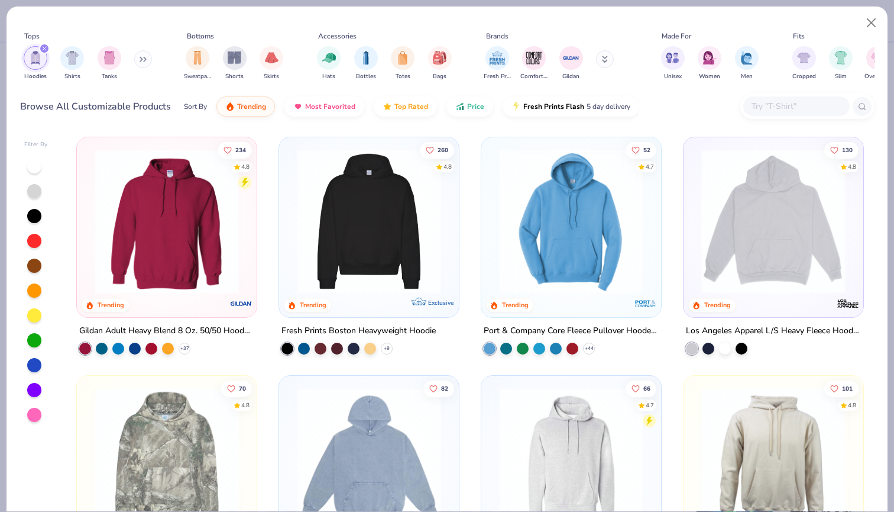
click at [370, 187] on img at bounding box center [369, 221] width 156 height 144
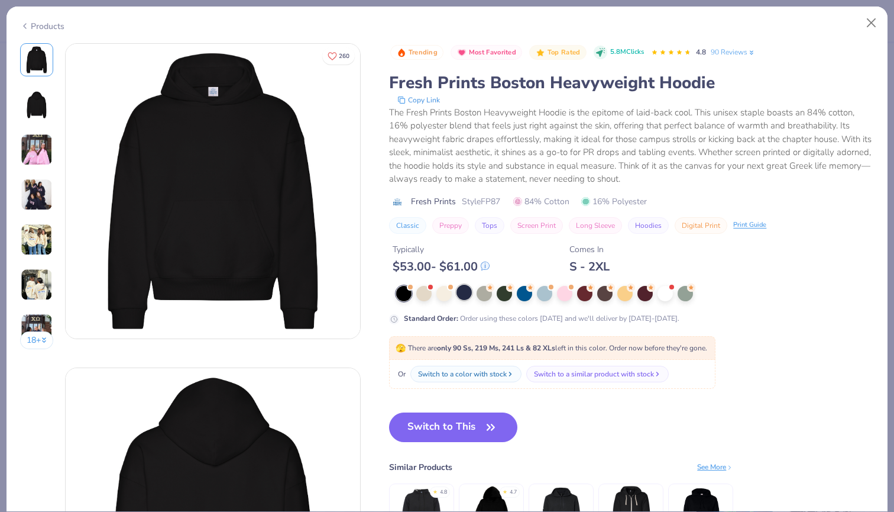
click at [467, 296] on div at bounding box center [464, 291] width 15 height 15
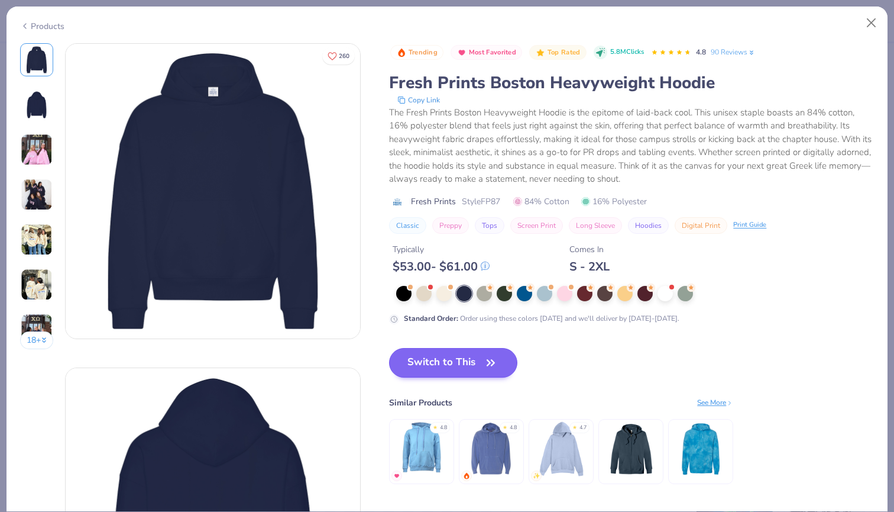
click at [475, 362] on button "Switch to This" at bounding box center [453, 363] width 128 height 30
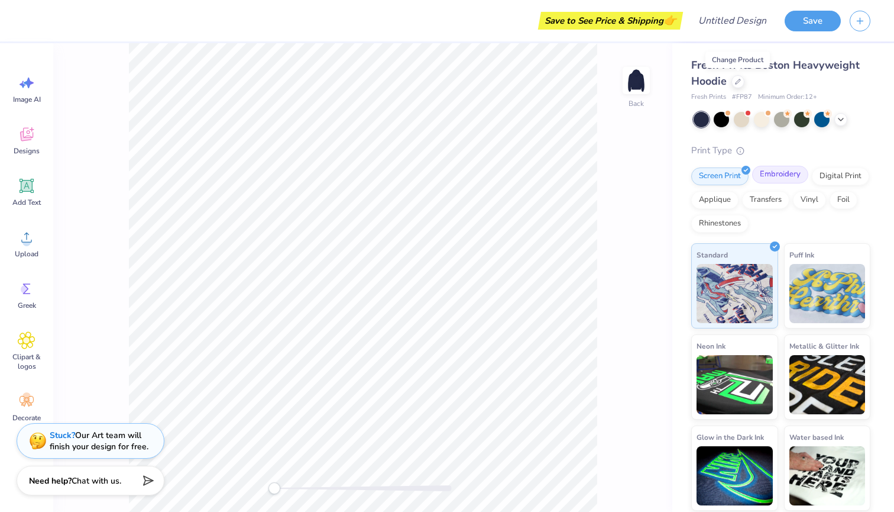
click at [789, 174] on div "Embroidery" at bounding box center [780, 175] width 56 height 18
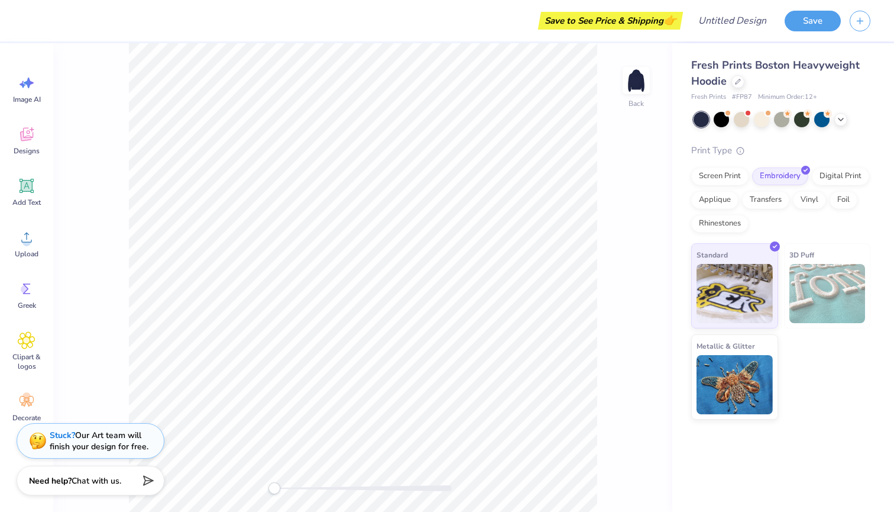
click at [816, 313] on img at bounding box center [827, 293] width 76 height 59
click at [815, 254] on div "3D Puff" at bounding box center [827, 285] width 87 height 85
click at [808, 268] on img at bounding box center [827, 293] width 76 height 59
click at [744, 341] on span "Metallic & Glitter" at bounding box center [726, 344] width 59 height 12
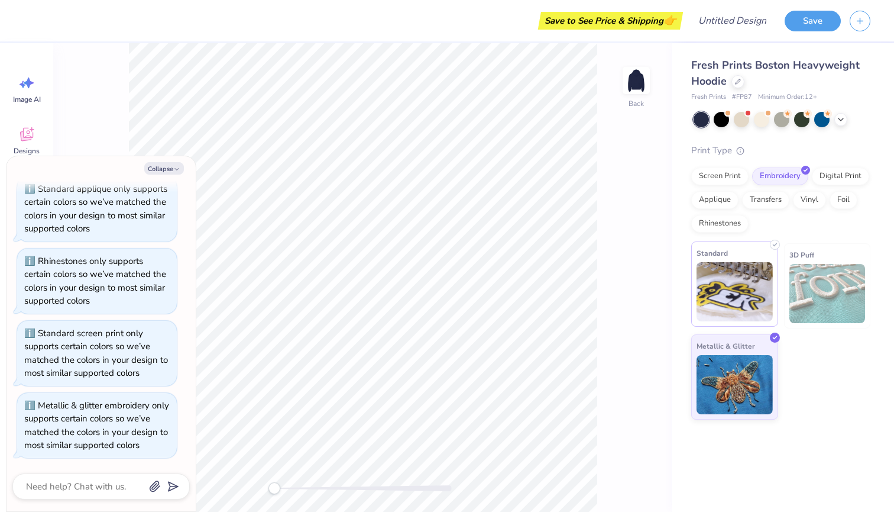
click at [742, 319] on img at bounding box center [735, 291] width 76 height 59
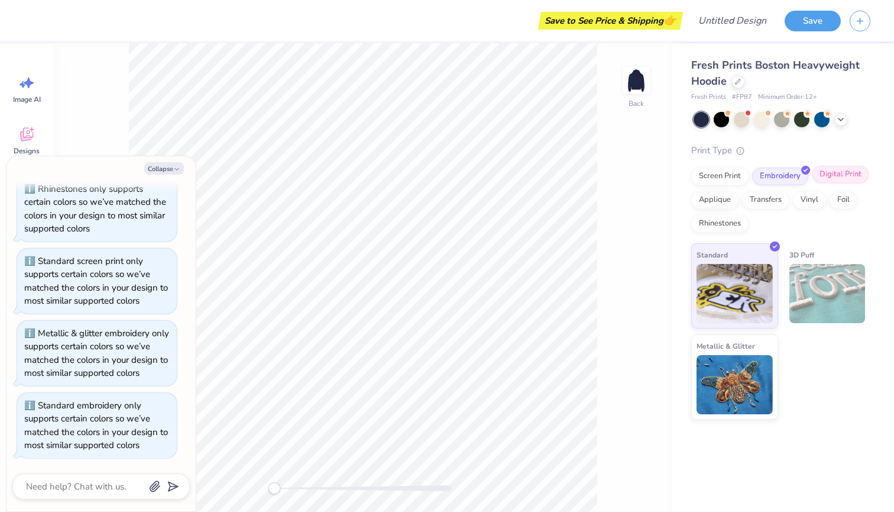
click at [839, 177] on div "Digital Print" at bounding box center [840, 175] width 57 height 18
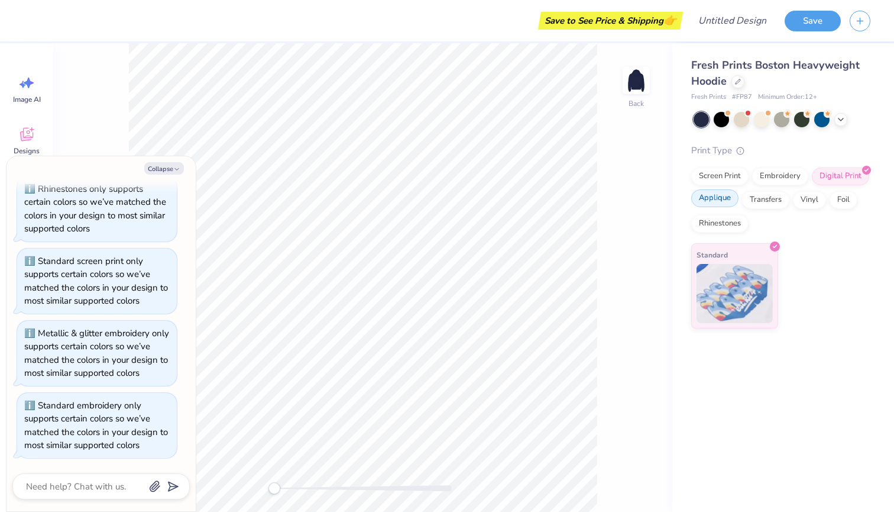
click at [726, 199] on div "Applique" at bounding box center [714, 198] width 47 height 18
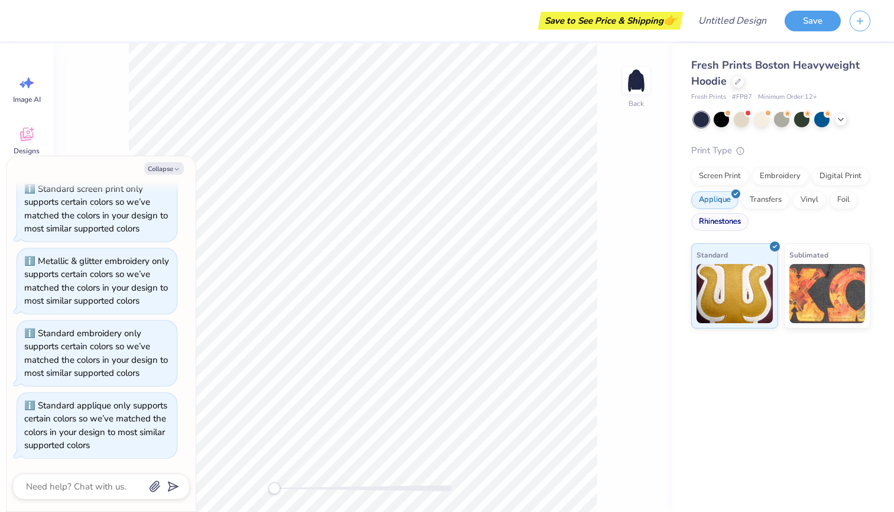
click at [725, 220] on div "Rhinestones" at bounding box center [719, 222] width 57 height 18
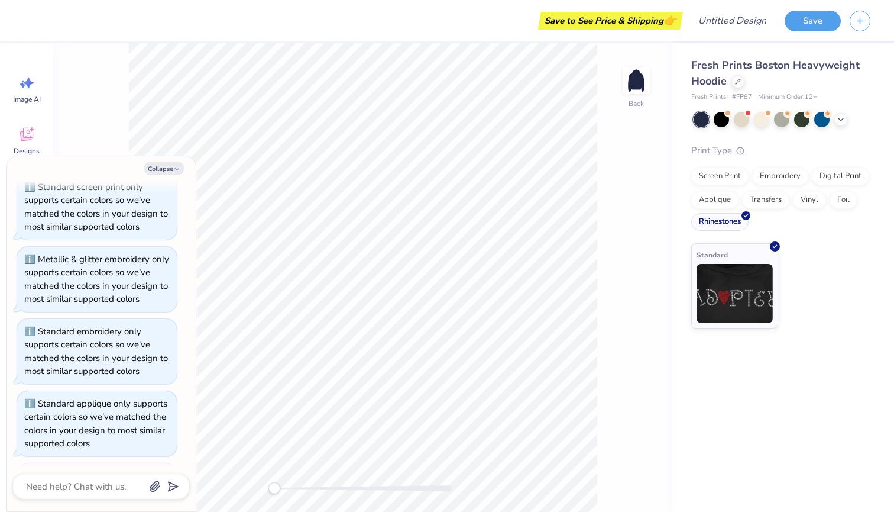
scroll to position [480, 0]
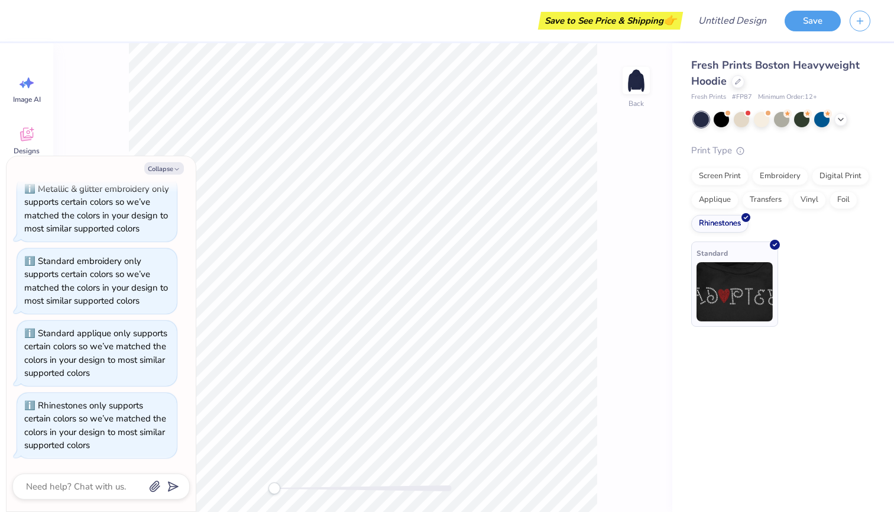
click at [740, 284] on img at bounding box center [735, 291] width 76 height 59
click at [771, 197] on div "Transfers" at bounding box center [765, 198] width 47 height 18
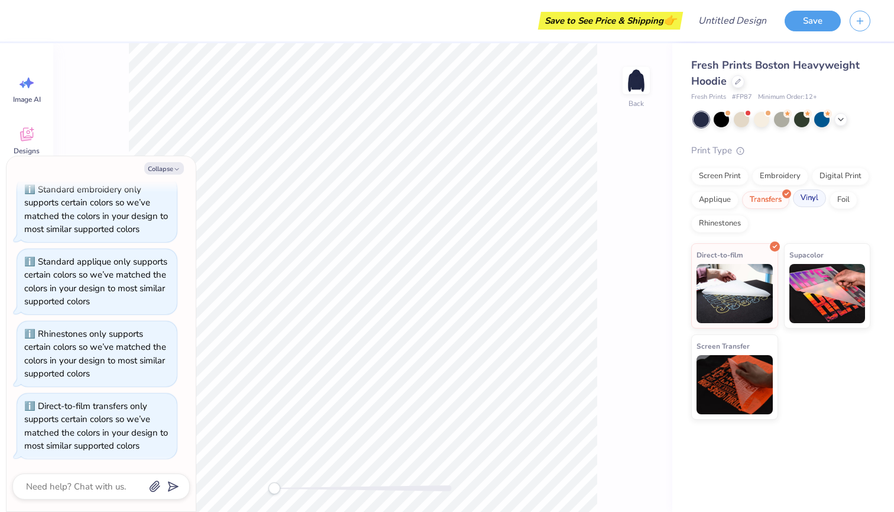
click at [813, 192] on div "Vinyl" at bounding box center [809, 198] width 33 height 18
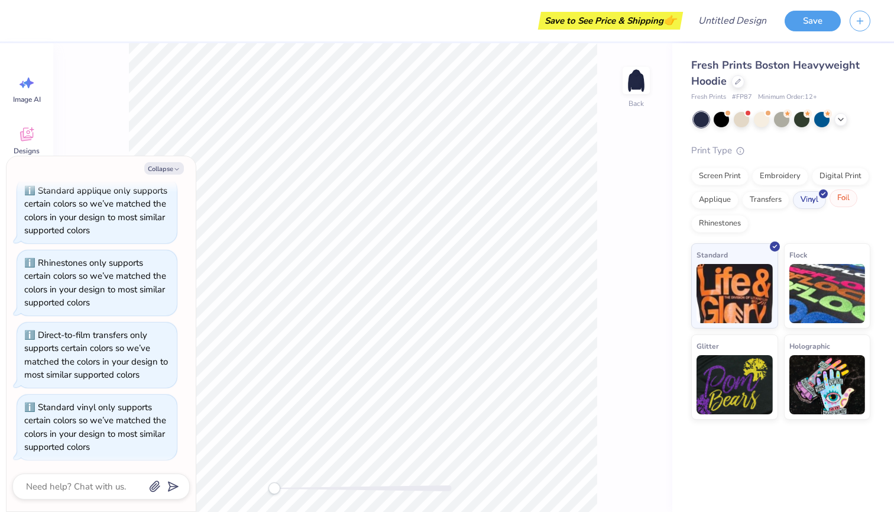
click at [844, 195] on div "Foil" at bounding box center [844, 198] width 28 height 18
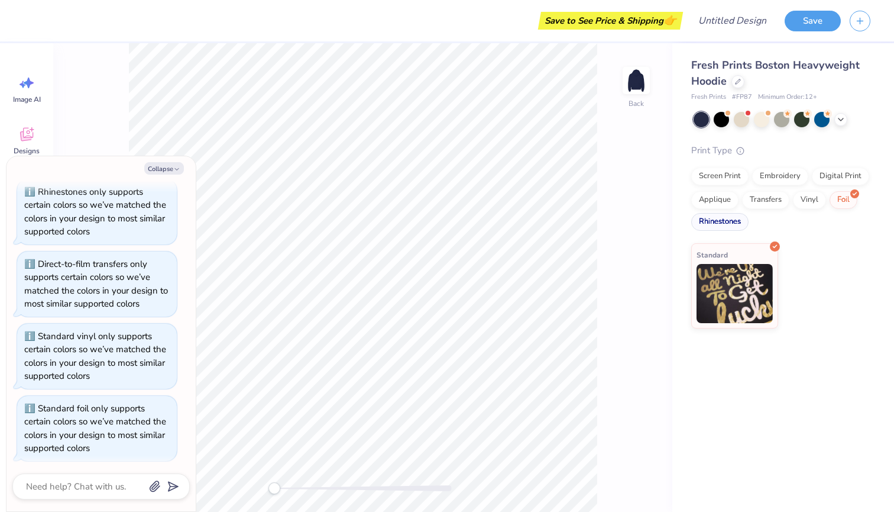
click at [720, 222] on div "Rhinestones" at bounding box center [719, 222] width 57 height 18
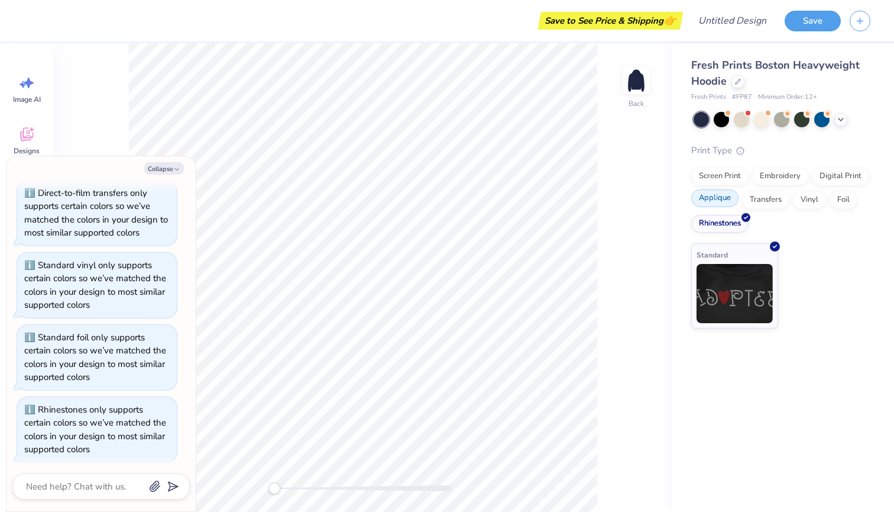
click at [717, 194] on div "Applique" at bounding box center [714, 198] width 47 height 18
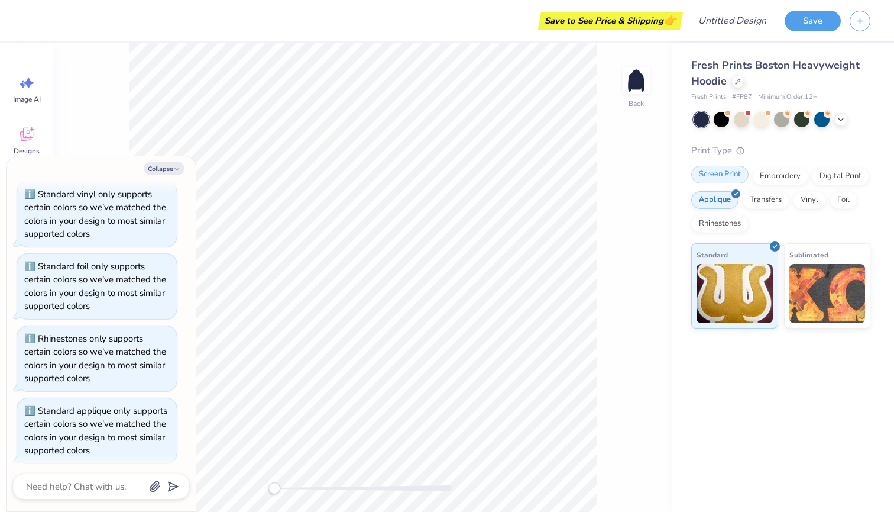
click at [713, 169] on div "Screen Print" at bounding box center [719, 175] width 57 height 18
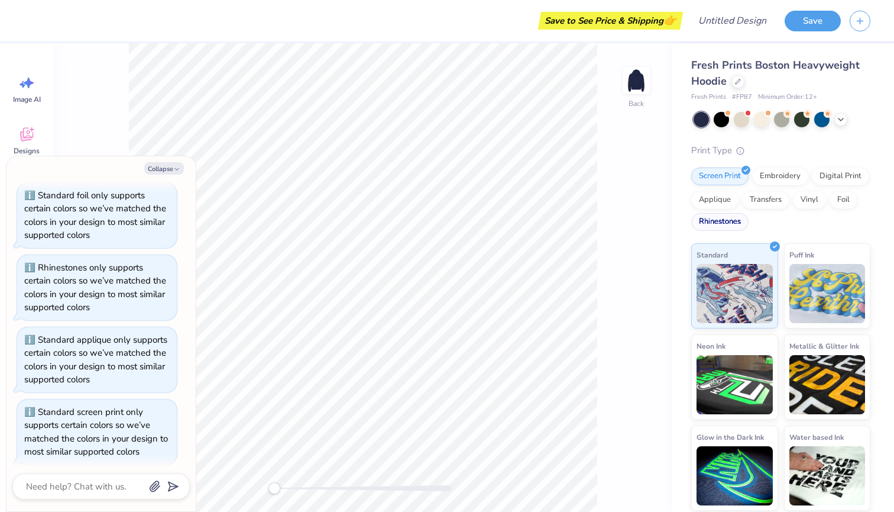
click at [720, 226] on div "Rhinestones" at bounding box center [719, 222] width 57 height 18
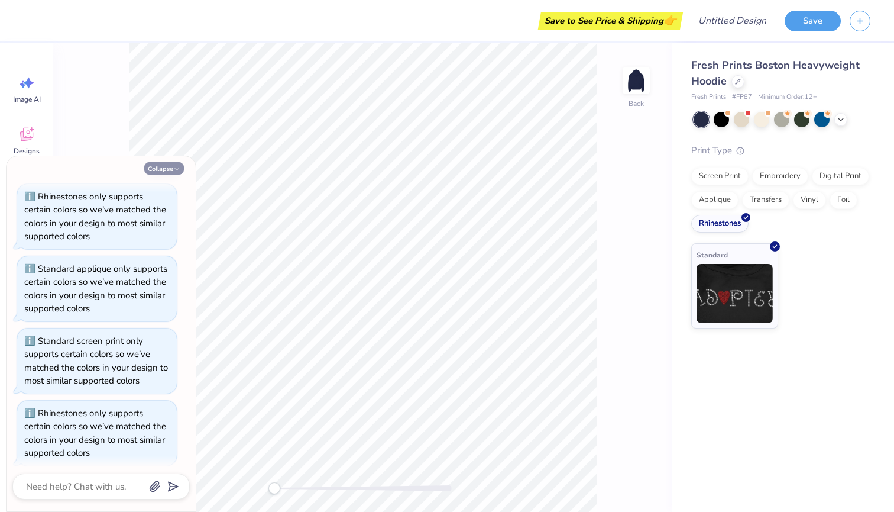
click at [177, 168] on icon "button" at bounding box center [176, 169] width 7 height 7
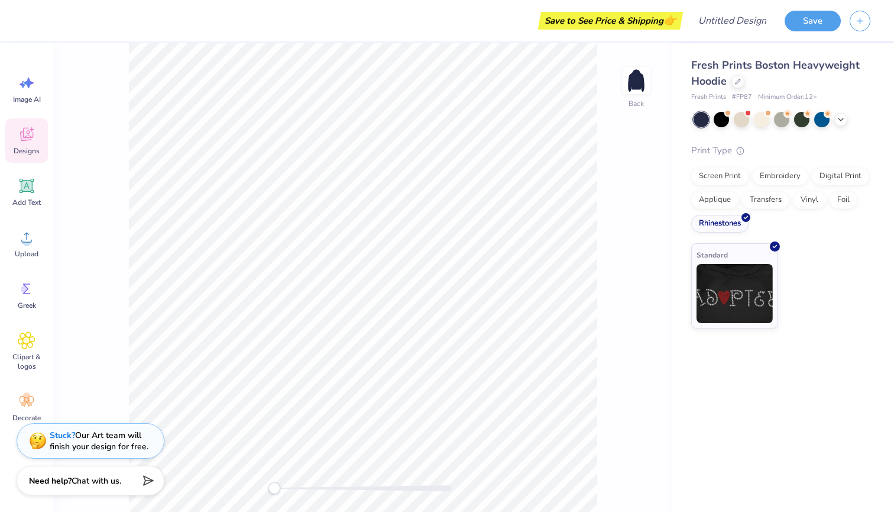
click at [28, 145] on div "Designs" at bounding box center [26, 140] width 43 height 44
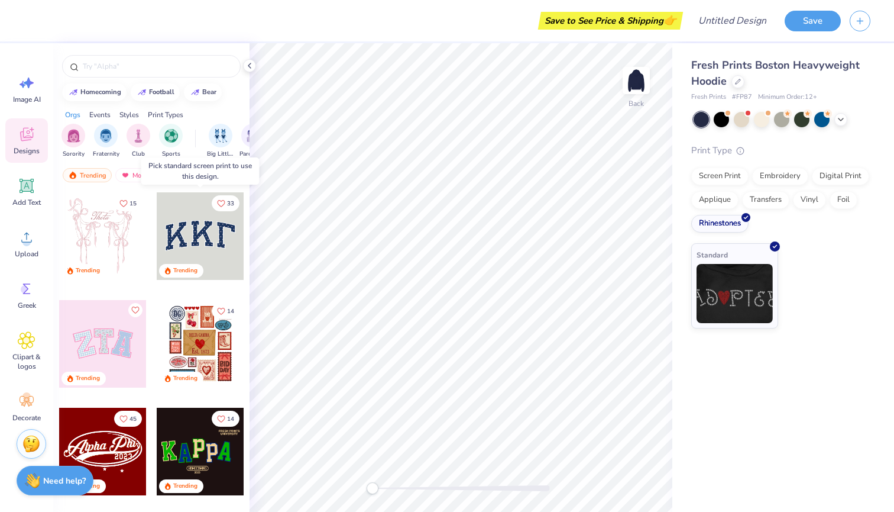
click at [216, 245] on div at bounding box center [201, 236] width 88 height 88
click at [157, 245] on div at bounding box center [113, 236] width 88 height 88
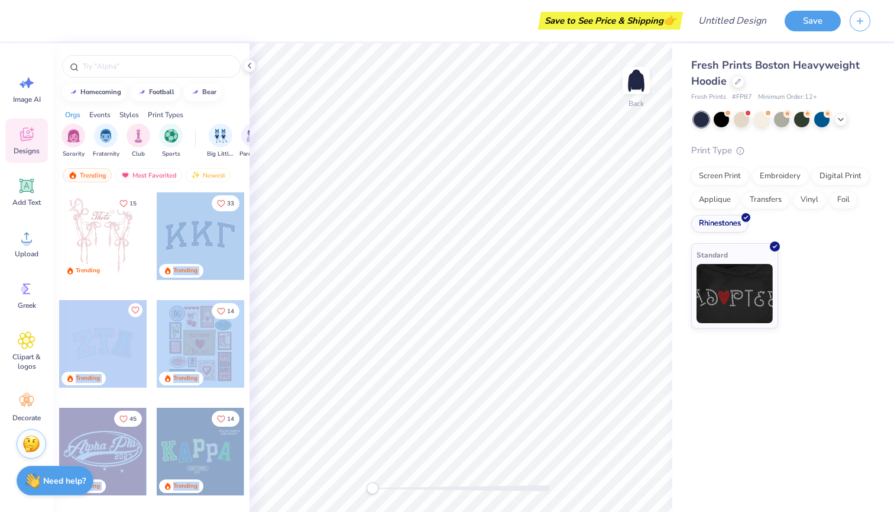
click at [406, 237] on div "Save to See Price & Shipping 👉 Design Title Save Image AI Designs Add Text Uplo…" at bounding box center [447, 256] width 894 height 512
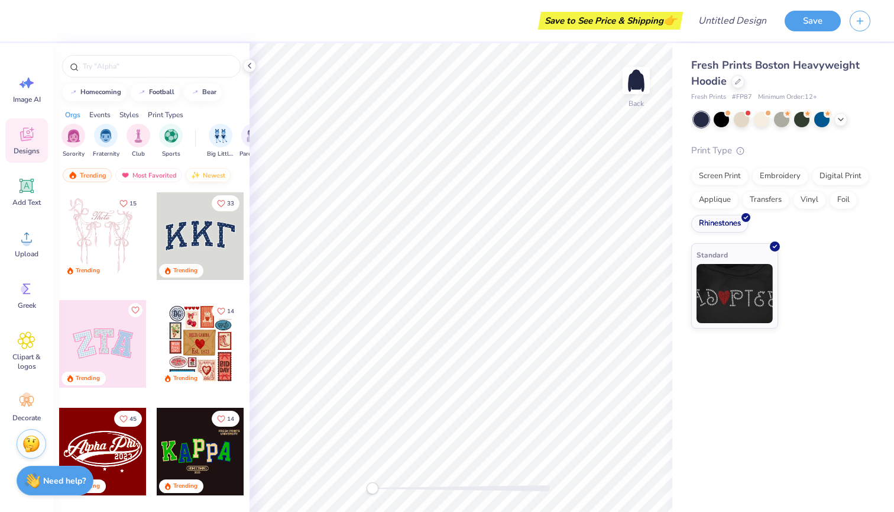
click at [194, 181] on div "Newest" at bounding box center [208, 175] width 45 height 14
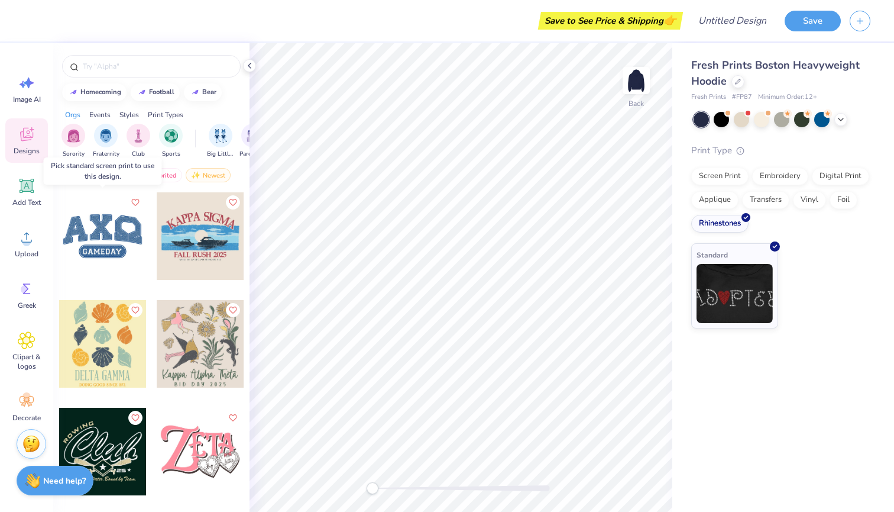
click at [103, 231] on div at bounding box center [103, 236] width 88 height 88
click at [30, 407] on icon at bounding box center [27, 401] width 18 height 18
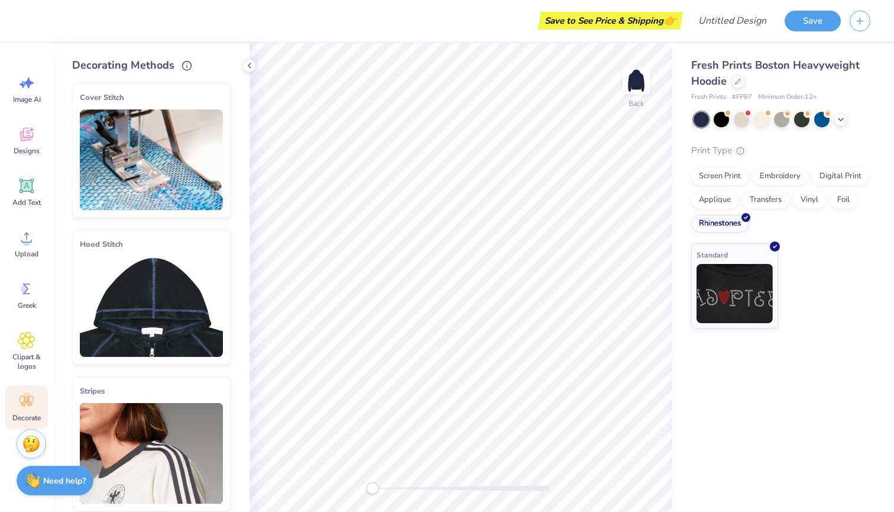
click at [114, 289] on img at bounding box center [151, 306] width 143 height 101
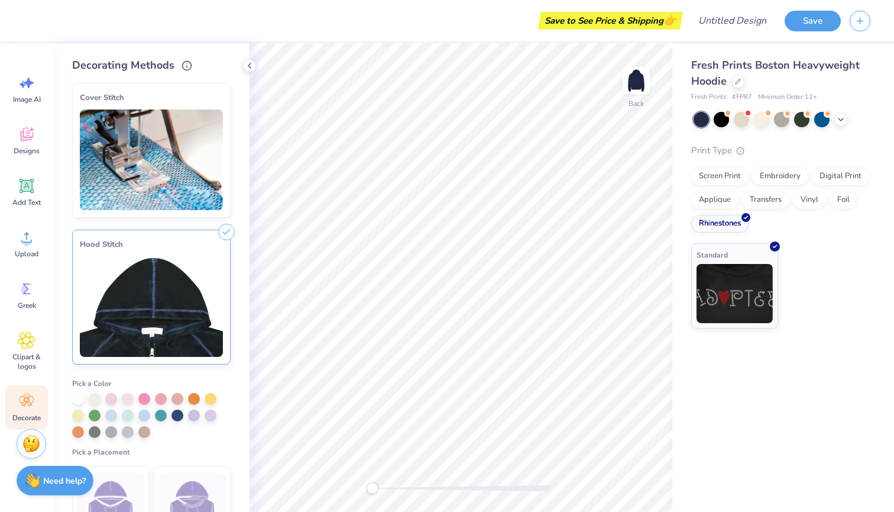
scroll to position [56, 0]
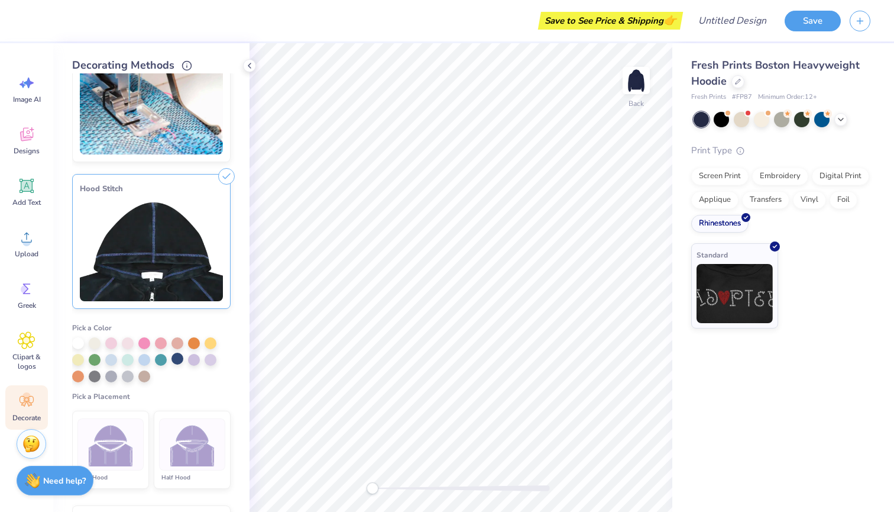
click at [176, 359] on div at bounding box center [177, 358] width 12 height 12
click at [151, 358] on div at bounding box center [151, 359] width 158 height 45
click at [146, 358] on div at bounding box center [144, 358] width 12 height 12
click at [129, 358] on div at bounding box center [128, 358] width 12 height 12
click at [114, 360] on div at bounding box center [111, 358] width 12 height 12
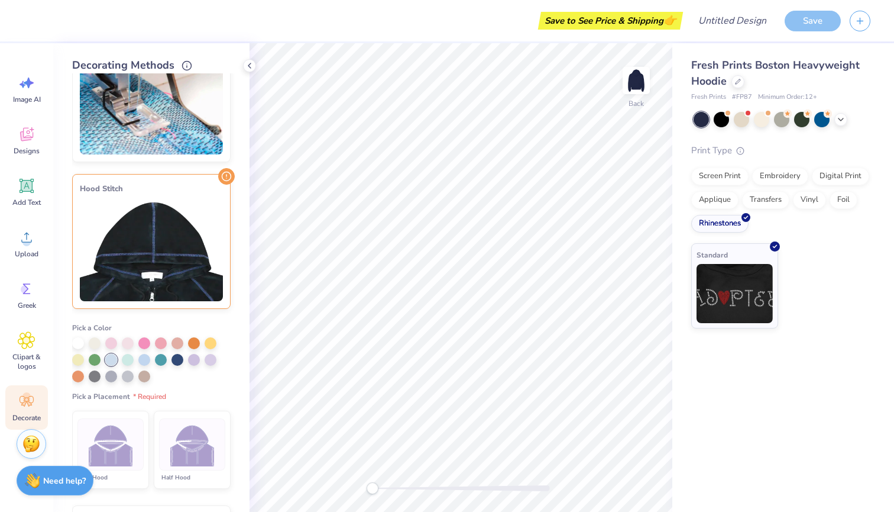
scroll to position [118, 0]
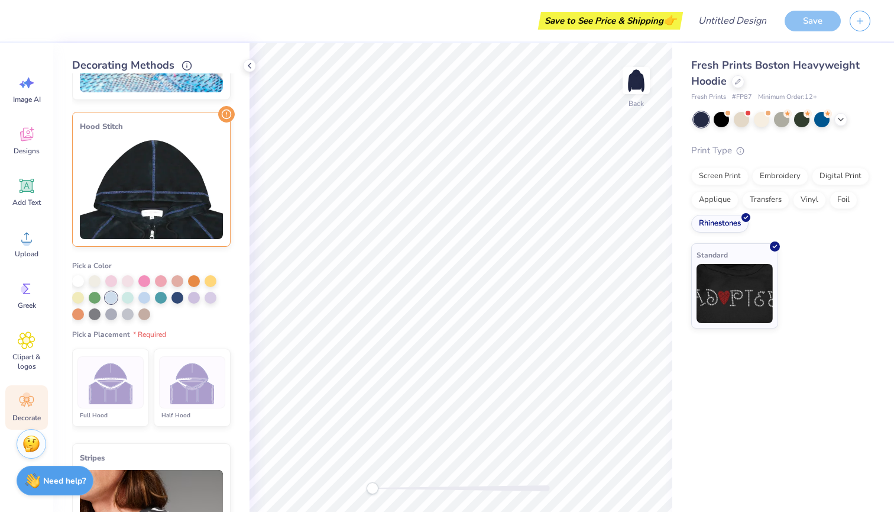
click at [176, 397] on img at bounding box center [192, 382] width 44 height 44
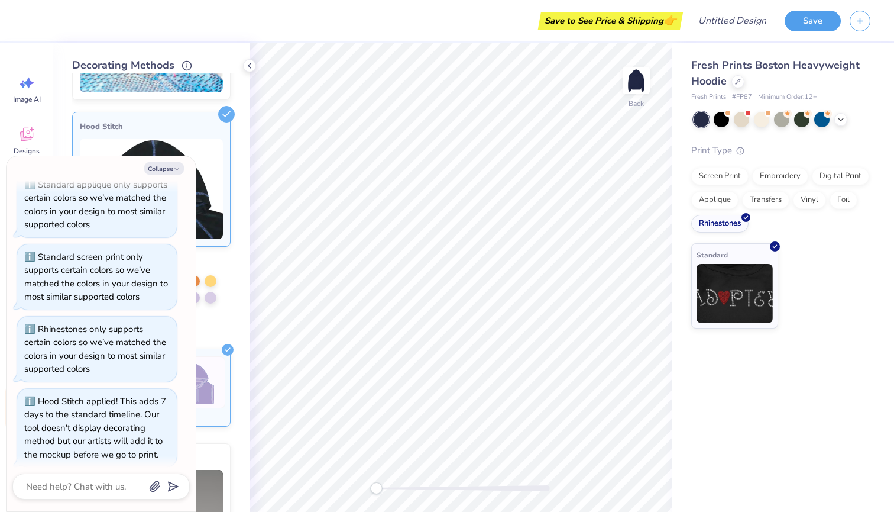
scroll to position [1131, 0]
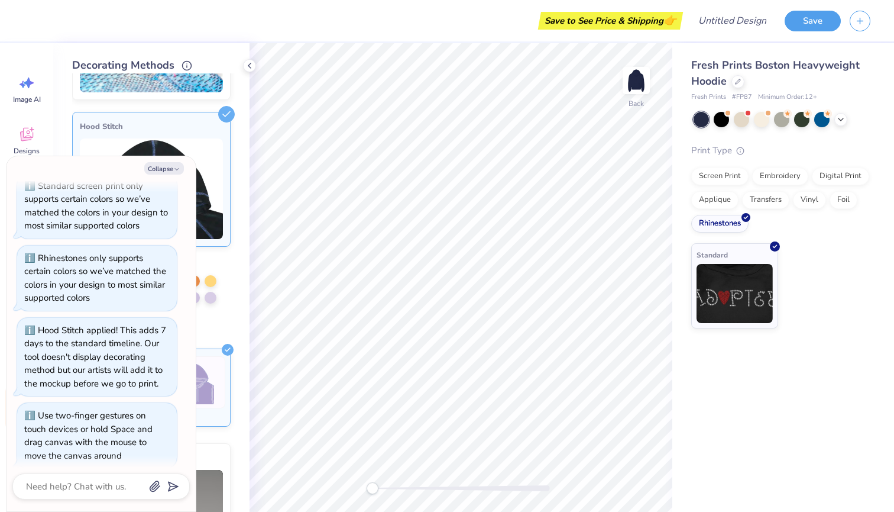
drag, startPoint x: 376, startPoint y: 490, endPoint x: 172, endPoint y: 510, distance: 205.0
click at [172, 510] on body "Save to See Price & Shipping 👉 Design Title Save Image AI Designs Add Text Uplo…" at bounding box center [447, 256] width 894 height 512
click at [157, 168] on button "Collapse" at bounding box center [164, 168] width 40 height 12
type textarea "x"
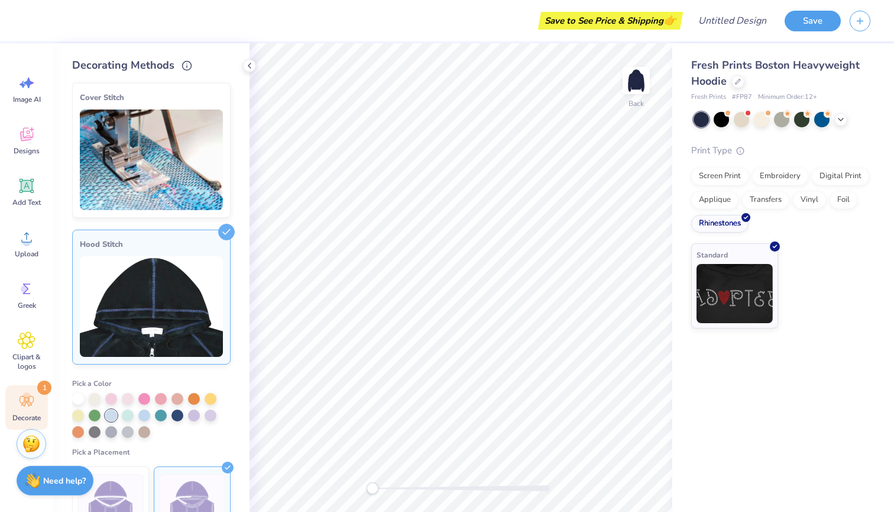
scroll to position [0, 0]
click at [245, 68] on icon at bounding box center [249, 65] width 9 height 9
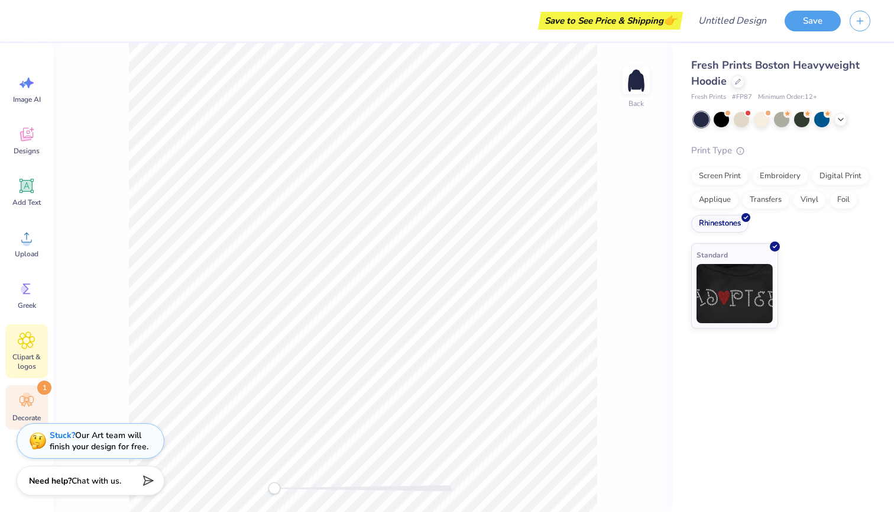
click at [24, 351] on div "Clipart & logos" at bounding box center [26, 351] width 43 height 54
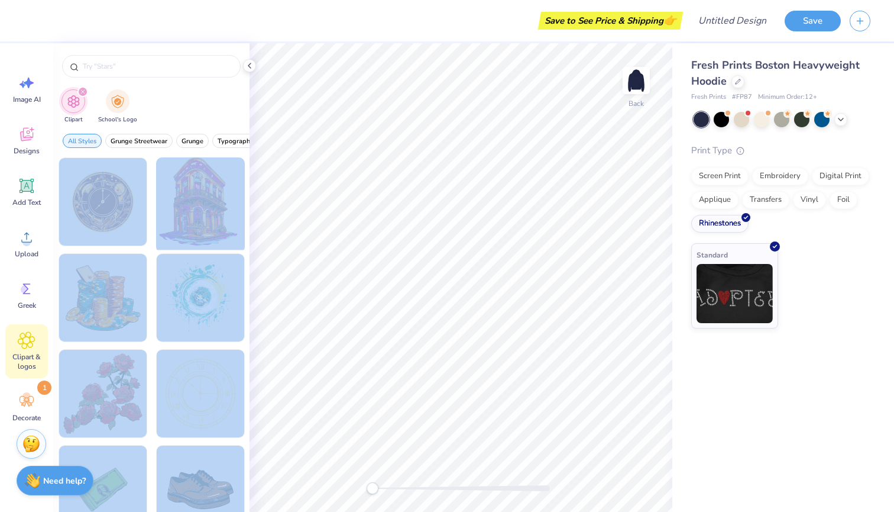
click at [411, 251] on div "Save to See Price & Shipping 👉 Design Title Save Image AI Designs Add Text Uplo…" at bounding box center [447, 256] width 894 height 512
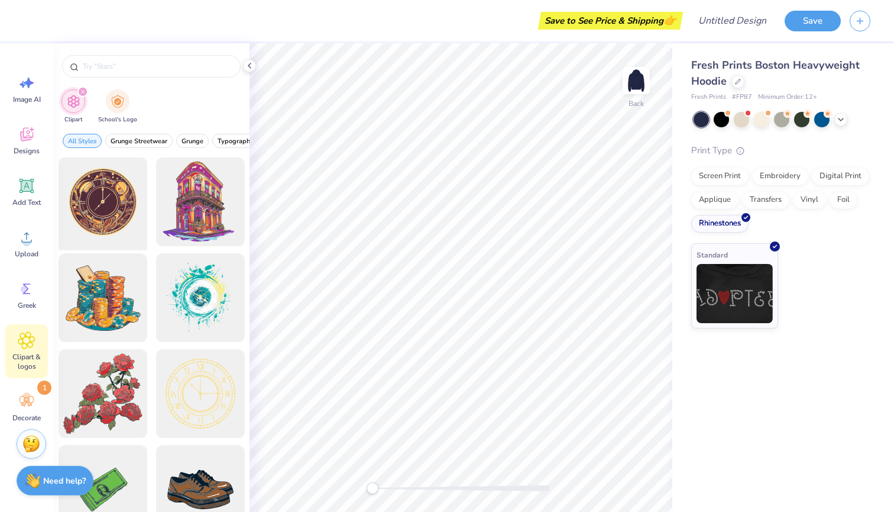
click at [78, 211] on div at bounding box center [103, 202] width 98 height 98
click at [79, 90] on div "filter for Clipart" at bounding box center [82, 91] width 11 height 11
click at [107, 95] on div "filter for School's Logo" at bounding box center [118, 100] width 24 height 24
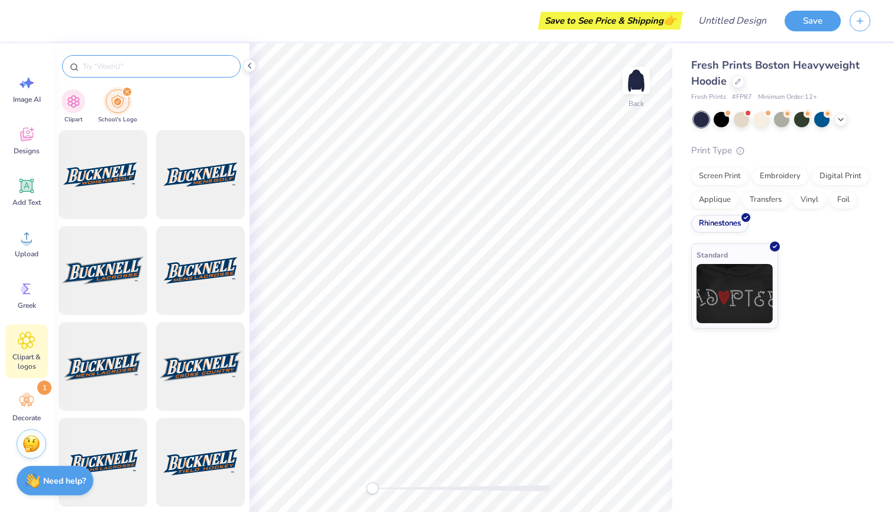
click at [148, 59] on div at bounding box center [151, 66] width 179 height 22
click at [144, 65] on input "text" at bounding box center [157, 66] width 151 height 12
type input "uconn"
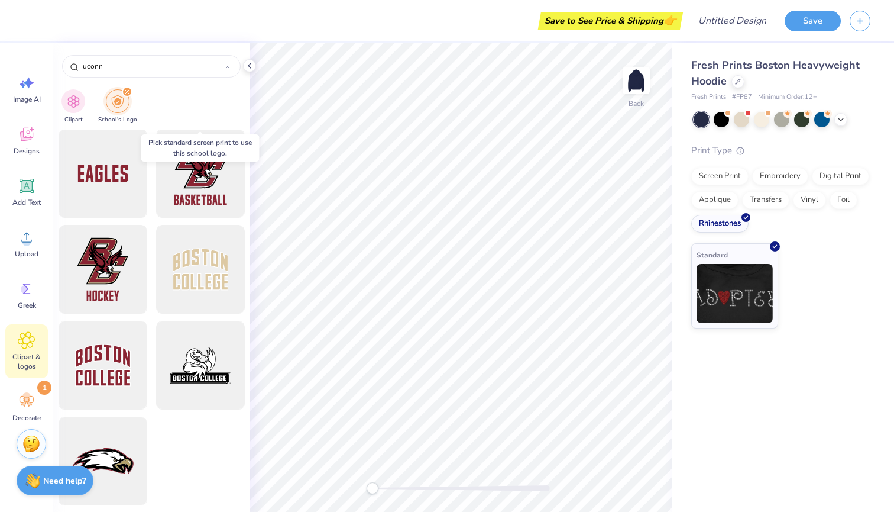
scroll to position [2779, 0]
click at [26, 202] on span "Add Text" at bounding box center [26, 202] width 28 height 9
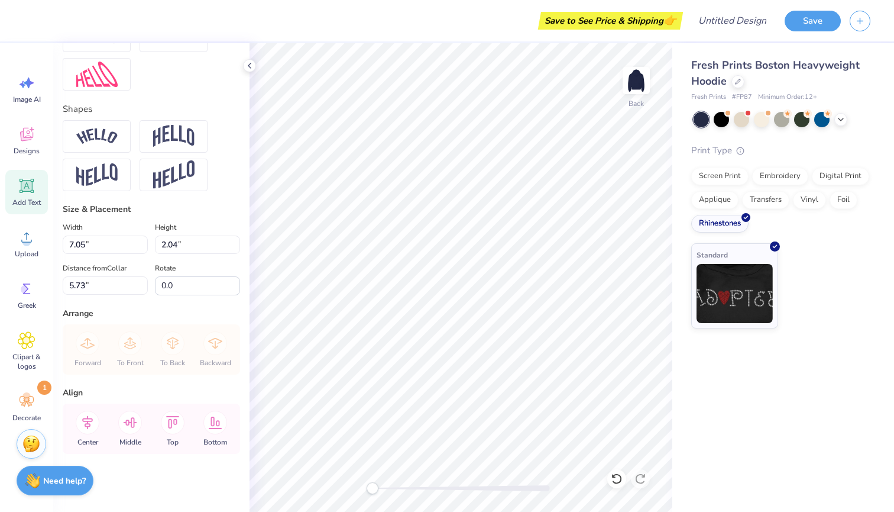
scroll to position [423, 0]
click at [167, 143] on img at bounding box center [173, 136] width 41 height 22
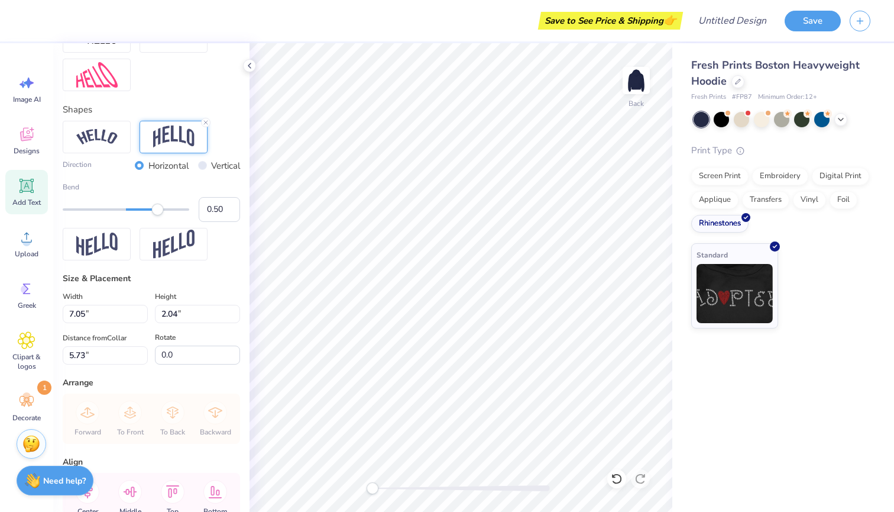
scroll to position [1, 0]
type textarea "KSA"
type input "1.00"
click at [254, 213] on div "Art colors Save to See Price & Shipping 👉 Design Title Save Image AI Designs Ad…" at bounding box center [447, 256] width 894 height 512
type input "0.38"
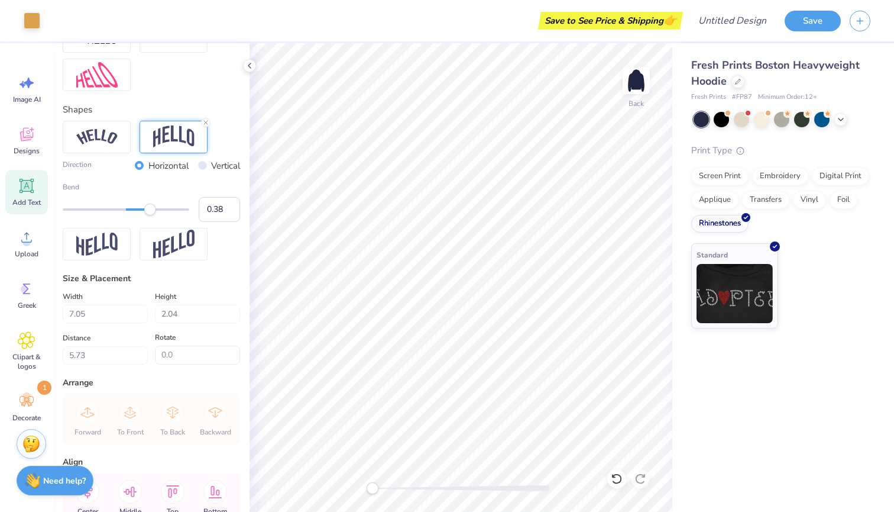
drag, startPoint x: 189, startPoint y: 209, endPoint x: 150, endPoint y: 212, distance: 38.6
click at [150, 212] on div "Accessibility label" at bounding box center [150, 209] width 12 height 12
click at [229, 203] on input "0.39" at bounding box center [219, 209] width 41 height 25
type input "0.4"
click at [229, 203] on input "0.4" at bounding box center [219, 209] width 41 height 25
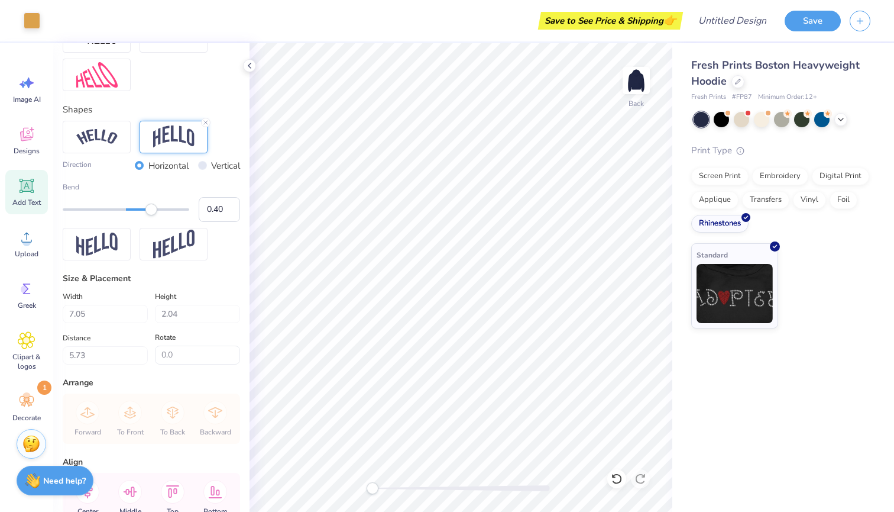
click at [243, 182] on div "Personalized Names Personalized Numbers Text Tool Add Font Font Super Dream Swi…" at bounding box center [151, 277] width 196 height 468
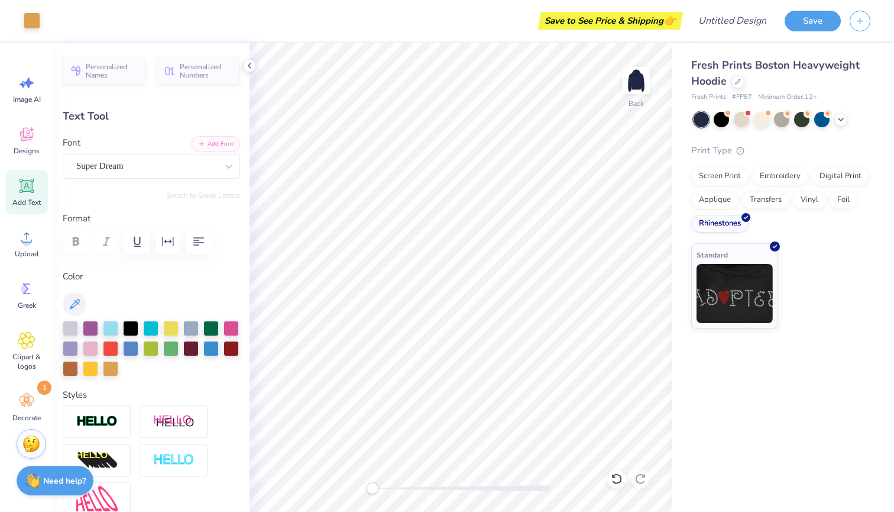
scroll to position [0, 0]
click at [200, 166] on div "Super Dream" at bounding box center [146, 166] width 143 height 18
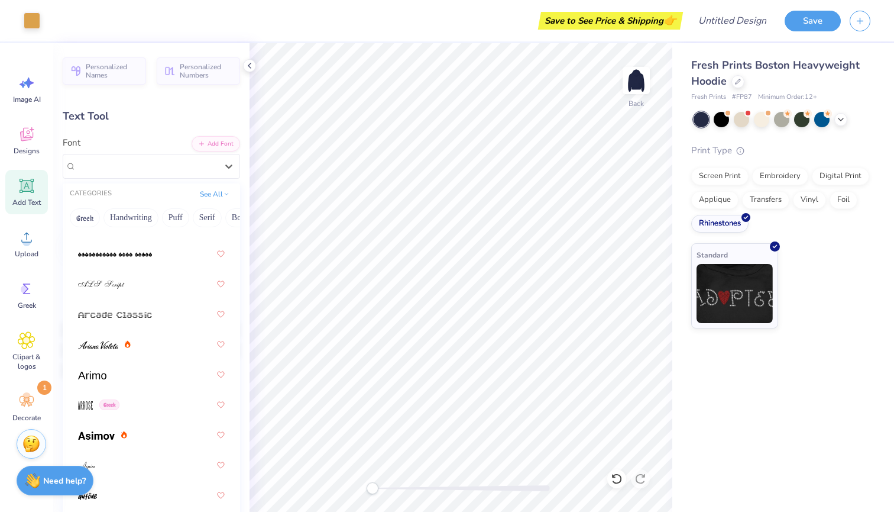
scroll to position [444, 0]
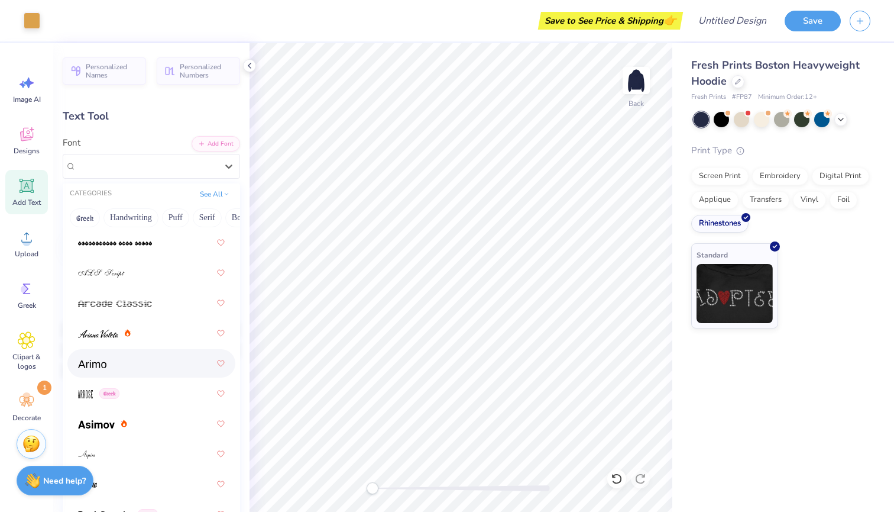
click at [155, 352] on div at bounding box center [151, 363] width 168 height 28
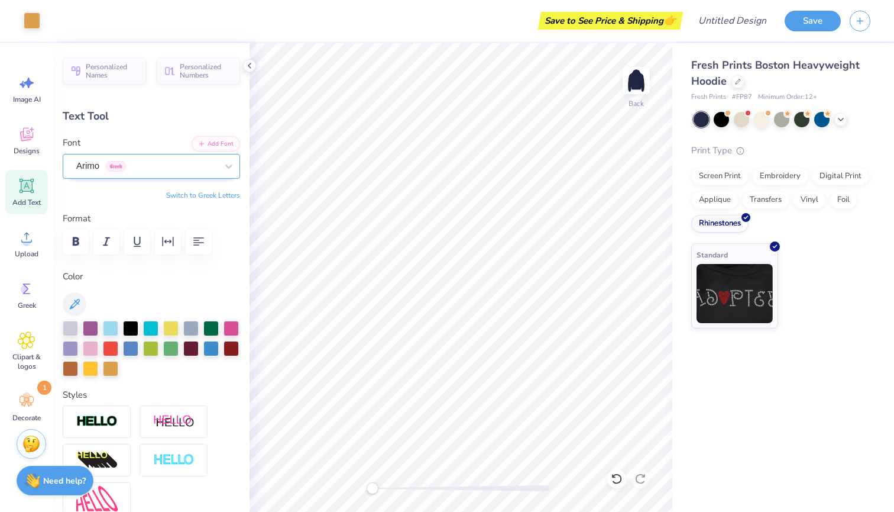
click at [185, 167] on div "Arimo Greek" at bounding box center [146, 166] width 143 height 18
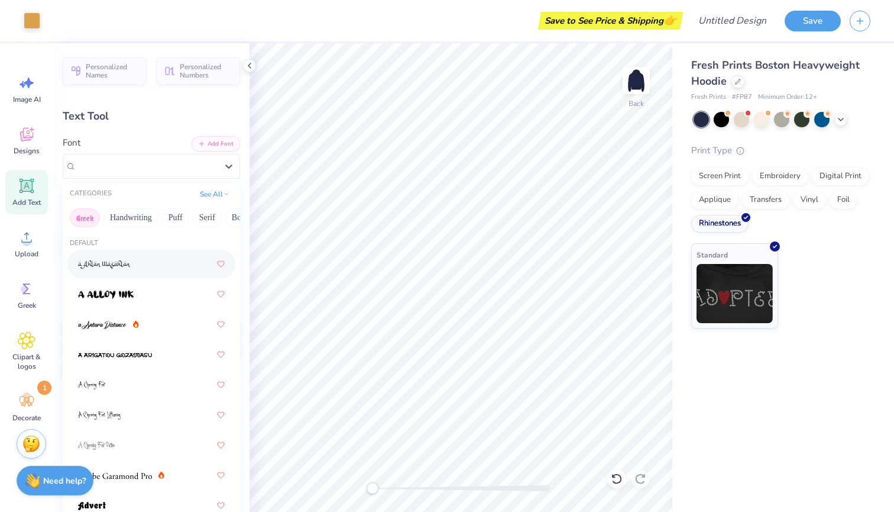
click at [89, 221] on button "Greek" at bounding box center [85, 217] width 30 height 19
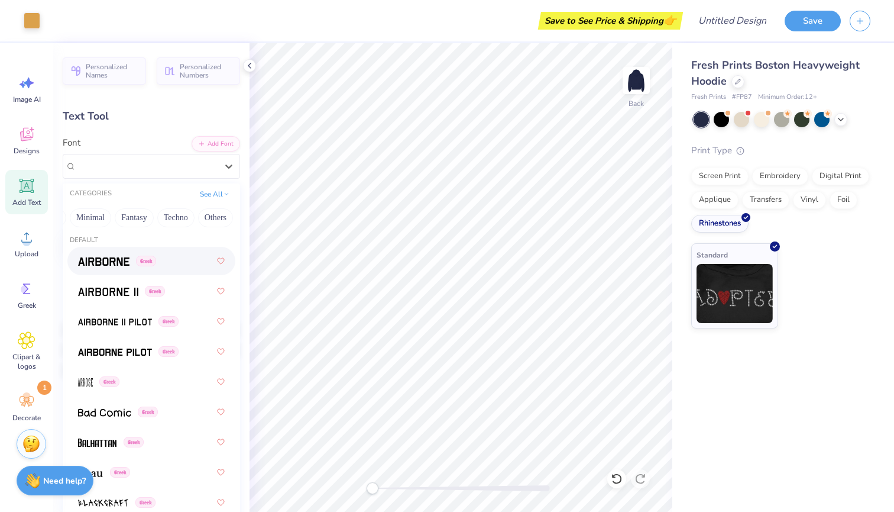
scroll to position [0, 334]
click at [32, 243] on icon at bounding box center [27, 237] width 18 height 18
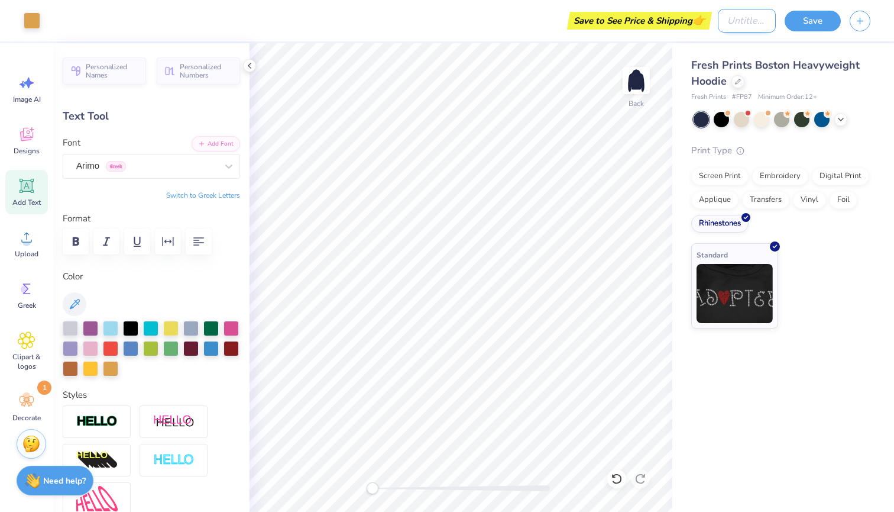
click at [740, 15] on input "Design Title" at bounding box center [747, 21] width 58 height 24
click at [676, 20] on div "Save to See Price & Shipping 👉" at bounding box center [610, 21] width 139 height 18
drag, startPoint x: 812, startPoint y: 1, endPoint x: 802, endPoint y: 24, distance: 24.4
click at [802, 24] on button "Save" at bounding box center [813, 19] width 56 height 21
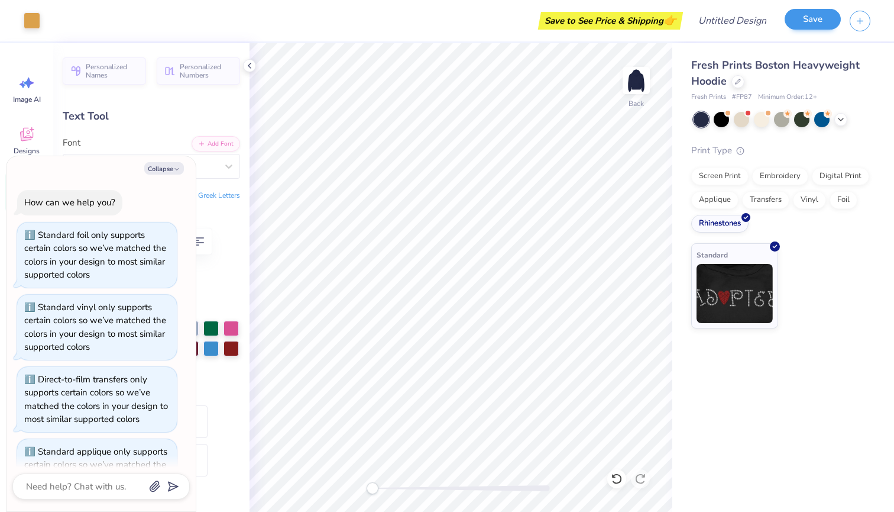
scroll to position [1163, 0]
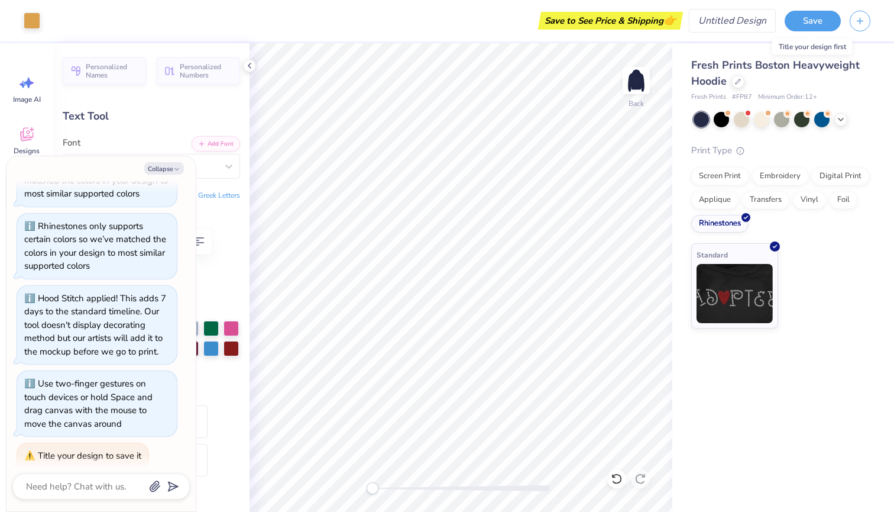
type textarea "x"
click at [737, 24] on input "Design Title" at bounding box center [747, 21] width 58 height 24
type input "k"
type textarea "x"
type input "ks"
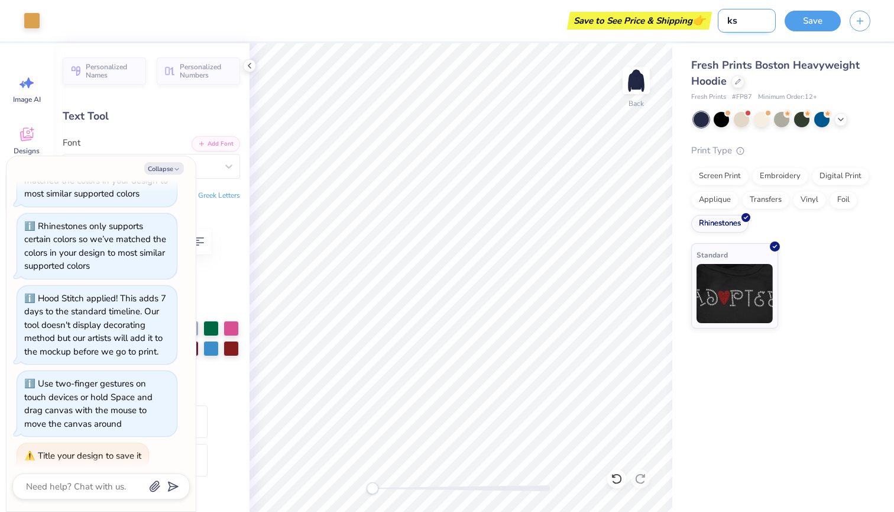
type textarea "x"
type input "ksa"
type textarea "x"
type input "ksa"
click at [810, 21] on button "Save" at bounding box center [813, 19] width 56 height 21
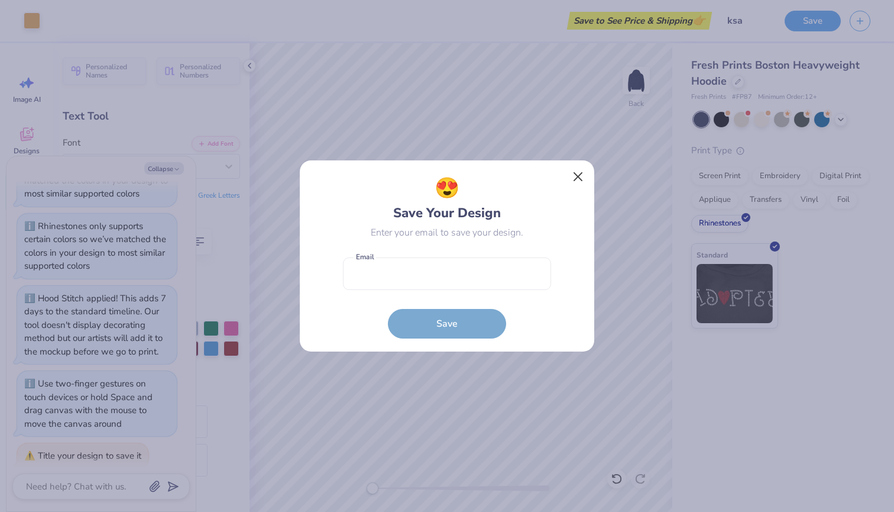
click at [578, 175] on button "Close" at bounding box center [578, 177] width 22 height 22
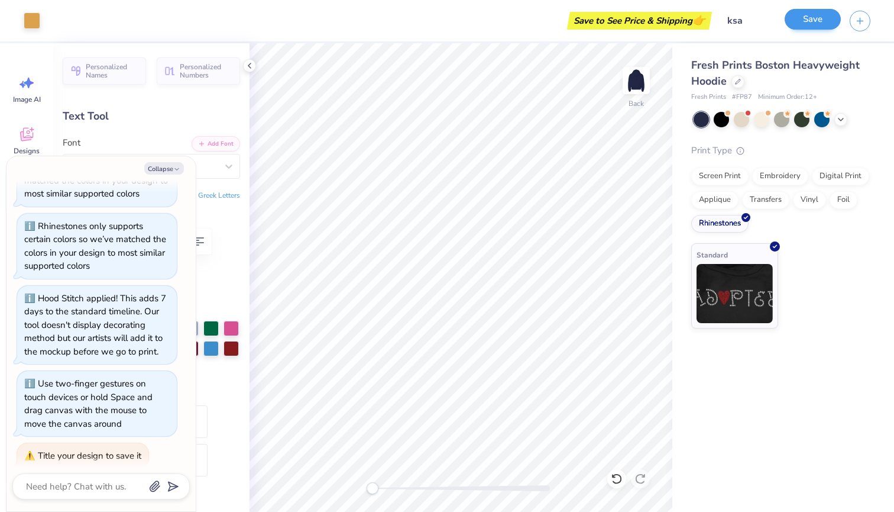
click at [802, 22] on button "Save" at bounding box center [813, 19] width 56 height 21
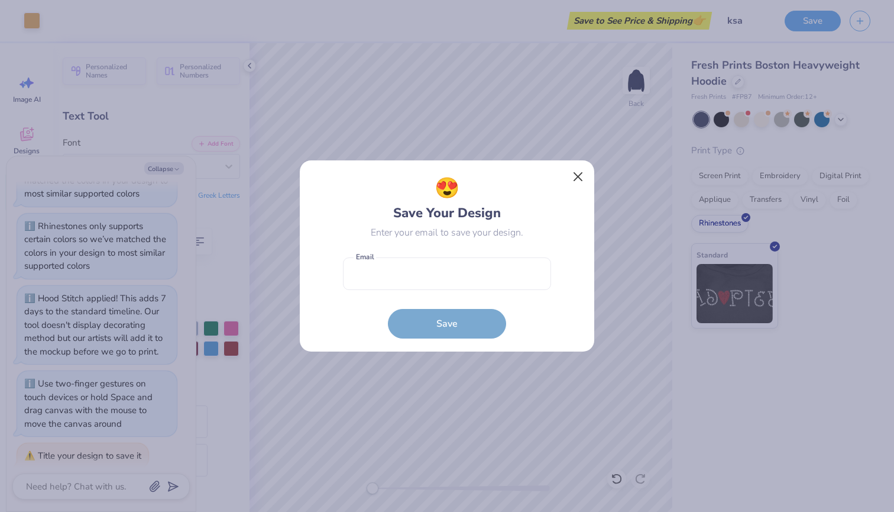
click at [576, 176] on button "Close" at bounding box center [578, 177] width 22 height 22
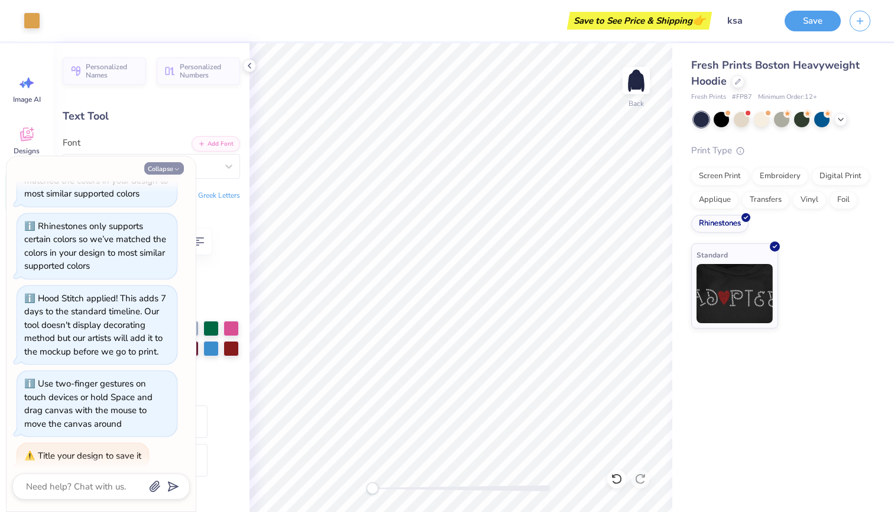
click at [170, 167] on button "Collapse" at bounding box center [164, 168] width 40 height 12
type textarea "x"
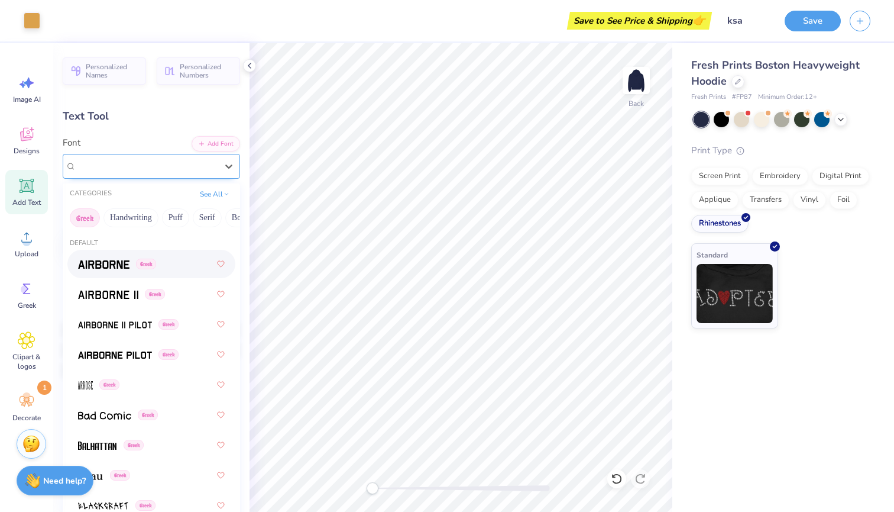
click at [153, 162] on div "Arimo Greek" at bounding box center [146, 166] width 143 height 18
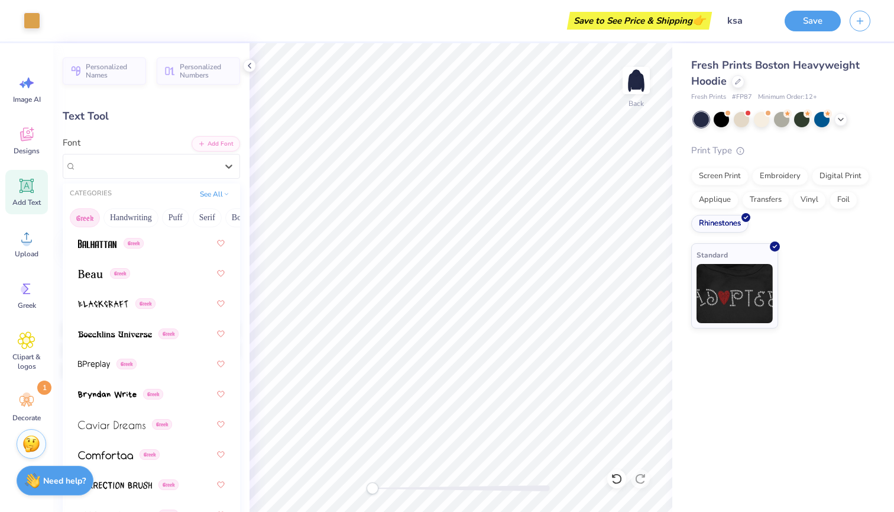
scroll to position [227, 0]
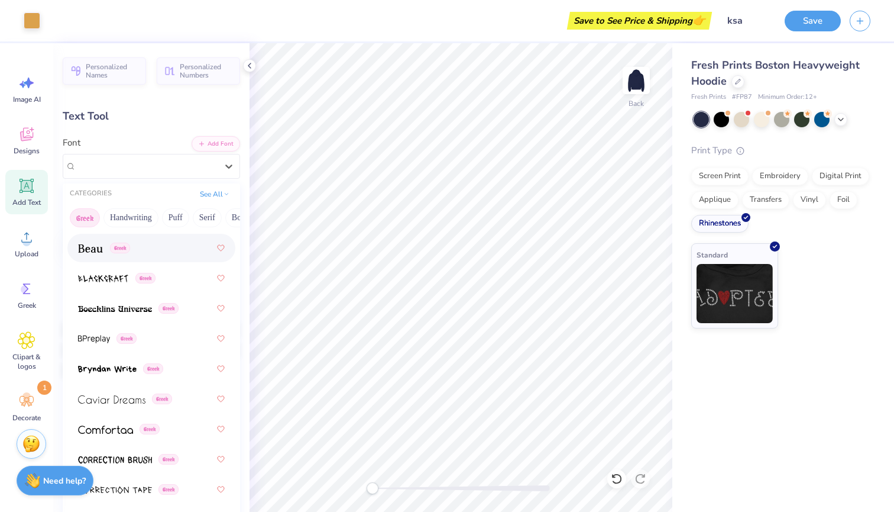
click at [186, 141] on div "Font option Beau focused, 8 of 49. 49 results available. Use Up and Down to cho…" at bounding box center [151, 157] width 177 height 43
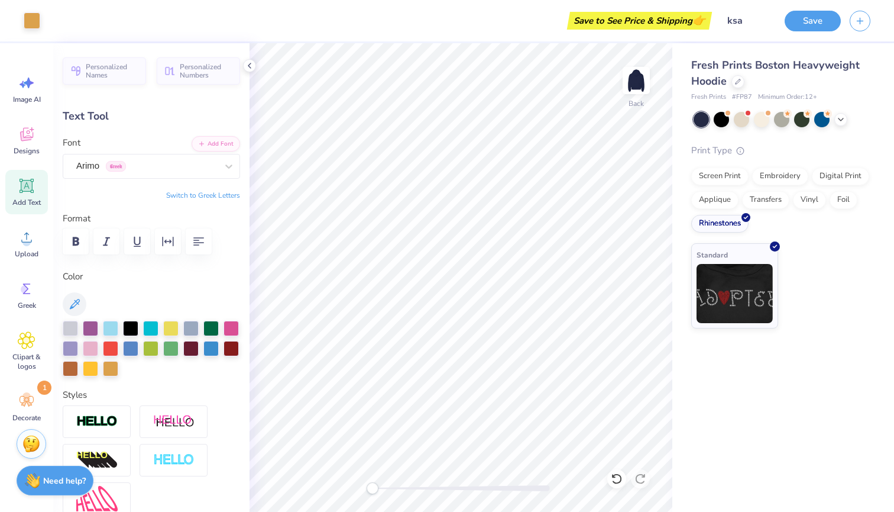
scroll to position [0, 0]
click at [189, 194] on button "Switch to Greek Letters" at bounding box center [203, 194] width 74 height 9
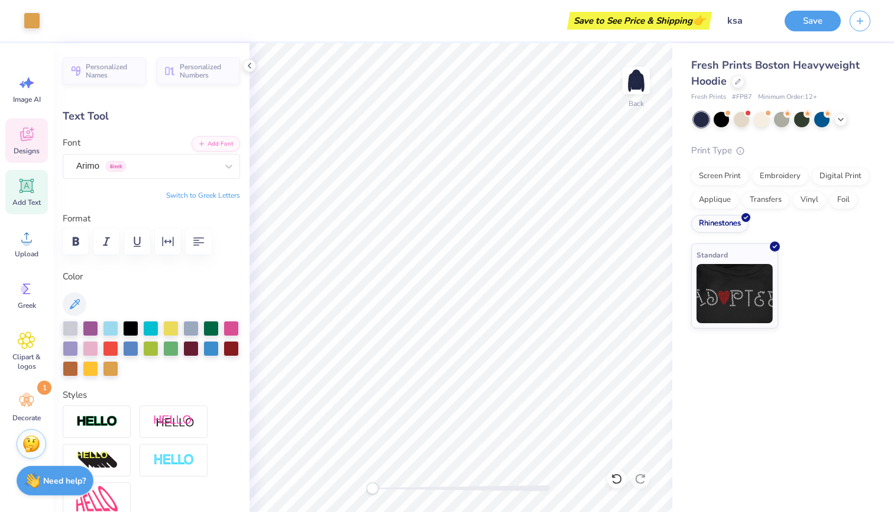
click at [40, 141] on div "Designs" at bounding box center [26, 140] width 43 height 44
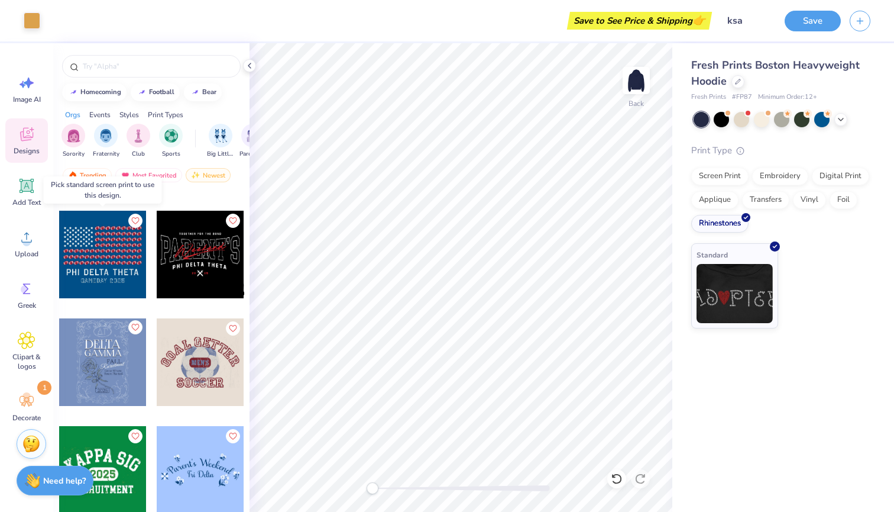
scroll to position [555, 0]
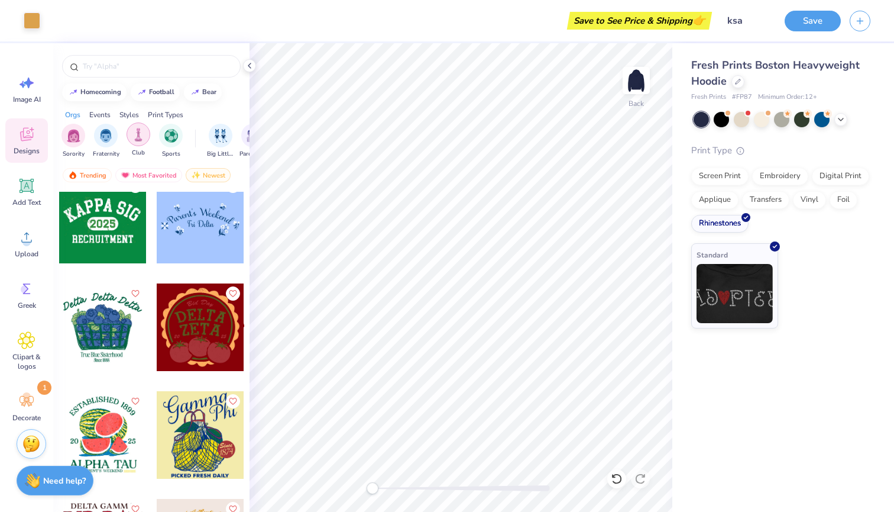
click at [135, 136] on img "filter for Club" at bounding box center [138, 135] width 13 height 14
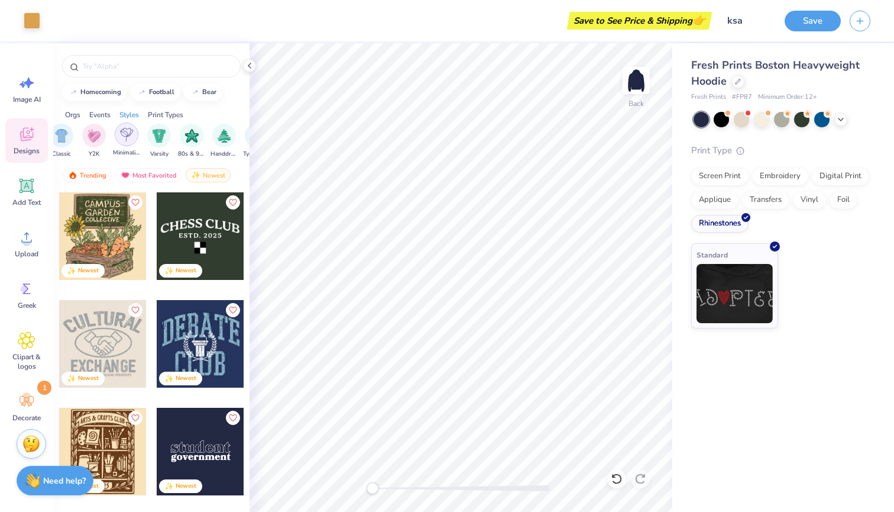
scroll to position [0, 633]
click at [155, 132] on img "filter for Varsity" at bounding box center [158, 135] width 14 height 14
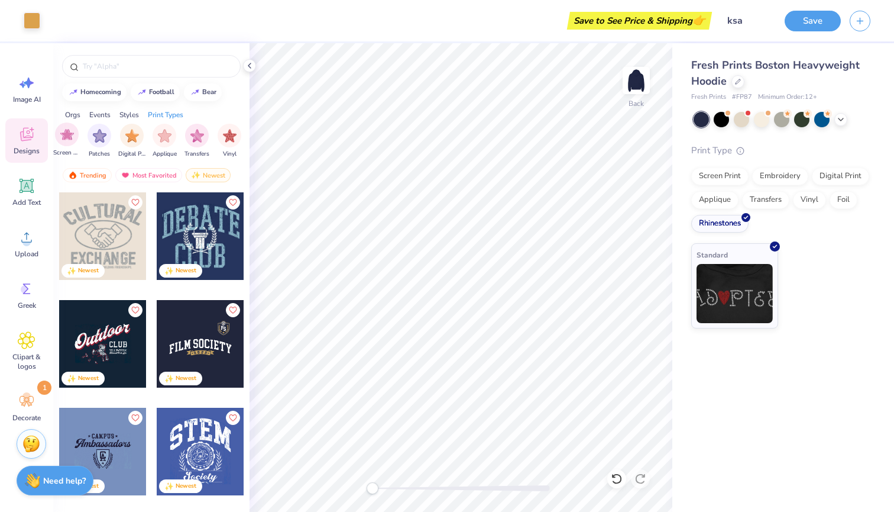
scroll to position [0, 1001]
click at [115, 71] on input "text" at bounding box center [157, 66] width 151 height 12
type input "ksa"
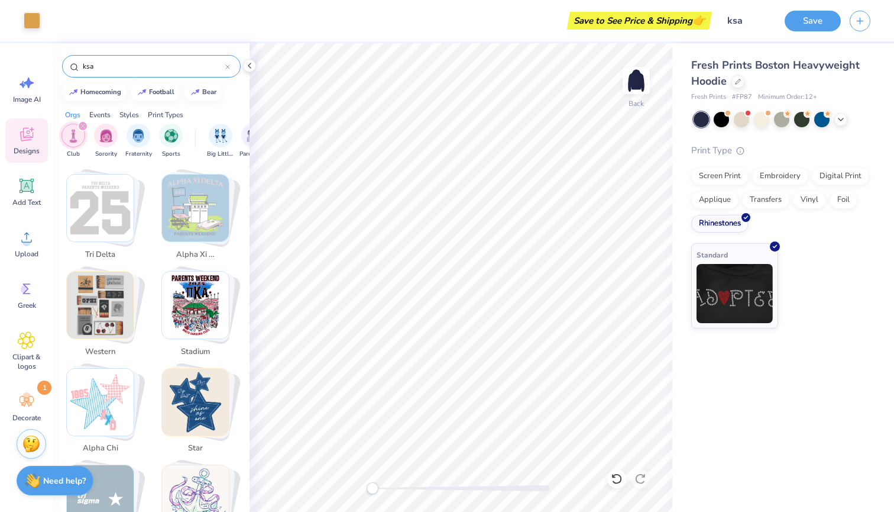
scroll to position [1807, 0]
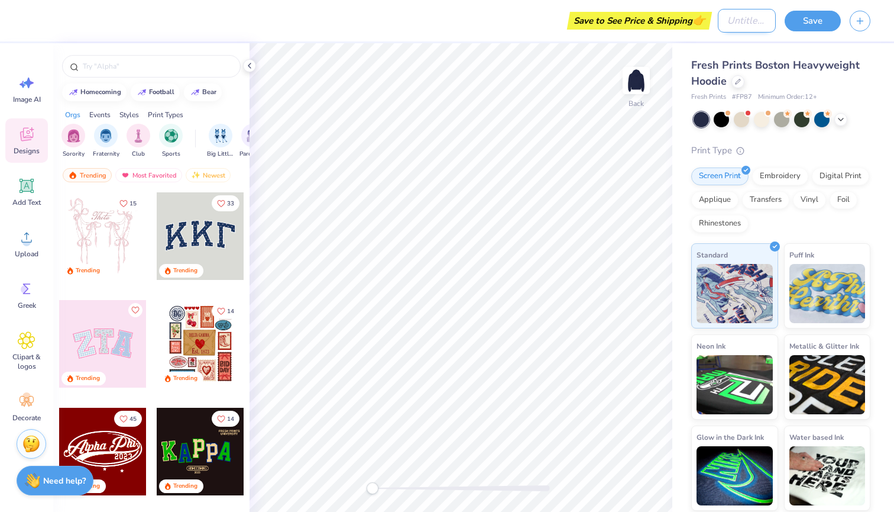
click at [740, 28] on input "Design Title" at bounding box center [747, 21] width 58 height 24
type input "ksa"
click at [835, 15] on button "Save" at bounding box center [813, 19] width 56 height 21
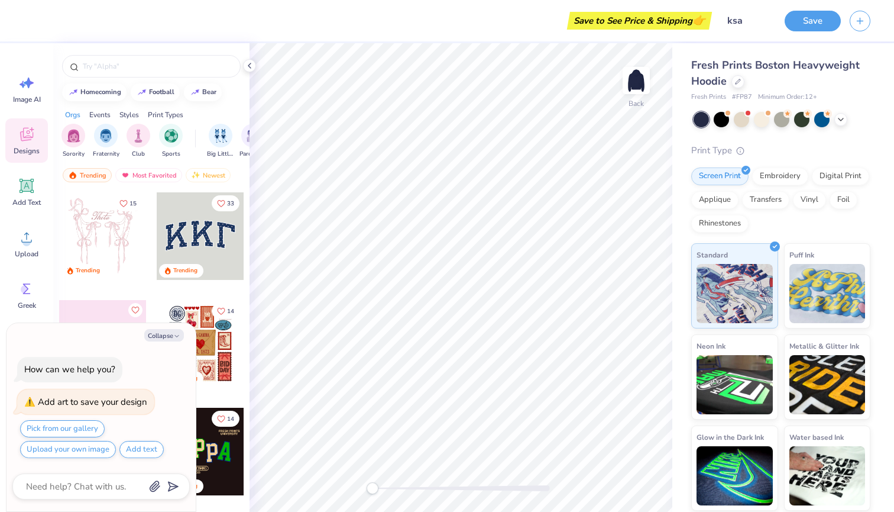
click at [196, 241] on div at bounding box center [201, 236] width 88 height 88
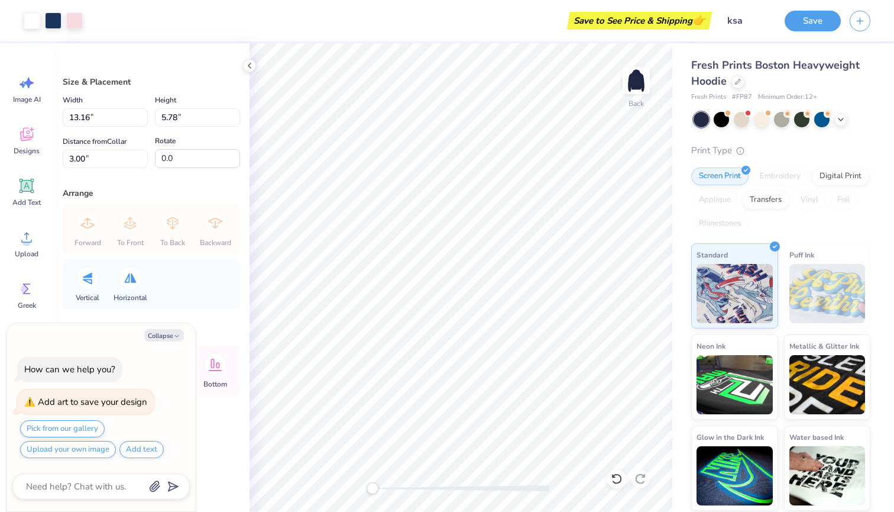
click at [768, 189] on div "Screen Print Embroidery Digital Print Applique Transfers Vinyl Foil Rhinestones" at bounding box center [780, 199] width 179 height 65
click at [768, 193] on div "Transfers" at bounding box center [765, 198] width 47 height 18
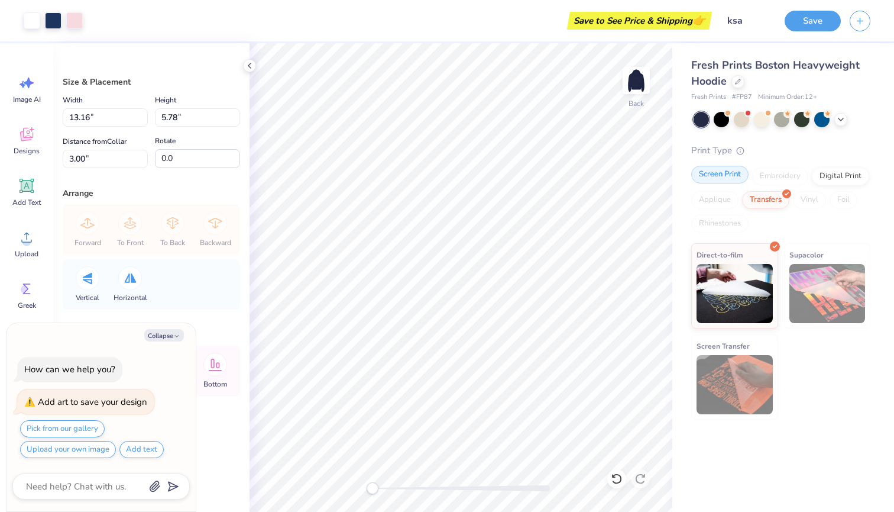
click at [721, 182] on div "Screen Print" at bounding box center [719, 175] width 57 height 18
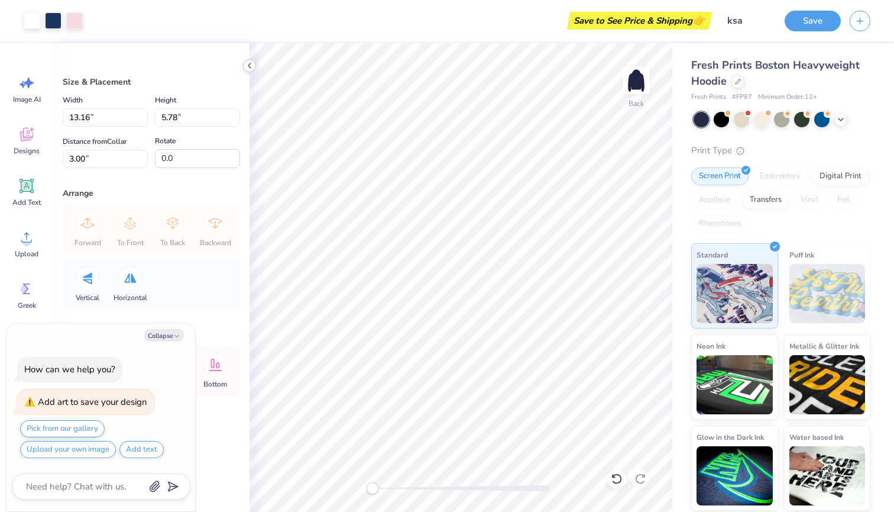
click at [253, 67] on icon at bounding box center [249, 65] width 9 height 9
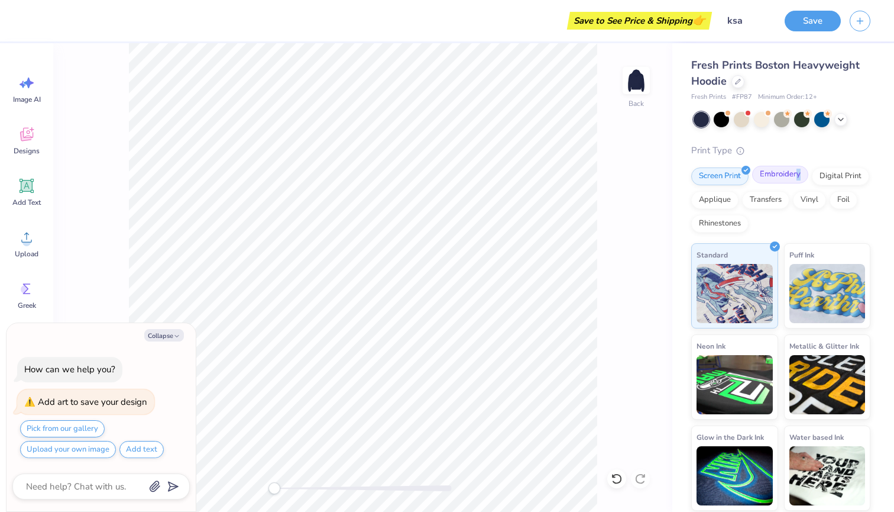
click at [797, 179] on div "Embroidery" at bounding box center [780, 175] width 56 height 18
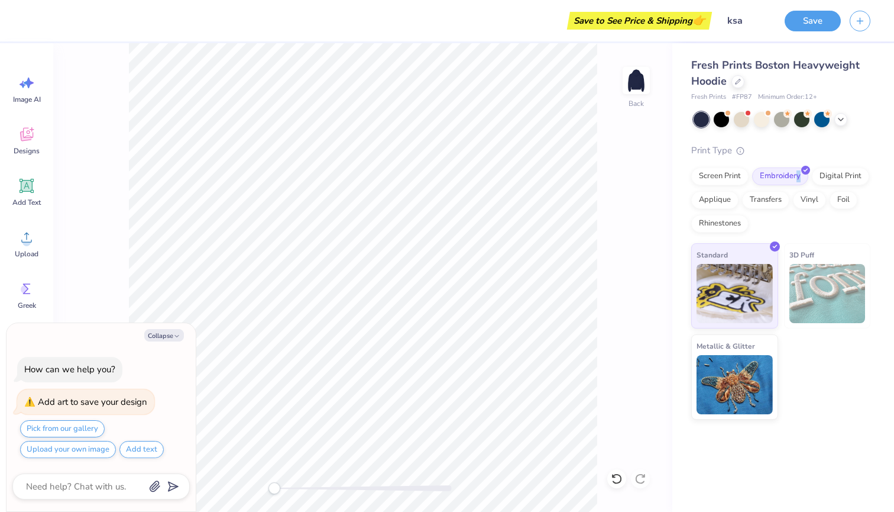
click at [821, 287] on img at bounding box center [827, 293] width 76 height 59
click at [802, 253] on span "3D Puff" at bounding box center [801, 254] width 25 height 12
click at [25, 180] on icon at bounding box center [27, 186] width 14 height 14
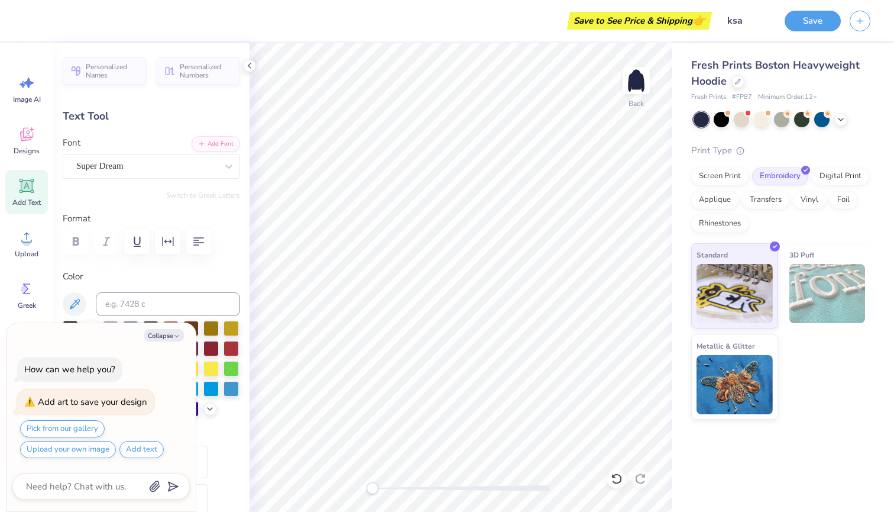
type textarea "x"
type textarea "K"
type textarea "x"
type textarea "KS"
type textarea "x"
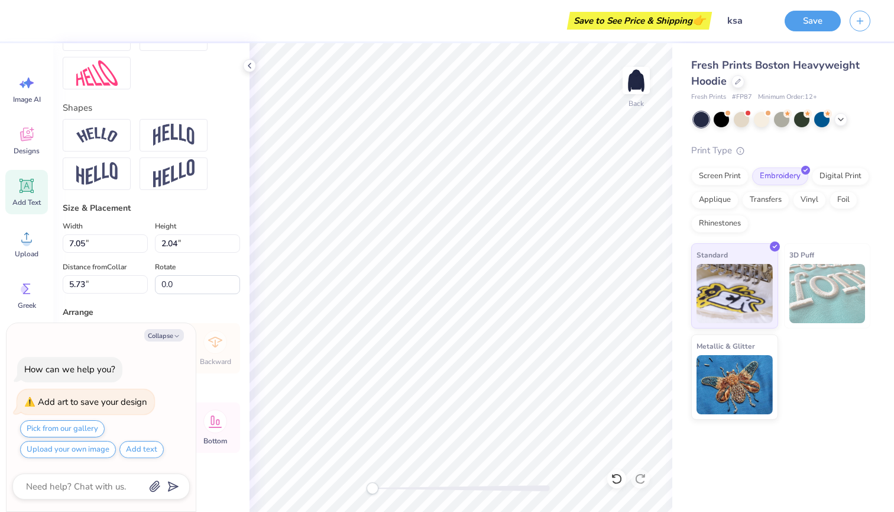
scroll to position [465, 0]
type textarea "KSA"
click at [112, 171] on img at bounding box center [96, 173] width 41 height 23
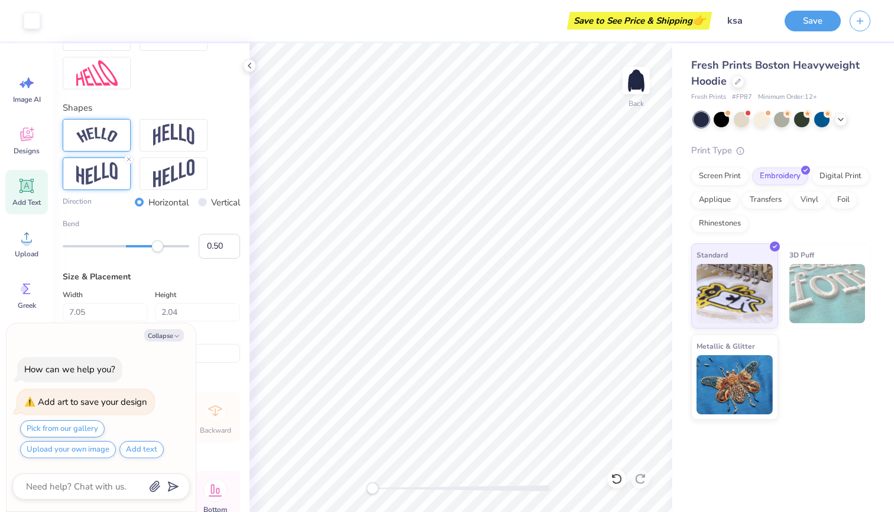
click at [100, 143] on div at bounding box center [97, 135] width 68 height 33
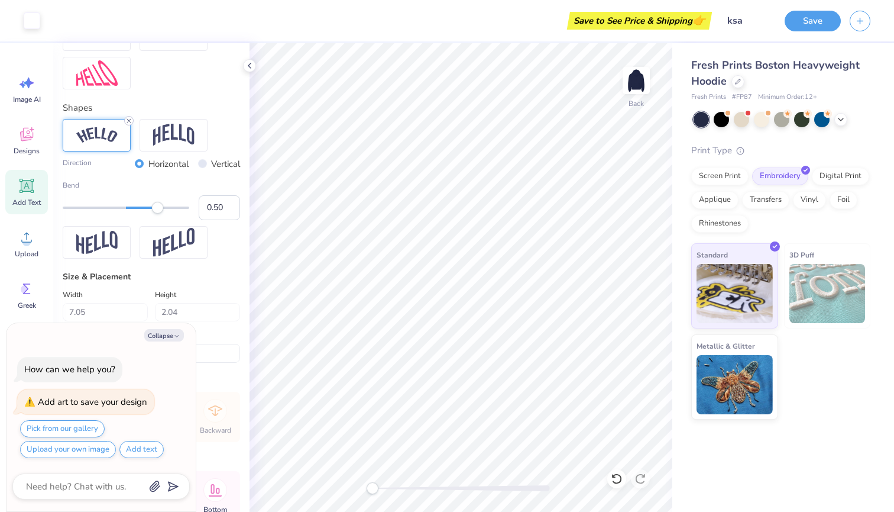
click at [128, 120] on icon at bounding box center [128, 120] width 7 height 7
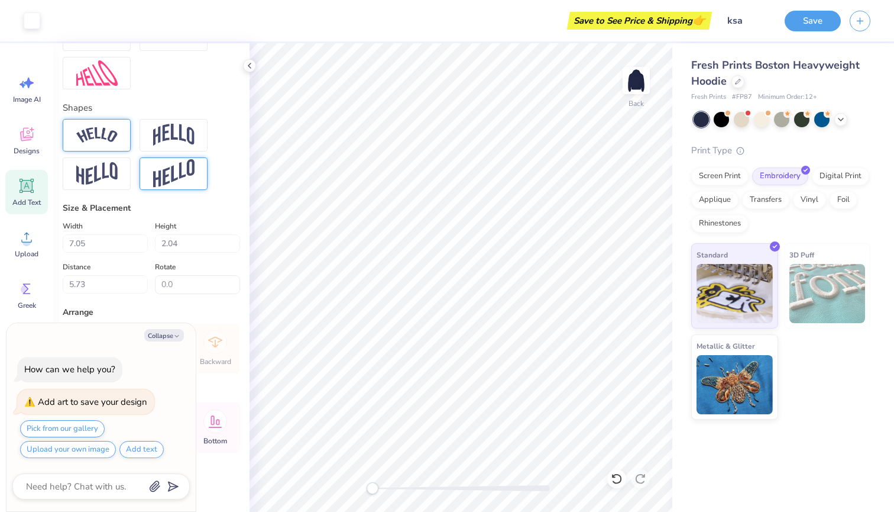
click at [152, 171] on div at bounding box center [174, 173] width 68 height 33
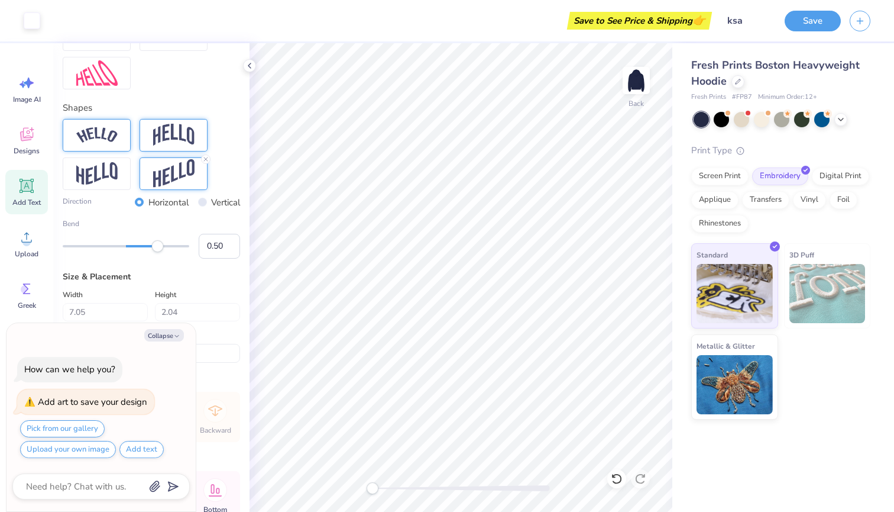
click at [166, 141] on img at bounding box center [173, 135] width 41 height 22
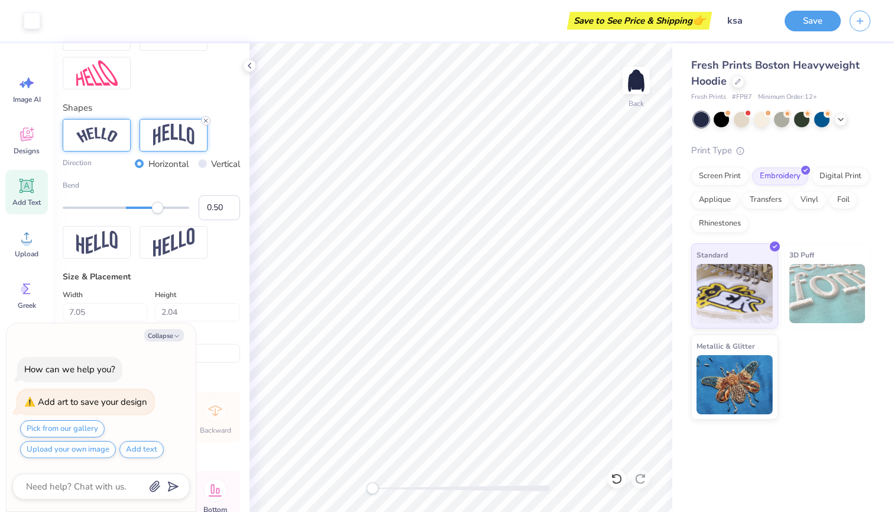
click at [203, 118] on icon at bounding box center [205, 120] width 7 height 7
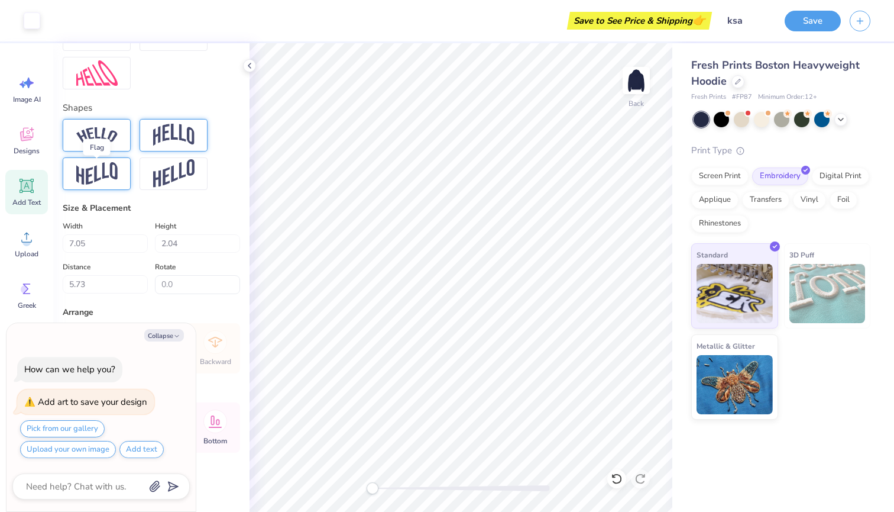
click at [111, 171] on img at bounding box center [96, 173] width 41 height 23
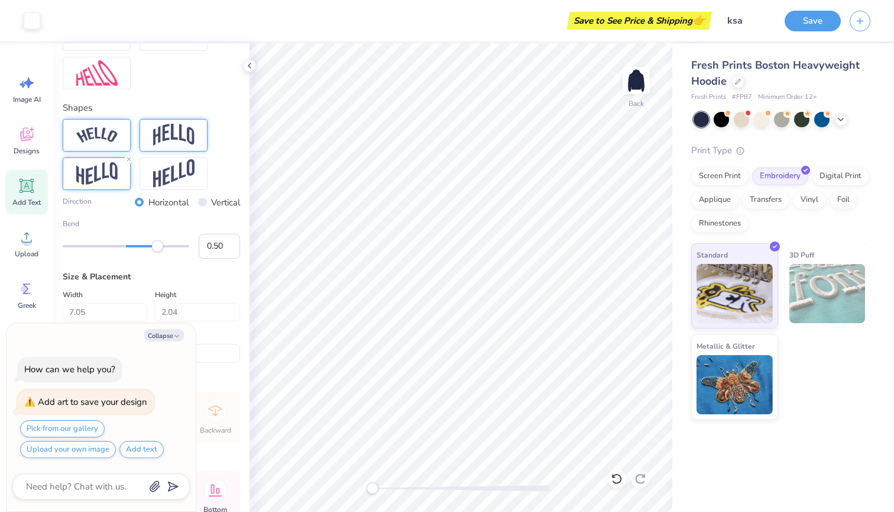
type textarea "x"
type input "5.30"
type input "3.06"
type input "5.22"
type textarea "x"
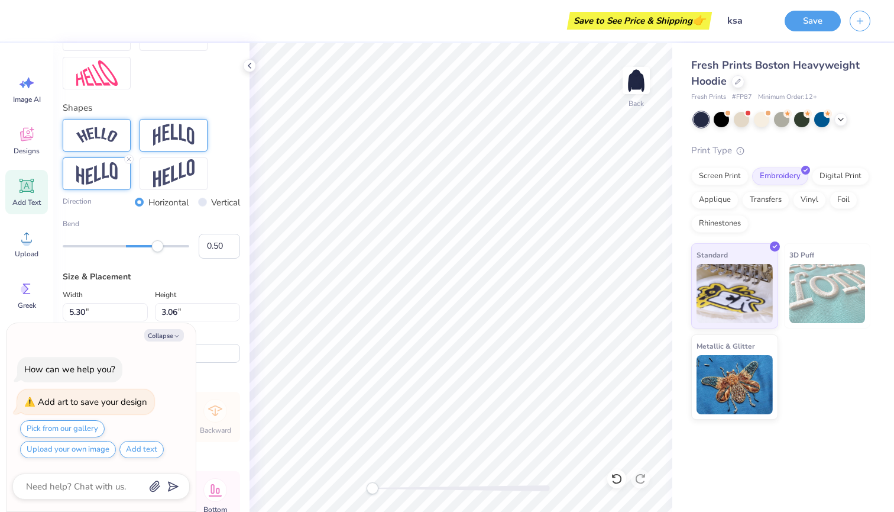
type input "3.74"
type input "2.16"
click at [808, 248] on span "3D Puff" at bounding box center [801, 254] width 25 height 12
click at [730, 361] on img at bounding box center [735, 382] width 76 height 59
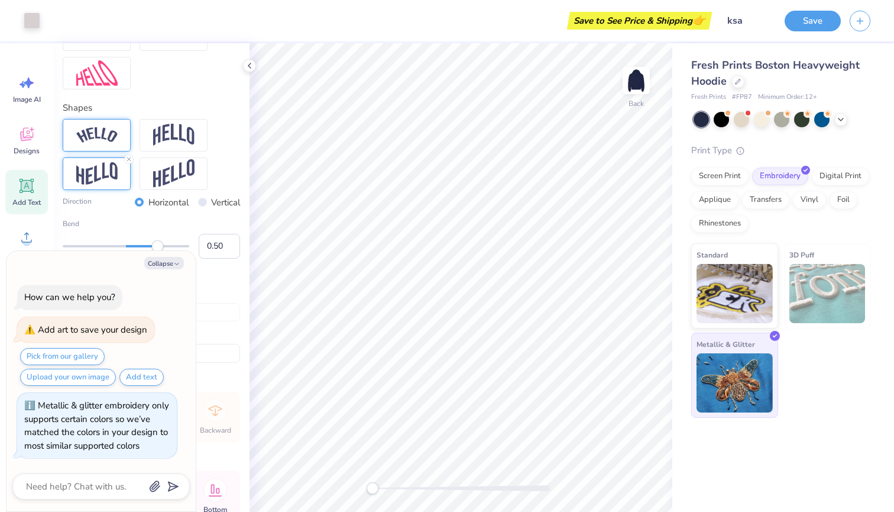
scroll to position [452, 0]
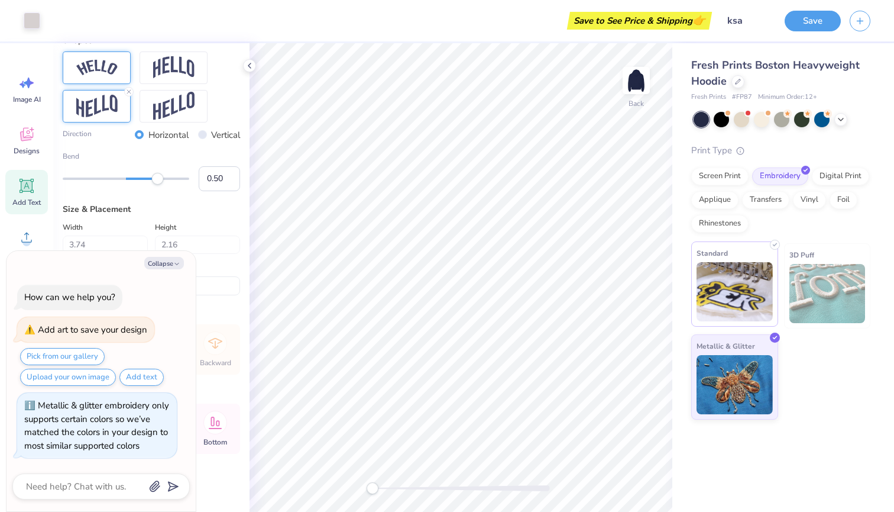
click at [734, 286] on img at bounding box center [735, 291] width 76 height 59
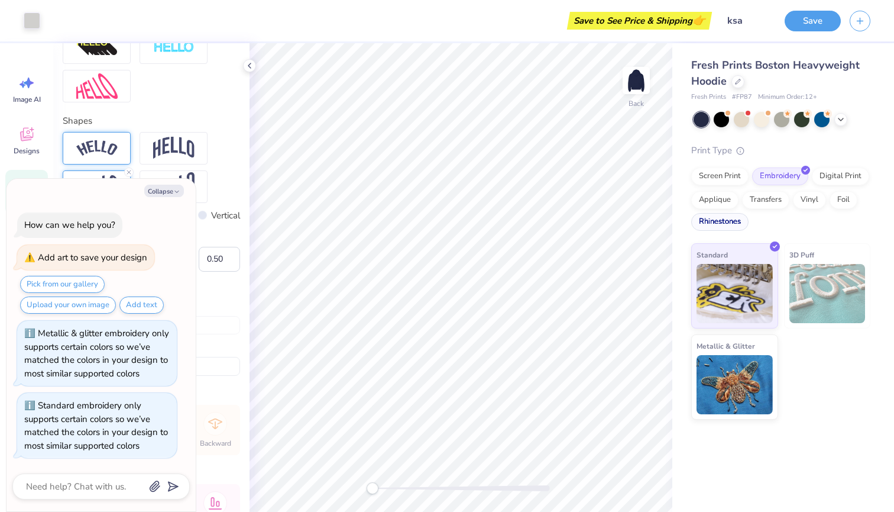
click at [723, 217] on div "Rhinestones" at bounding box center [719, 222] width 57 height 18
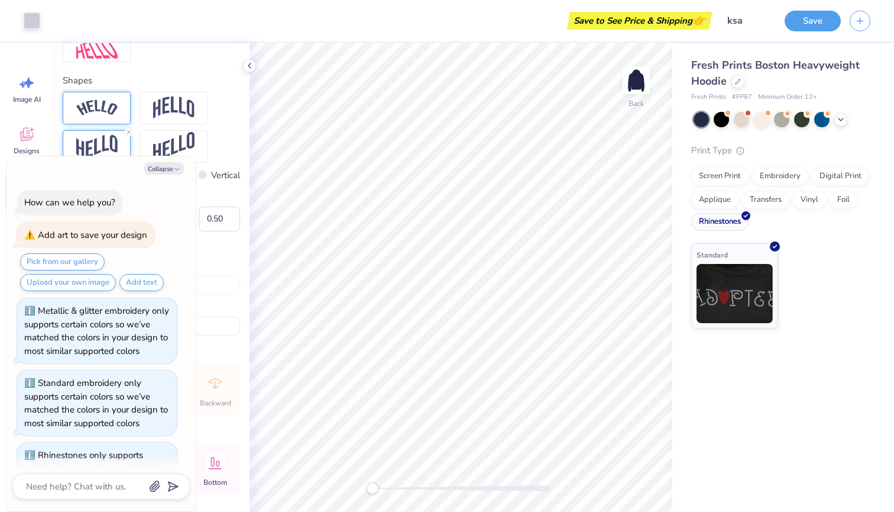
scroll to position [59, 0]
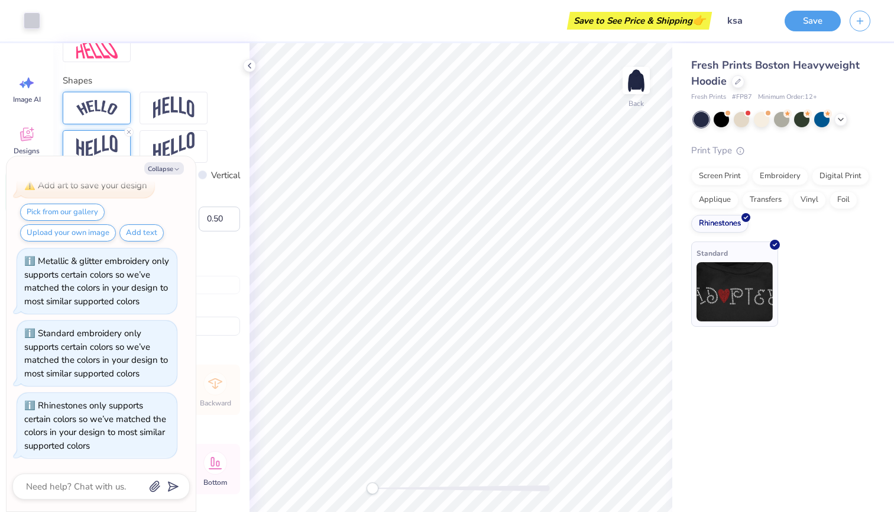
click at [733, 279] on img at bounding box center [735, 291] width 76 height 59
click at [71, 225] on button "Upload your own image" at bounding box center [68, 232] width 96 height 17
type textarea "x"
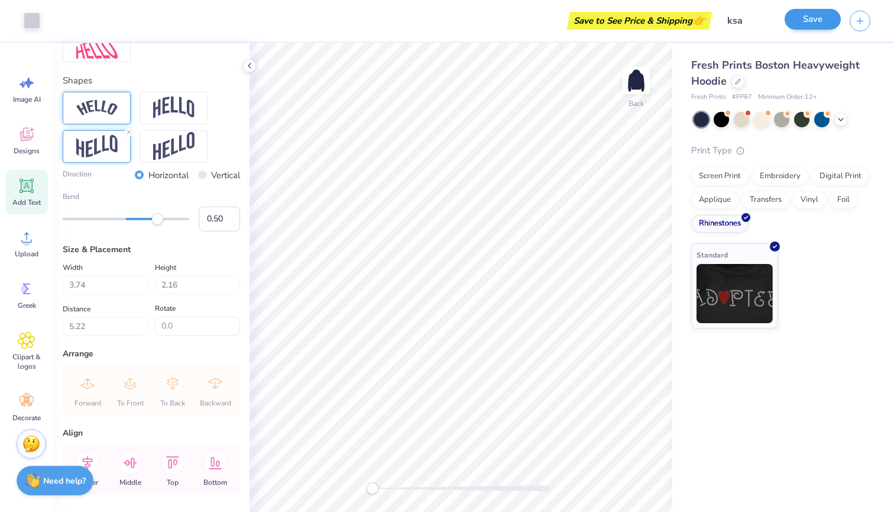
click at [791, 20] on button "Save" at bounding box center [813, 19] width 56 height 21
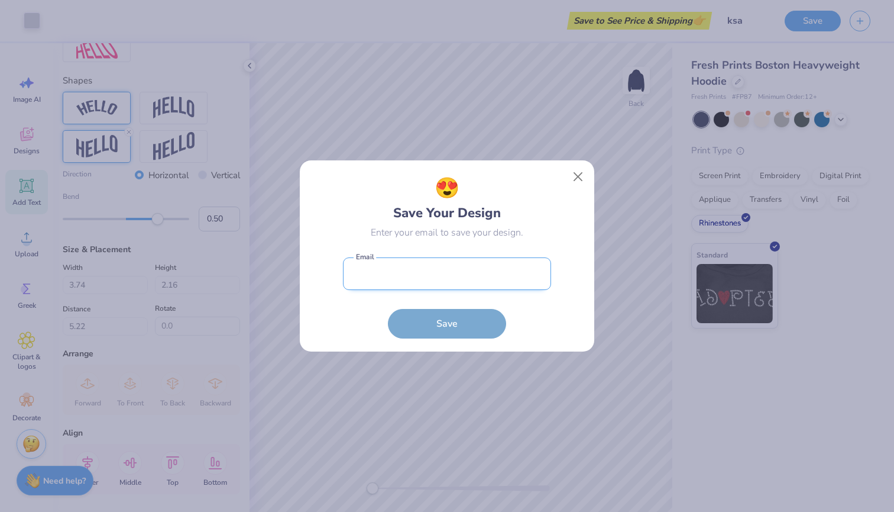
click at [423, 274] on input "email" at bounding box center [447, 273] width 208 height 33
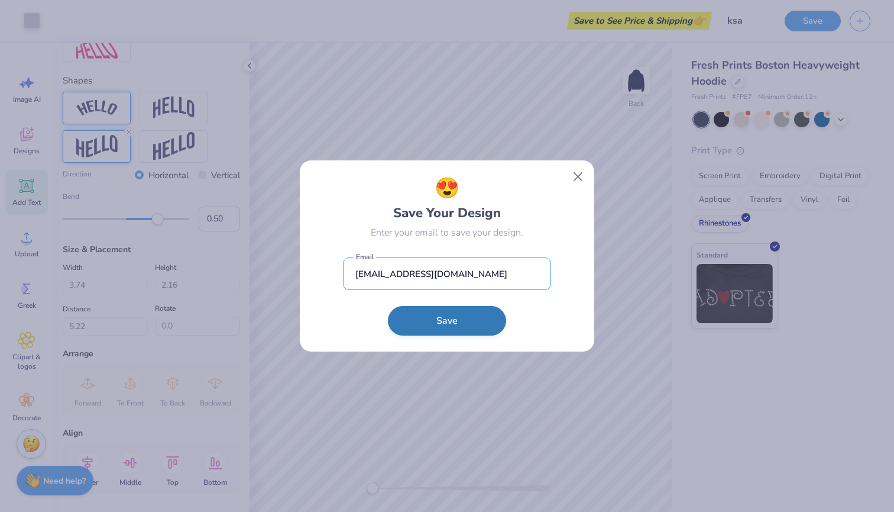
type input "jinzx1605@gmail.com"
click at [465, 326] on button "Save" at bounding box center [447, 321] width 118 height 30
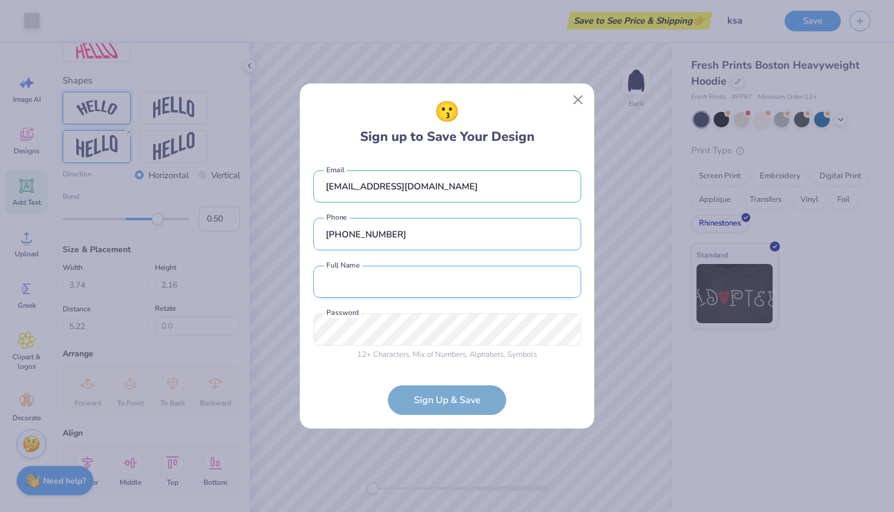
type input "(860) 999-4822"
type input "Lina Jin"
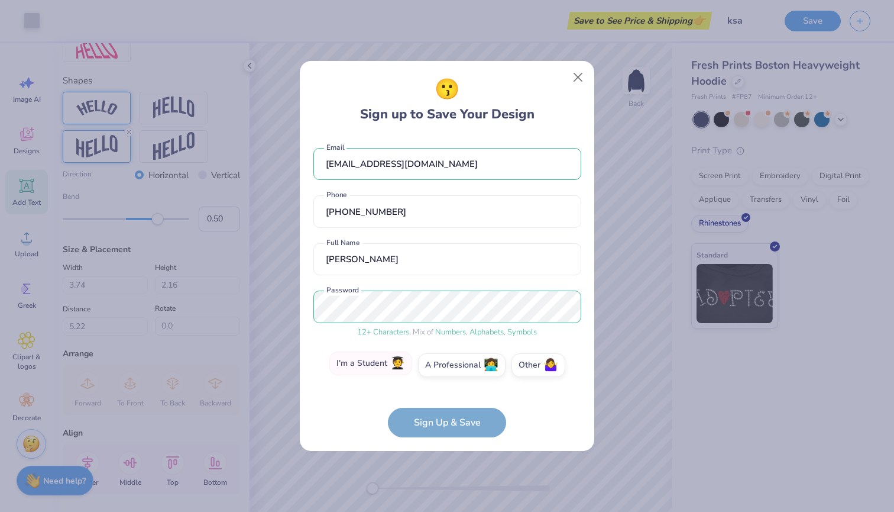
click at [390, 365] on label "I'm a Student 🧑‍🎓" at bounding box center [370, 363] width 83 height 24
click at [444, 365] on input "I'm a Student 🧑‍🎓" at bounding box center [448, 368] width 8 height 8
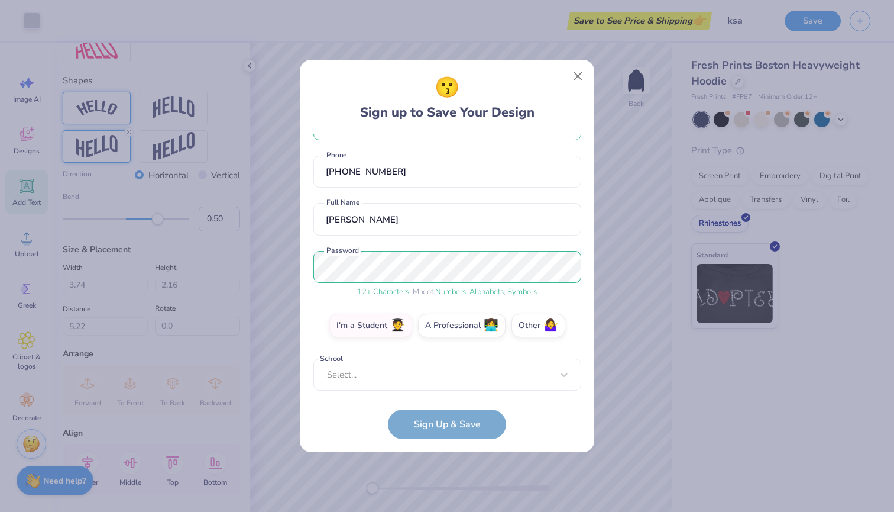
click at [413, 380] on div "jinzx1605@gmail.com Email (860) 999-4822 Phone Lina Jin Full Name 12 + Characte…" at bounding box center [447, 262] width 268 height 256
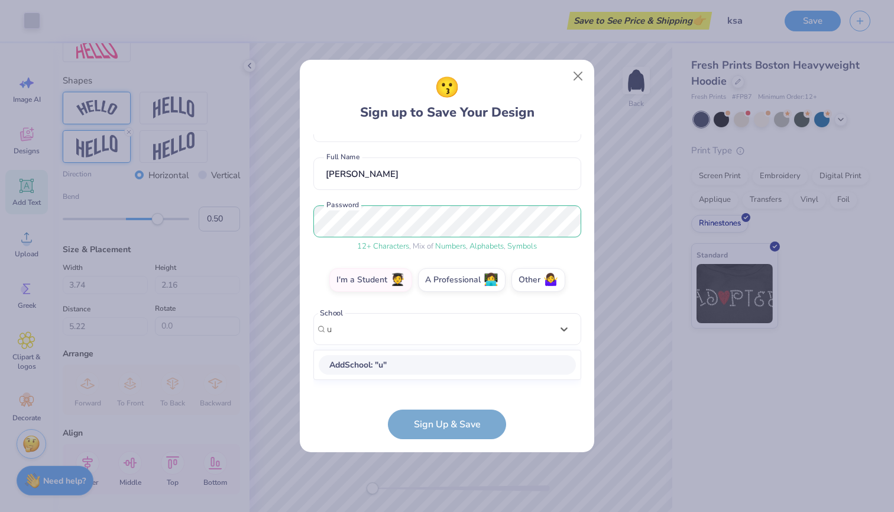
scroll to position [85, 0]
type input "uconn"
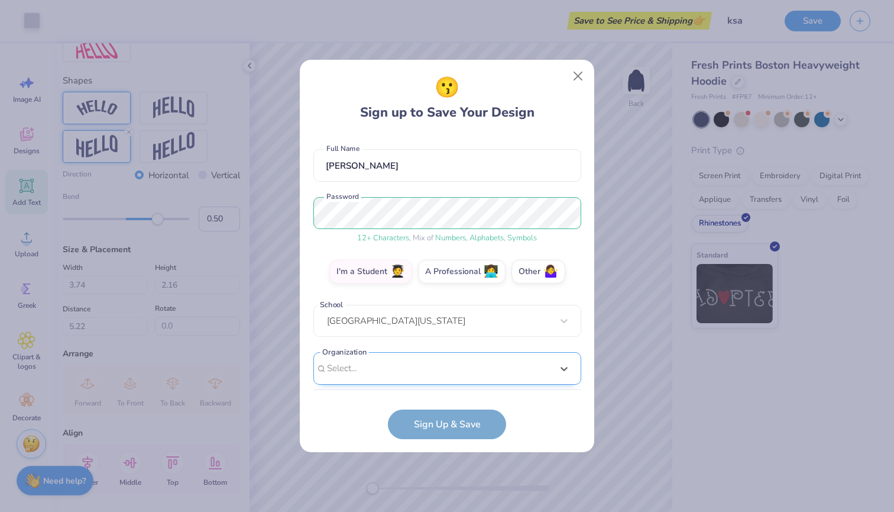
click at [415, 367] on div "option focused, 1 of 15. 15 results available. Use Up and Down to choose option…" at bounding box center [447, 460] width 268 height 216
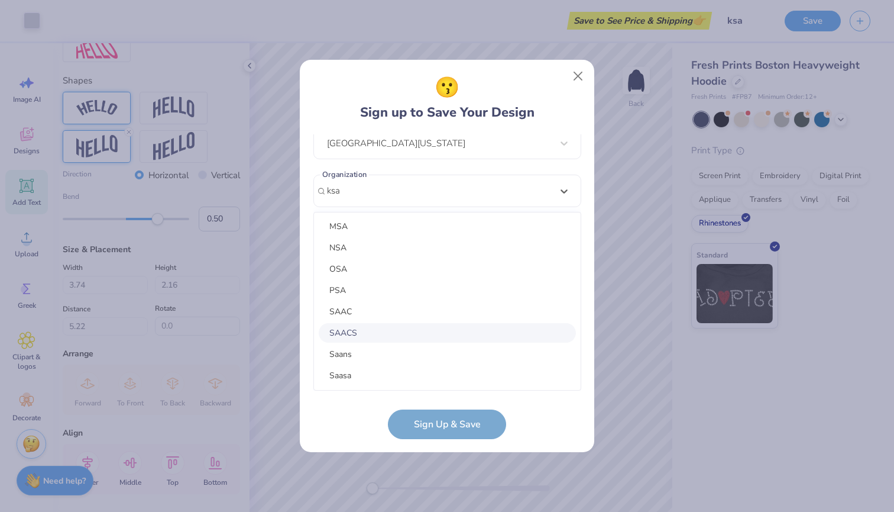
scroll to position [0, 0]
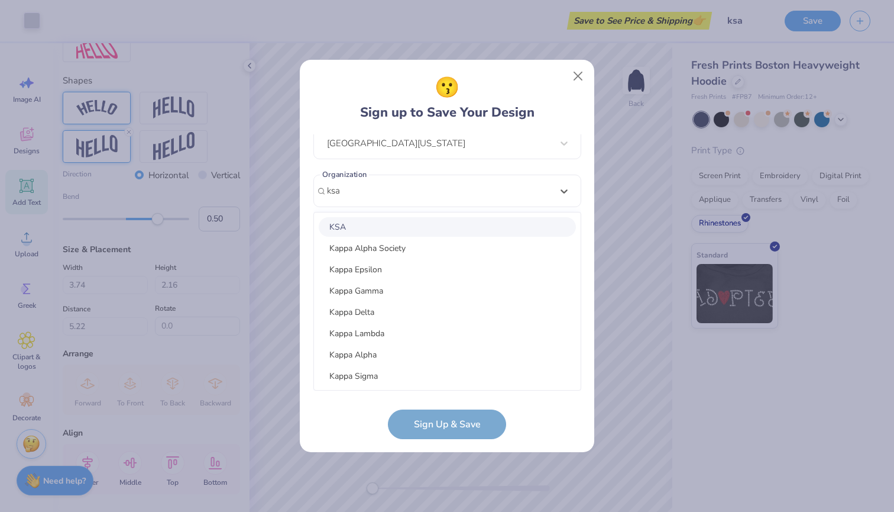
click at [376, 221] on div "KSA" at bounding box center [447, 227] width 257 height 20
type input "ksa"
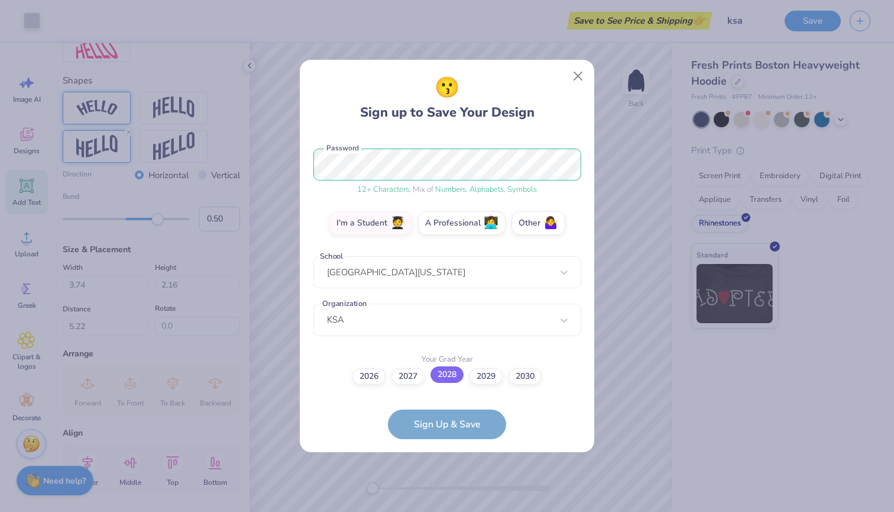
click at [449, 378] on label "2028" at bounding box center [447, 374] width 33 height 17
click at [449, 511] on input "2028" at bounding box center [448, 517] width 8 height 8
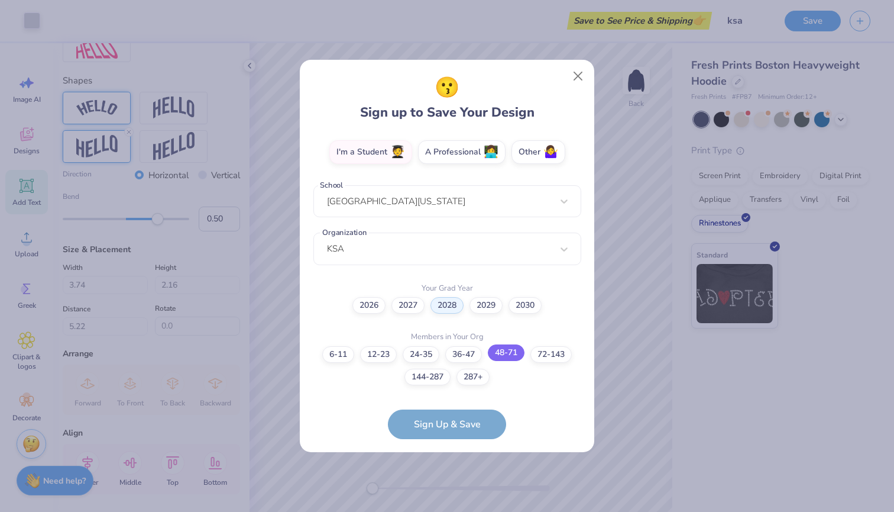
click at [511, 357] on label "48-71" at bounding box center [506, 352] width 37 height 17
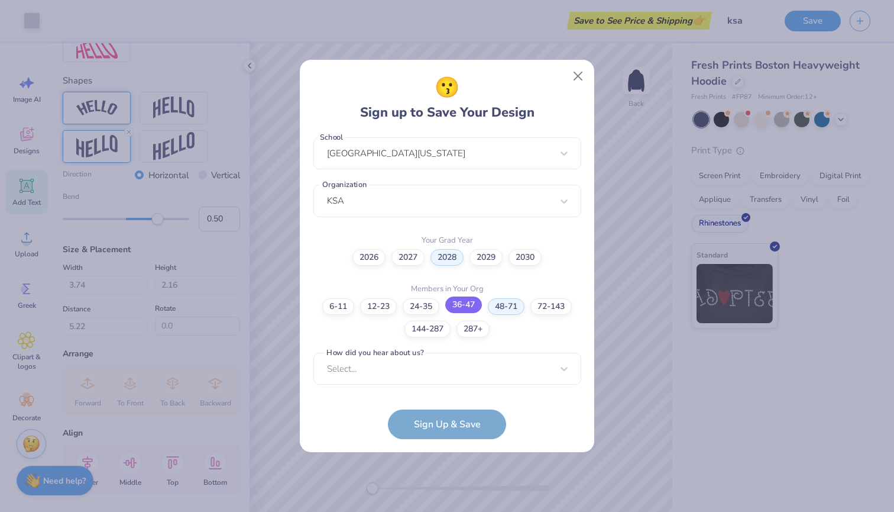
click at [465, 309] on label "36-47" at bounding box center [463, 304] width 37 height 17
click at [441, 378] on div "option Pinterest focused, 1 of 15. 15 results available. Use Up and Down to cho…" at bounding box center [447, 460] width 268 height 216
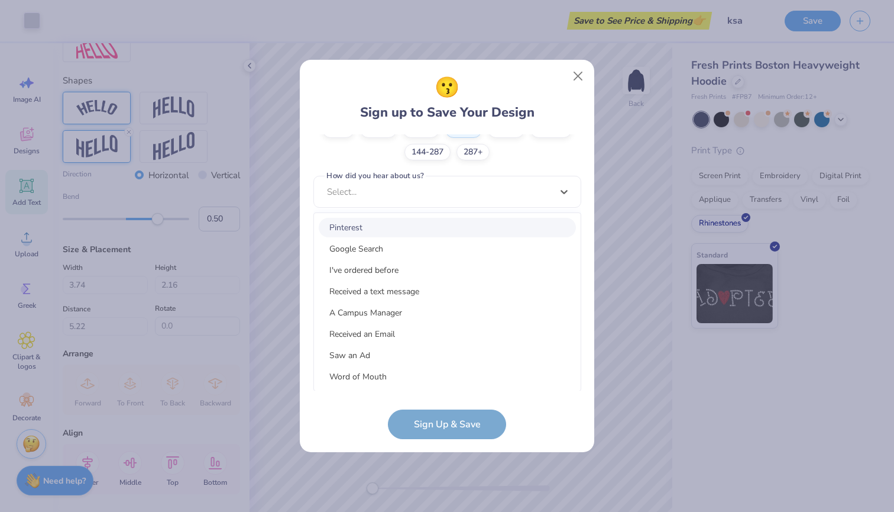
click at [438, 233] on div "Pinterest" at bounding box center [447, 228] width 257 height 20
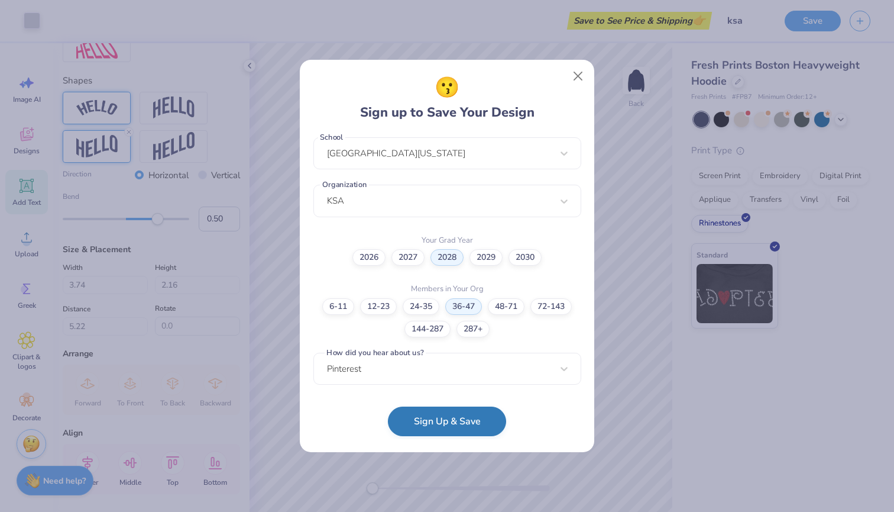
click at [439, 421] on button "Sign Up & Save" at bounding box center [447, 421] width 118 height 30
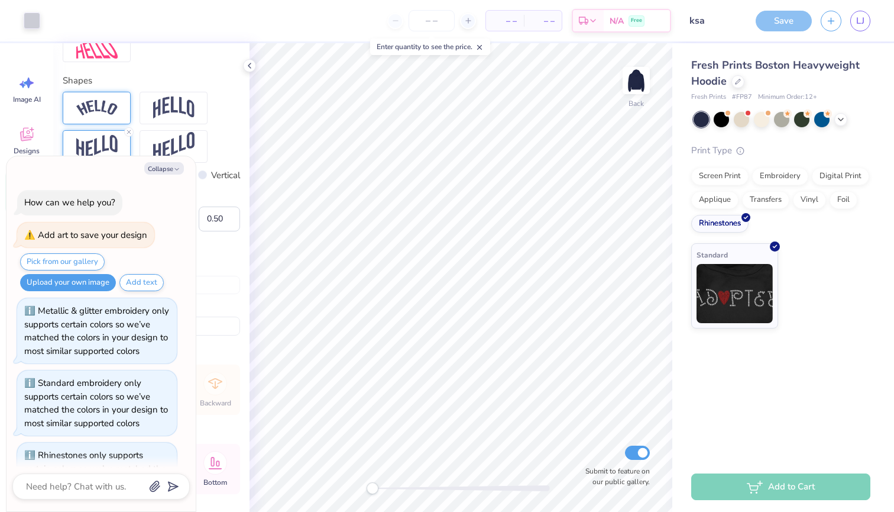
scroll to position [134, 0]
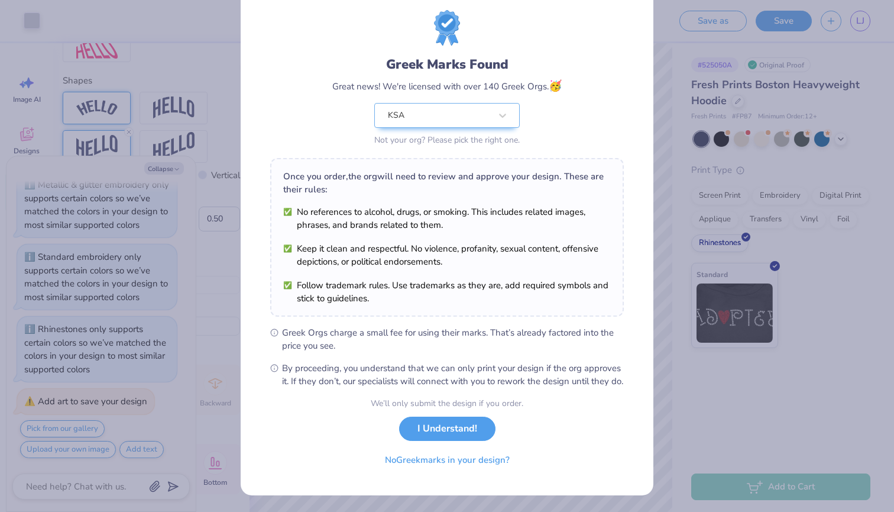
scroll to position [42, 0]
click at [440, 428] on button "I Understand!" at bounding box center [447, 425] width 96 height 24
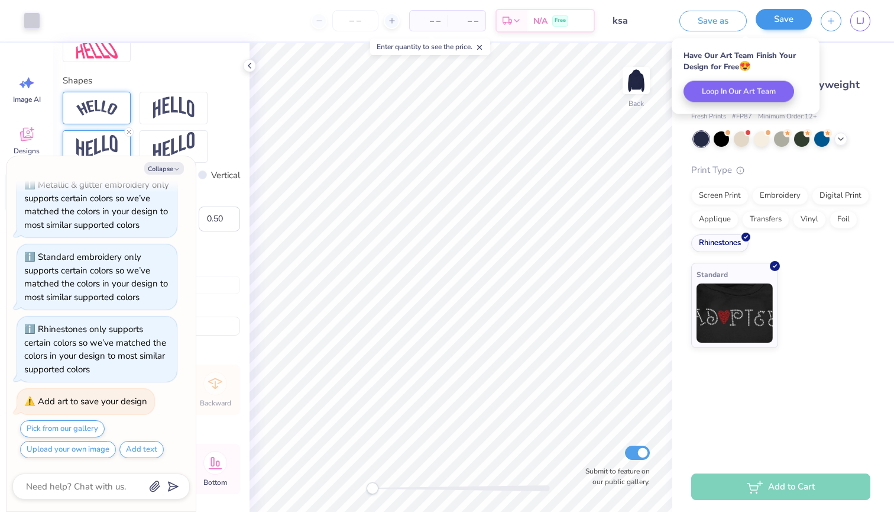
click at [788, 16] on button "Save" at bounding box center [784, 19] width 56 height 21
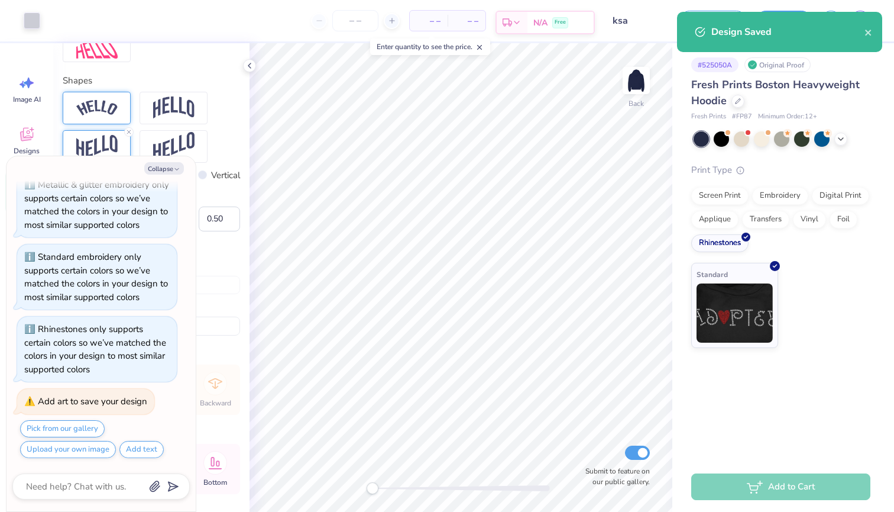
click at [512, 22] on icon at bounding box center [516, 22] width 9 height 9
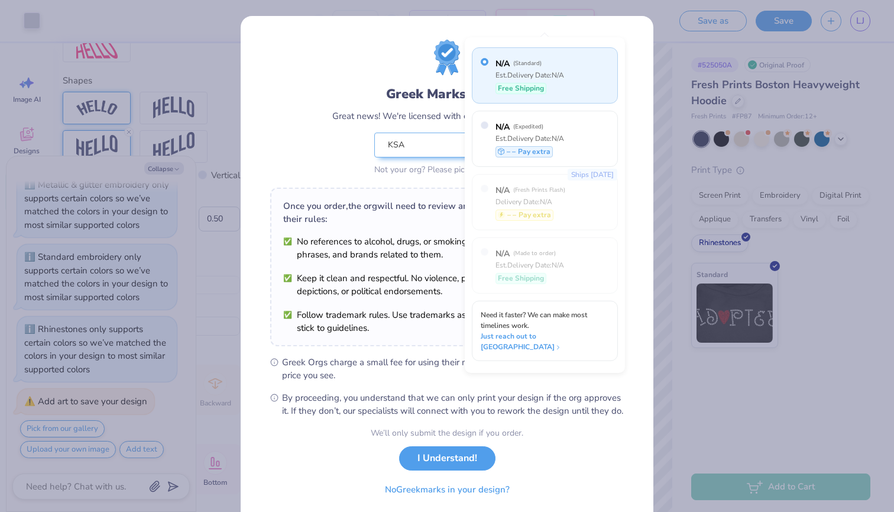
click at [389, 176] on div "KSA Not your org? Please pick the right one." at bounding box center [446, 155] width 145 height 46
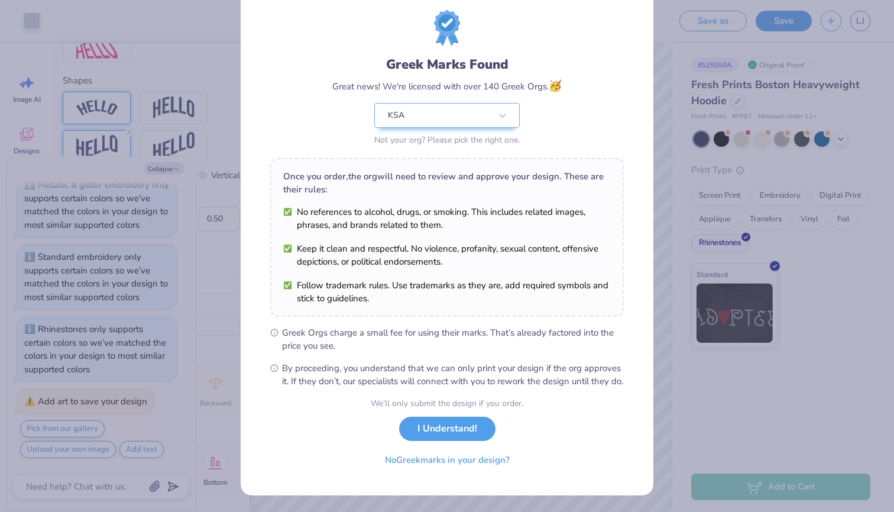
scroll to position [42, 0]
click at [420, 425] on button "I Understand!" at bounding box center [447, 425] width 96 height 24
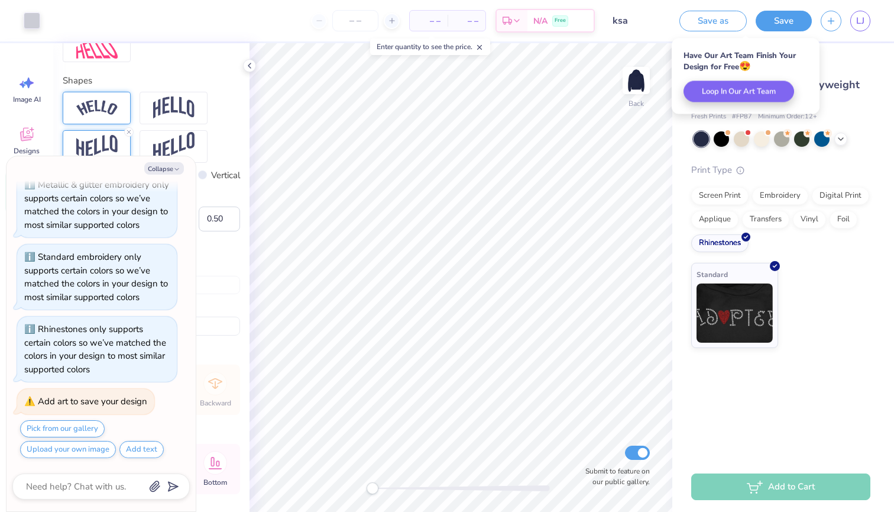
scroll to position [0, 0]
click at [830, 22] on icon "button" at bounding box center [831, 19] width 10 height 10
type textarea "x"
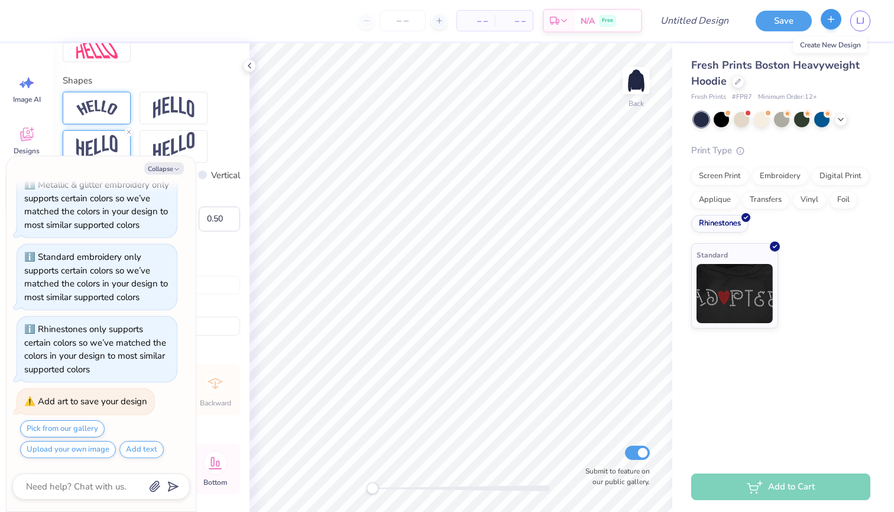
click at [830, 22] on icon "button" at bounding box center [831, 19] width 10 height 10
type textarea "x"
click at [715, 22] on input "Design Title" at bounding box center [709, 21] width 58 height 24
click at [559, 18] on div "– – Per Item – – Total Est. Delivery N/A Free" at bounding box center [338, 20] width 610 height 41
click at [426, 18] on div at bounding box center [402, 20] width 89 height 21
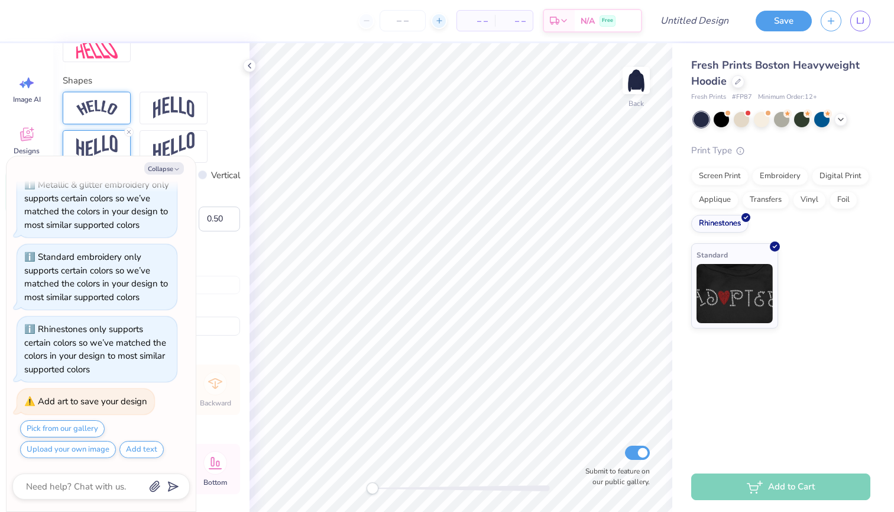
click at [439, 20] on icon at bounding box center [439, 21] width 8 height 8
type input "12"
type textarea "x"
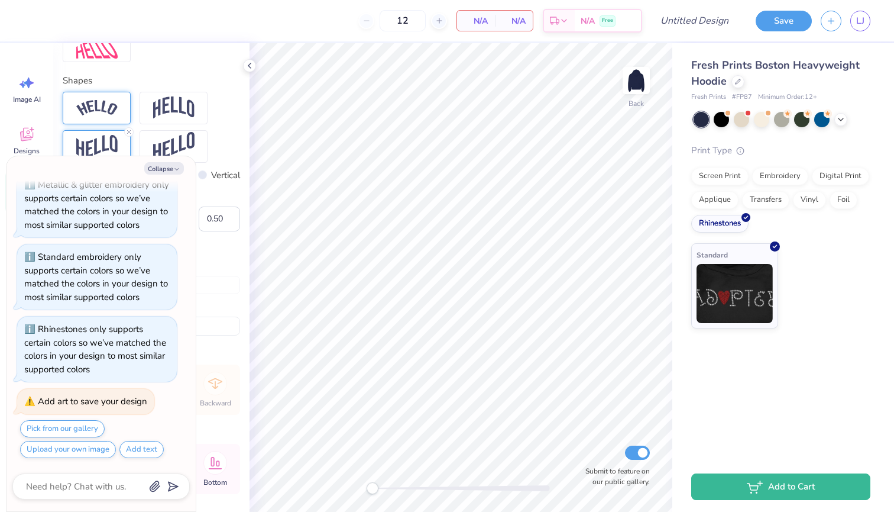
click at [431, 20] on div "12" at bounding box center [402, 20] width 89 height 21
click at [494, 18] on div "N/A Per Item" at bounding box center [476, 21] width 38 height 20
click at [487, 18] on span "N/A" at bounding box center [476, 21] width 24 height 12
click at [480, 15] on span "N/A" at bounding box center [476, 21] width 24 height 12
click at [477, 18] on span "N/A" at bounding box center [476, 21] width 24 height 12
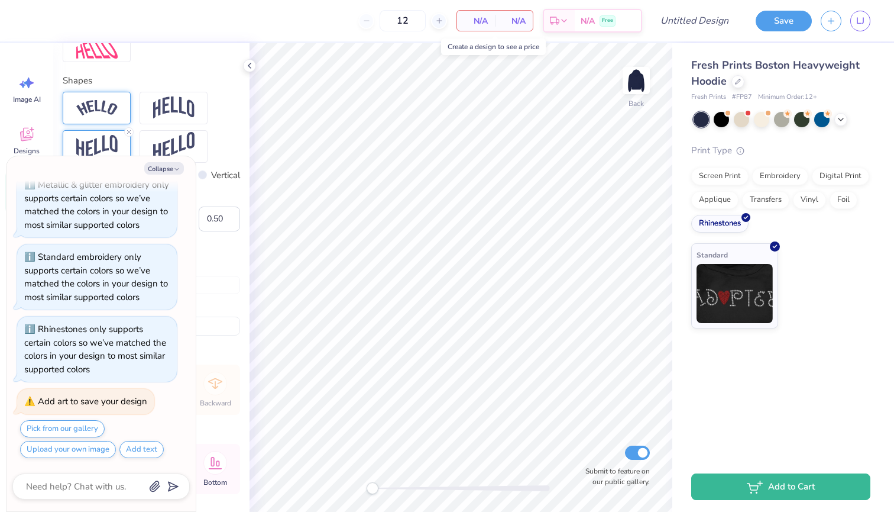
click at [480, 23] on span "N/A" at bounding box center [476, 21] width 24 height 12
click at [516, 23] on span "N/A" at bounding box center [514, 21] width 24 height 12
click at [436, 19] on icon at bounding box center [439, 21] width 8 height 8
type input "13"
type textarea "x"
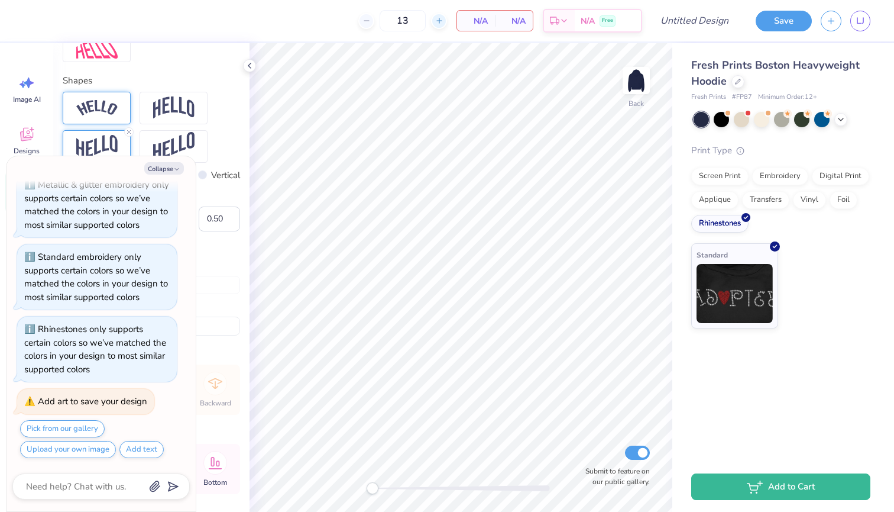
click at [436, 19] on icon at bounding box center [439, 21] width 8 height 8
type input "14"
type textarea "x"
click at [438, 24] on icon at bounding box center [439, 21] width 8 height 8
type input "15"
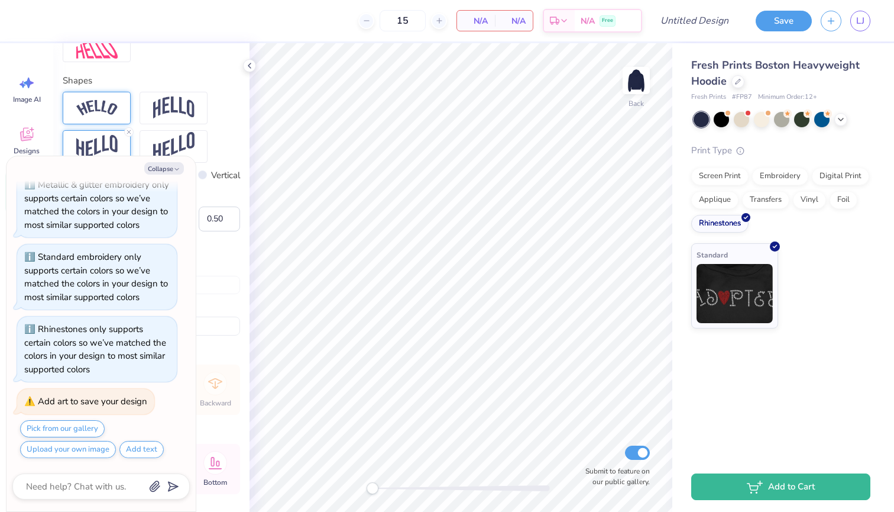
type textarea "x"
click at [438, 35] on div "15 N/A Per Item N/A Total Est. Delivery N/A Free" at bounding box center [338, 20] width 610 height 41
click at [516, 22] on span "N/A" at bounding box center [514, 21] width 24 height 12
click at [439, 21] on line at bounding box center [438, 21] width 5 height 0
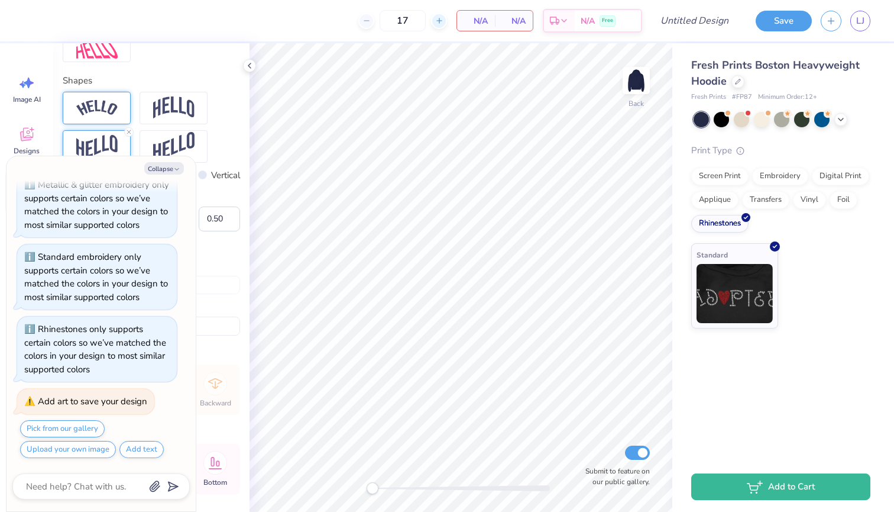
click at [439, 21] on line at bounding box center [438, 21] width 5 height 0
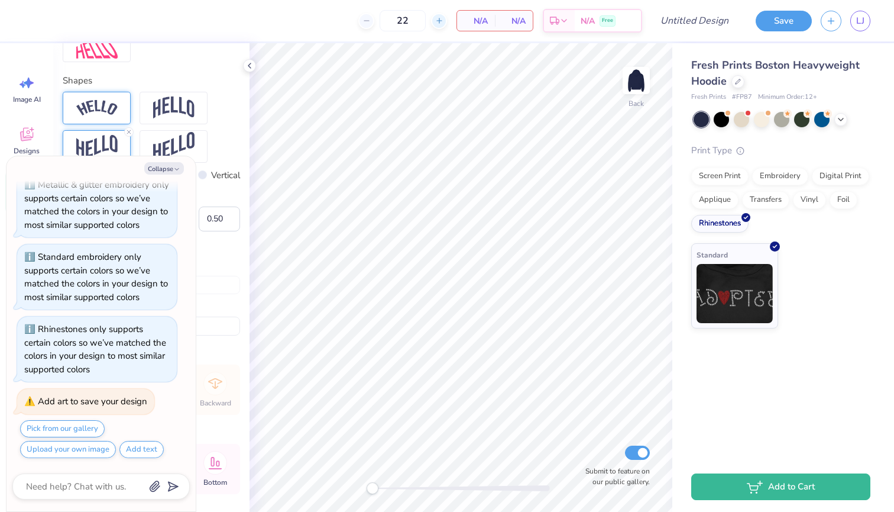
click at [439, 21] on line at bounding box center [438, 21] width 5 height 0
type input "25"
click at [488, 22] on div "N/A Per Item" at bounding box center [476, 21] width 38 height 20
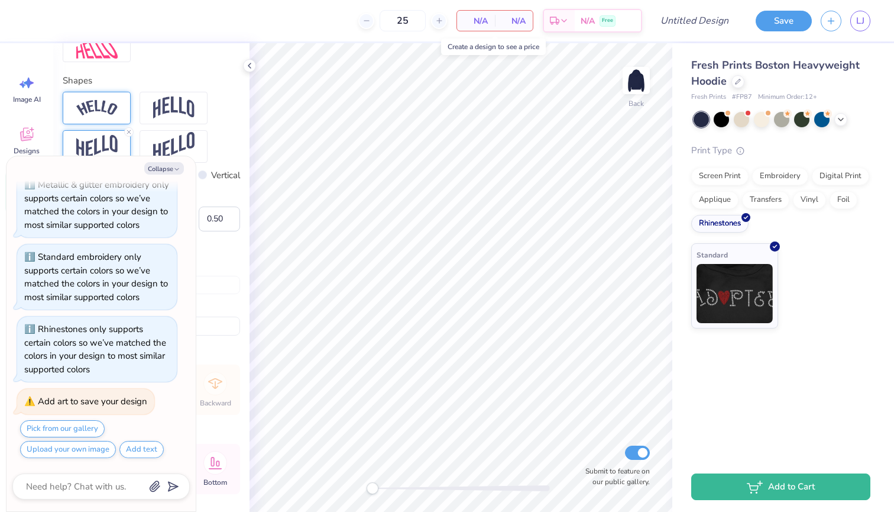
click at [481, 24] on span "N/A" at bounding box center [476, 21] width 24 height 12
click at [595, 18] on span "N/A" at bounding box center [588, 23] width 14 height 12
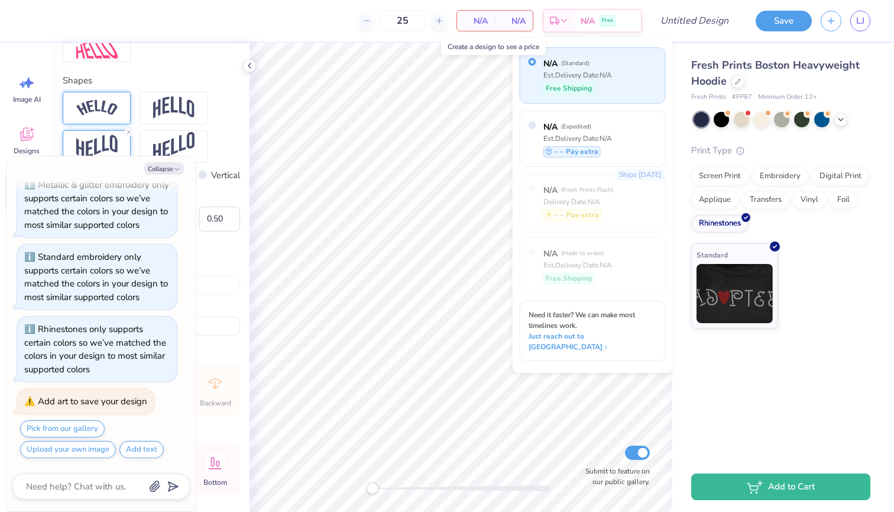
click at [750, 441] on div "Fresh Prints Boston Heavyweight Hoodie Fresh Prints # FP87 Minimum Order: 12 + …" at bounding box center [783, 252] width 222 height 418
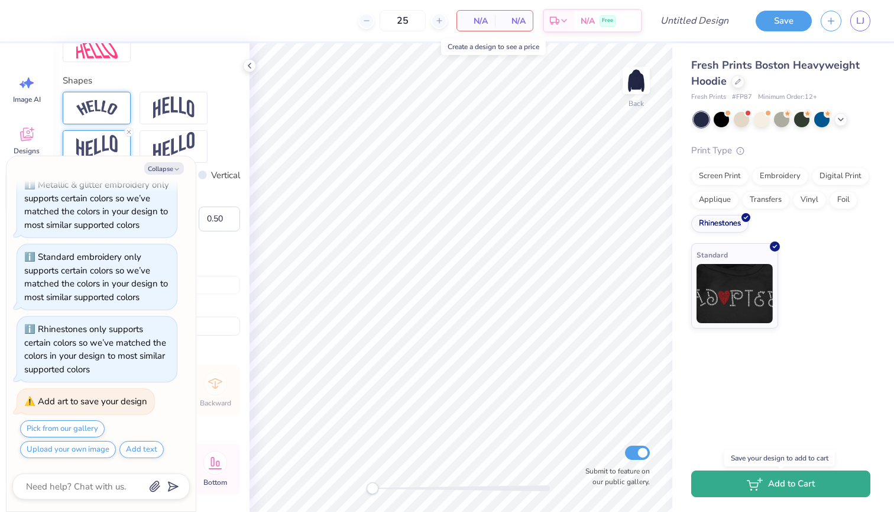
click at [762, 491] on button "Add to Cart" at bounding box center [780, 483] width 179 height 27
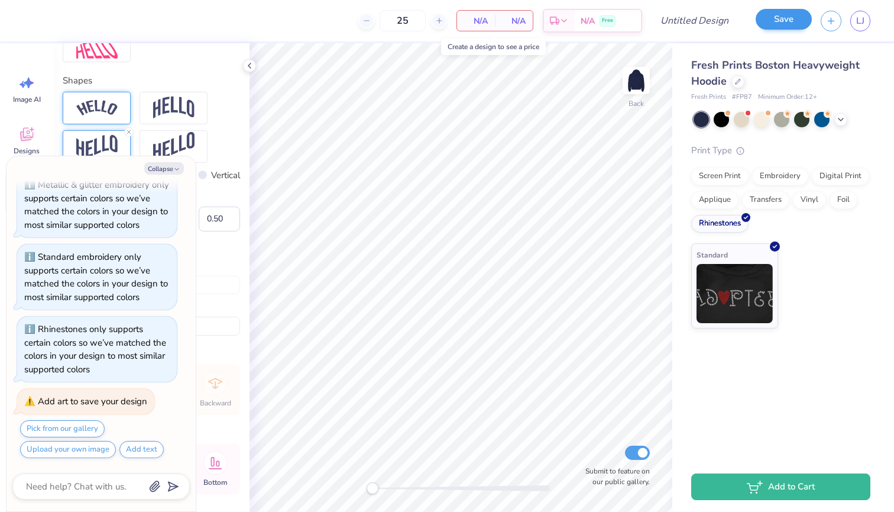
click at [783, 22] on button "Save" at bounding box center [784, 19] width 56 height 21
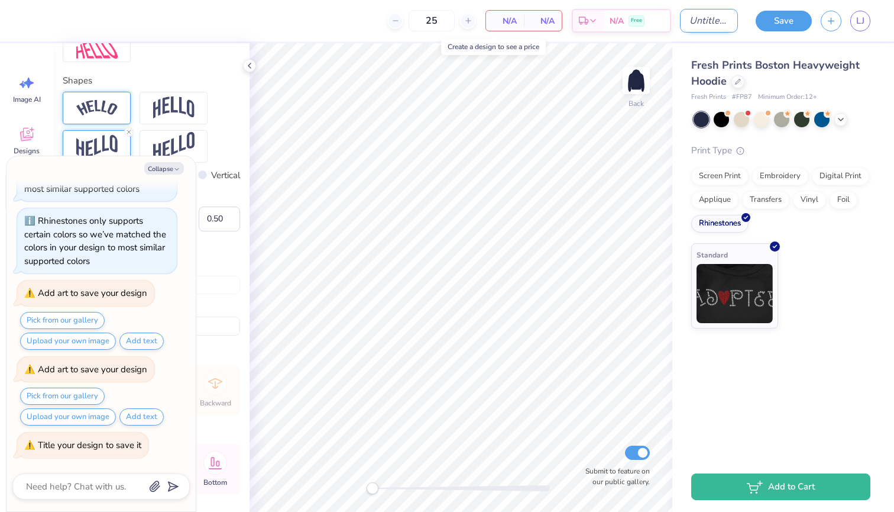
click at [707, 22] on input "Design Title" at bounding box center [709, 21] width 58 height 24
type textarea "x"
type input "k"
type textarea "x"
type input "ks"
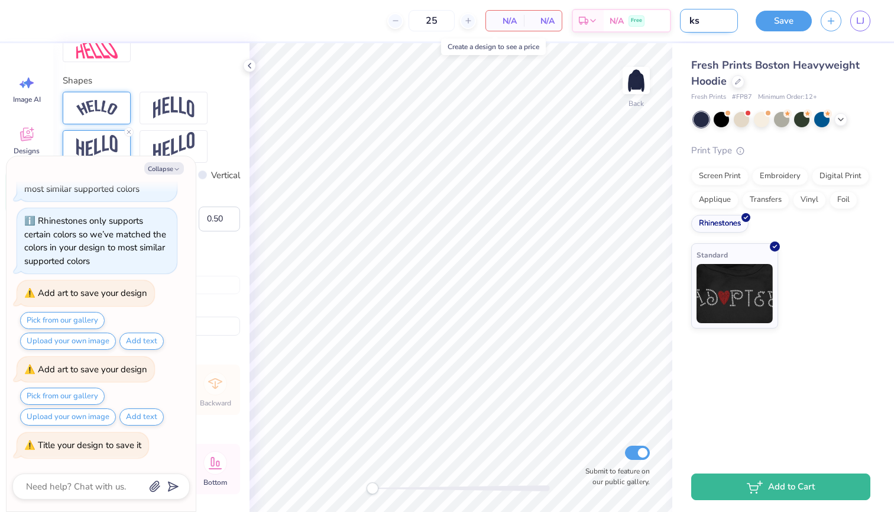
type textarea "x"
type input "ksa"
type textarea "x"
type input "ksa"
click at [772, 25] on button "Save" at bounding box center [784, 19] width 56 height 21
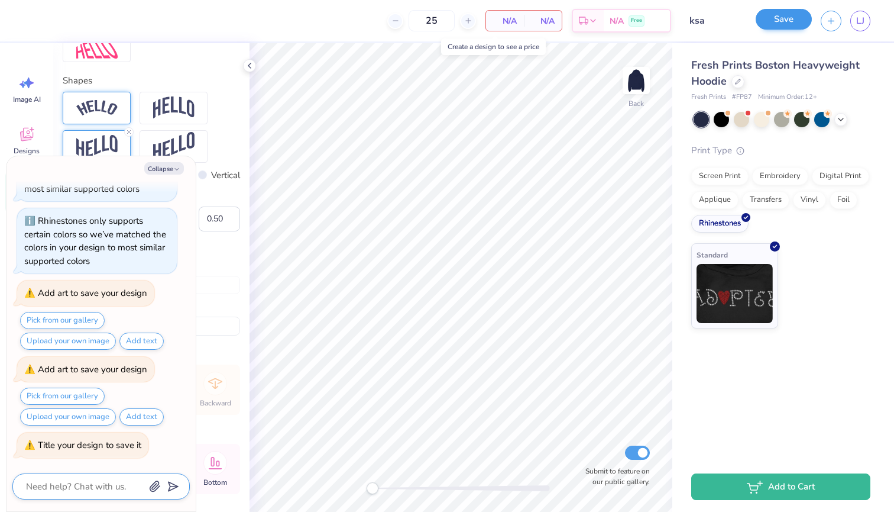
scroll to position [318, 0]
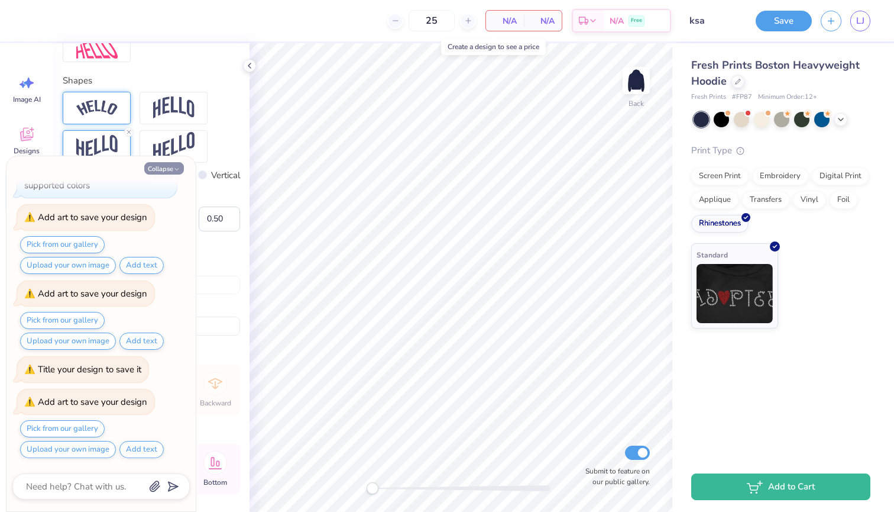
click at [176, 166] on icon "button" at bounding box center [176, 169] width 7 height 7
type textarea "x"
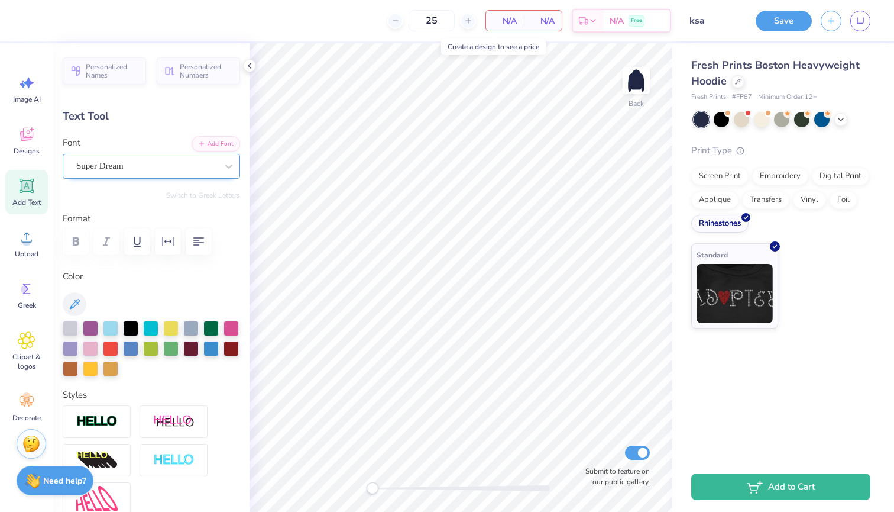
scroll to position [-1, 0]
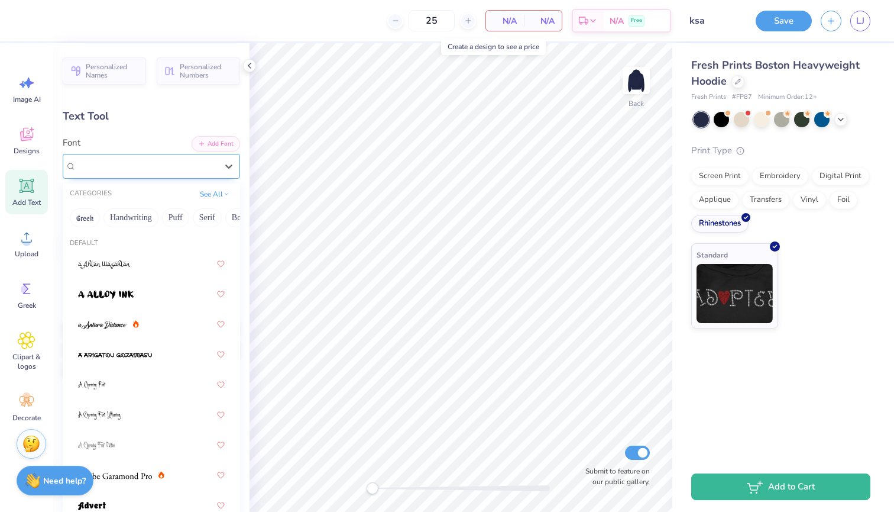
click at [169, 163] on div "Super Dream" at bounding box center [146, 166] width 143 height 18
click at [169, 163] on div "Super Dream" at bounding box center [146, 166] width 141 height 14
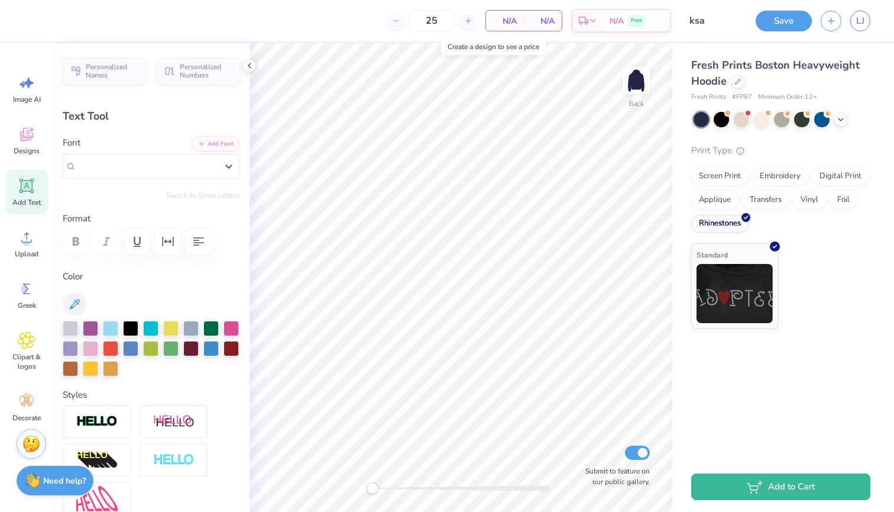
click at [24, 190] on icon at bounding box center [26, 185] width 11 height 11
type input "7.05"
type input "2.04"
type input "5.73"
type textarea "KSa"
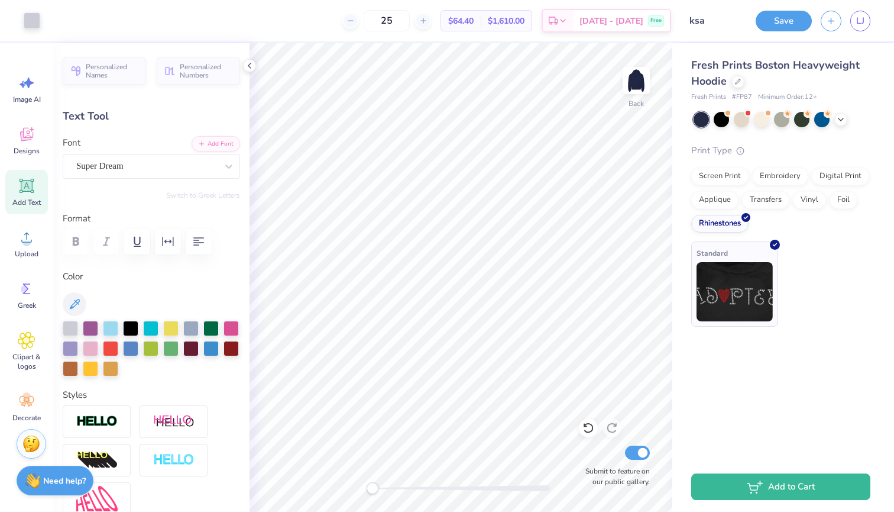
click at [717, 296] on img at bounding box center [735, 291] width 76 height 59
click at [605, 268] on div "Art colors 25 $64.40 Per Item $1,610.00 Total Est. Delivery Oct 14 - 17 Free De…" at bounding box center [447, 256] width 894 height 512
click at [734, 281] on img at bounding box center [735, 291] width 76 height 59
type input "4.93"
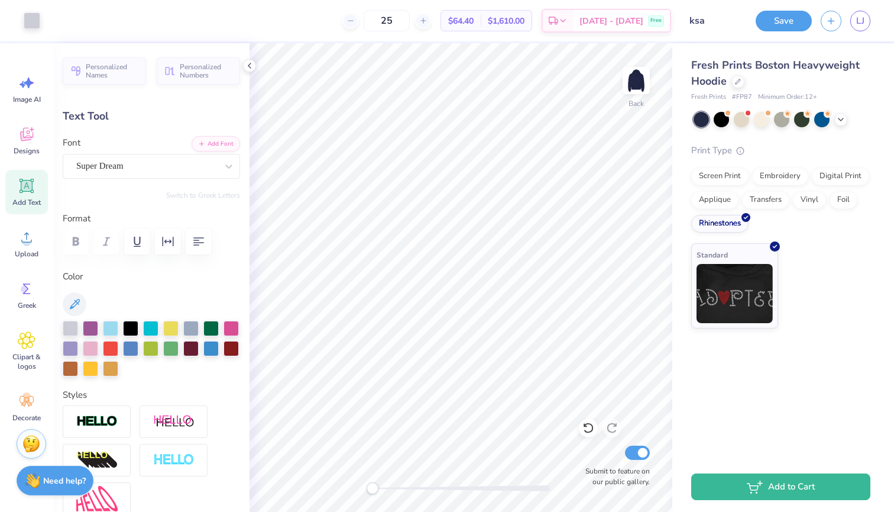
type input "2.12"
type input "5.69"
type textarea "KSA"
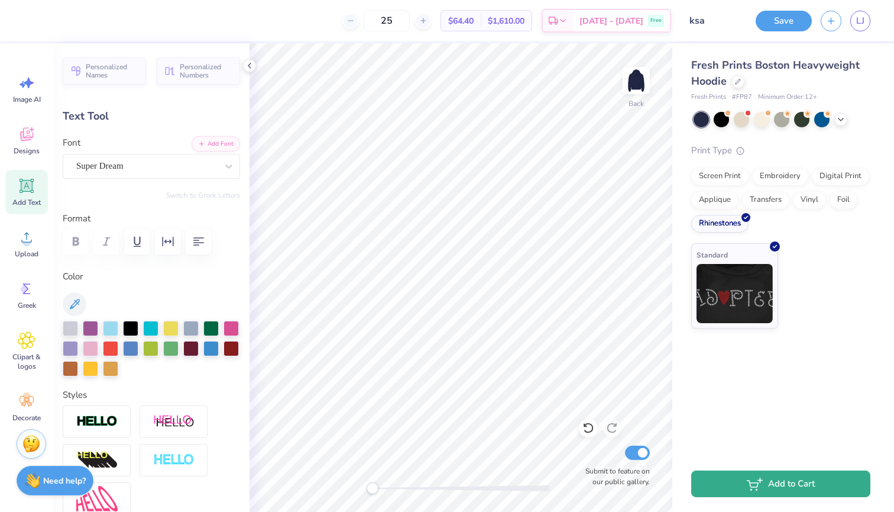
click at [753, 478] on button "Add to Cart" at bounding box center [780, 483] width 179 height 27
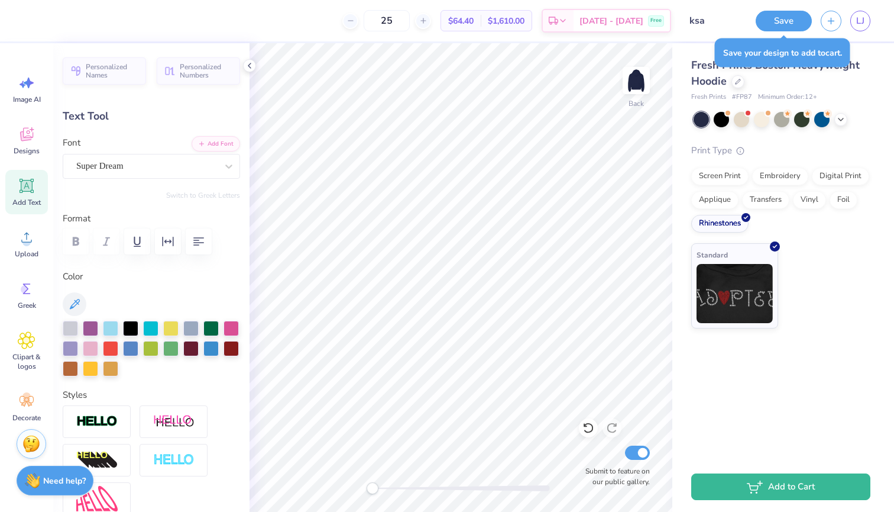
click at [780, 33] on div "Save LJ" at bounding box center [820, 20] width 147 height 41
click at [778, 20] on button "Save" at bounding box center [784, 19] width 56 height 21
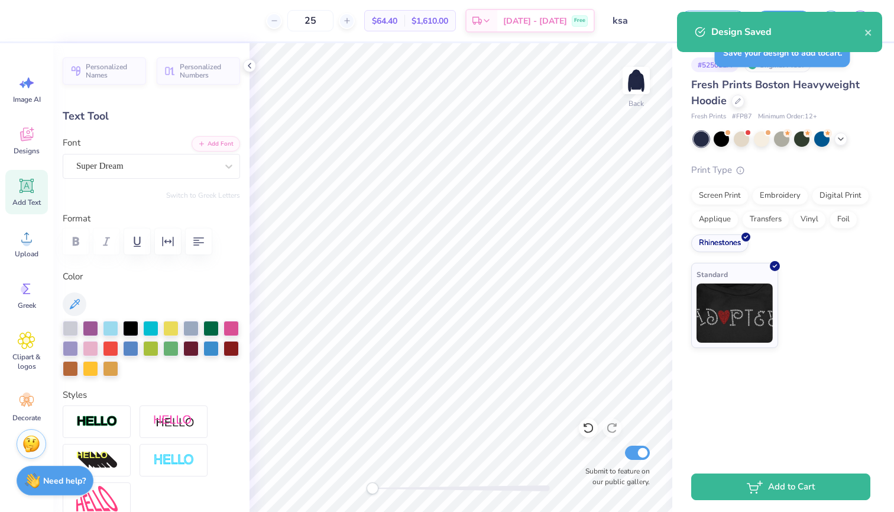
click at [440, 24] on span "$1,610.00" at bounding box center [430, 21] width 37 height 12
click at [397, 20] on span "$64.40" at bounding box center [384, 21] width 25 height 12
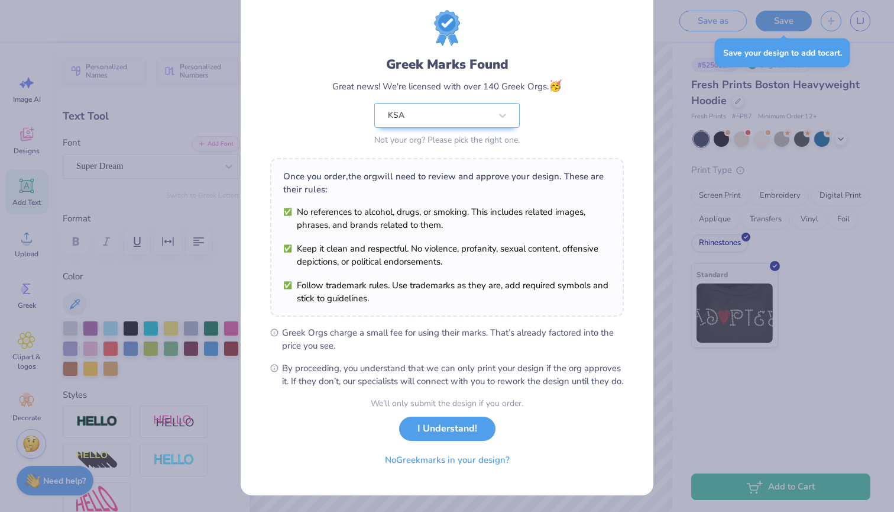
scroll to position [42, 0]
click at [440, 433] on button "I Understand!" at bounding box center [447, 425] width 96 height 24
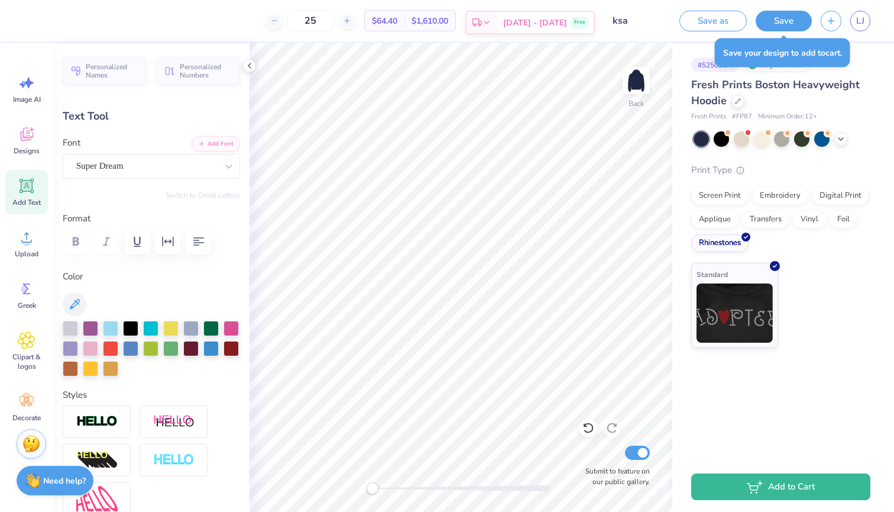
click at [549, 14] on div "Oct 14 - 17 Free" at bounding box center [545, 22] width 96 height 21
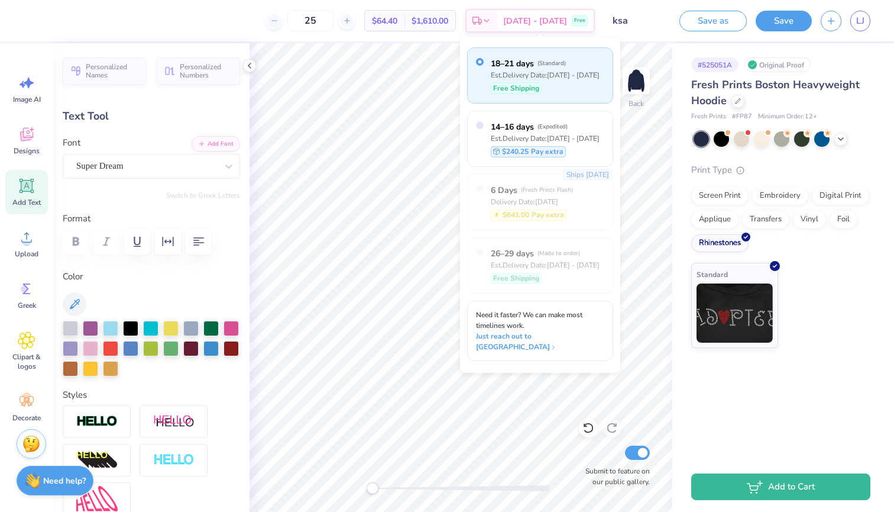
click at [610, 37] on div "Design Title ksa" at bounding box center [633, 20] width 58 height 41
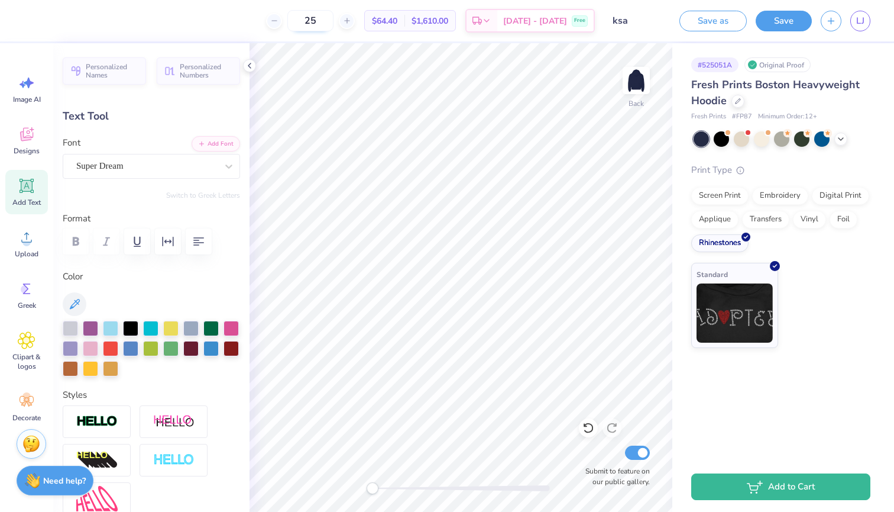
click at [322, 18] on input "25" at bounding box center [310, 20] width 46 height 21
click at [329, 20] on input "25" at bounding box center [310, 20] width 46 height 21
type input "12"
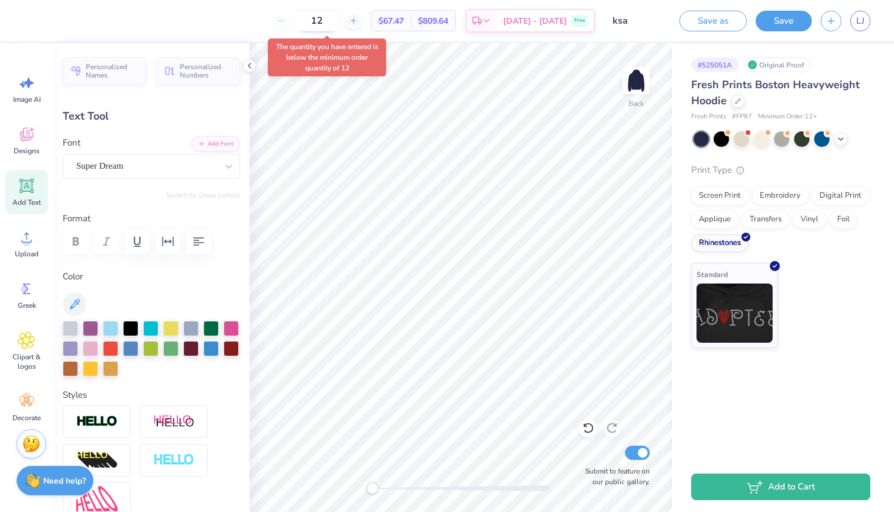
click at [330, 18] on input "12" at bounding box center [317, 20] width 46 height 21
click at [253, 27] on div "12 $67.47 Per Item $809.64 Total Est. Delivery Oct 14 - 17 Free" at bounding box center [314, 20] width 562 height 41
